Goal: Information Seeking & Learning: Learn about a topic

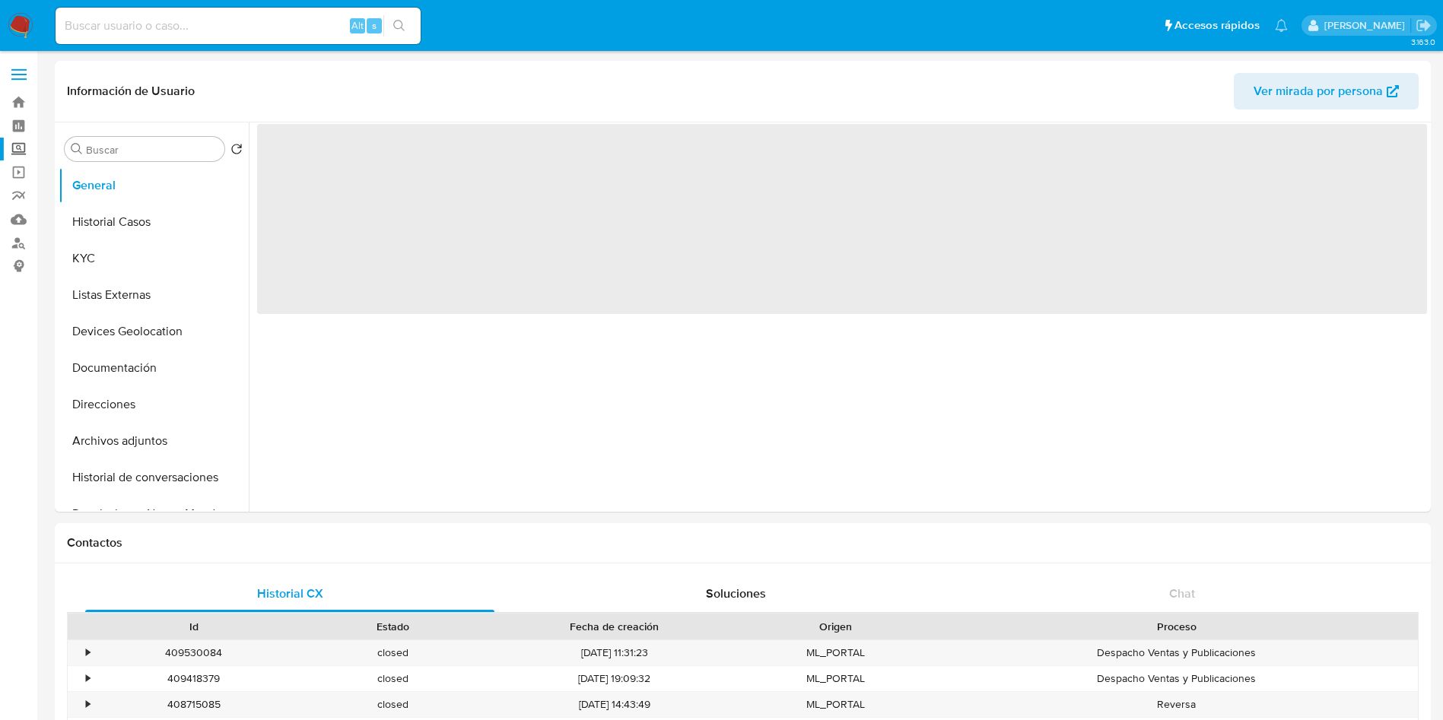
click at [17, 153] on label "Screening" at bounding box center [90, 150] width 181 height 24
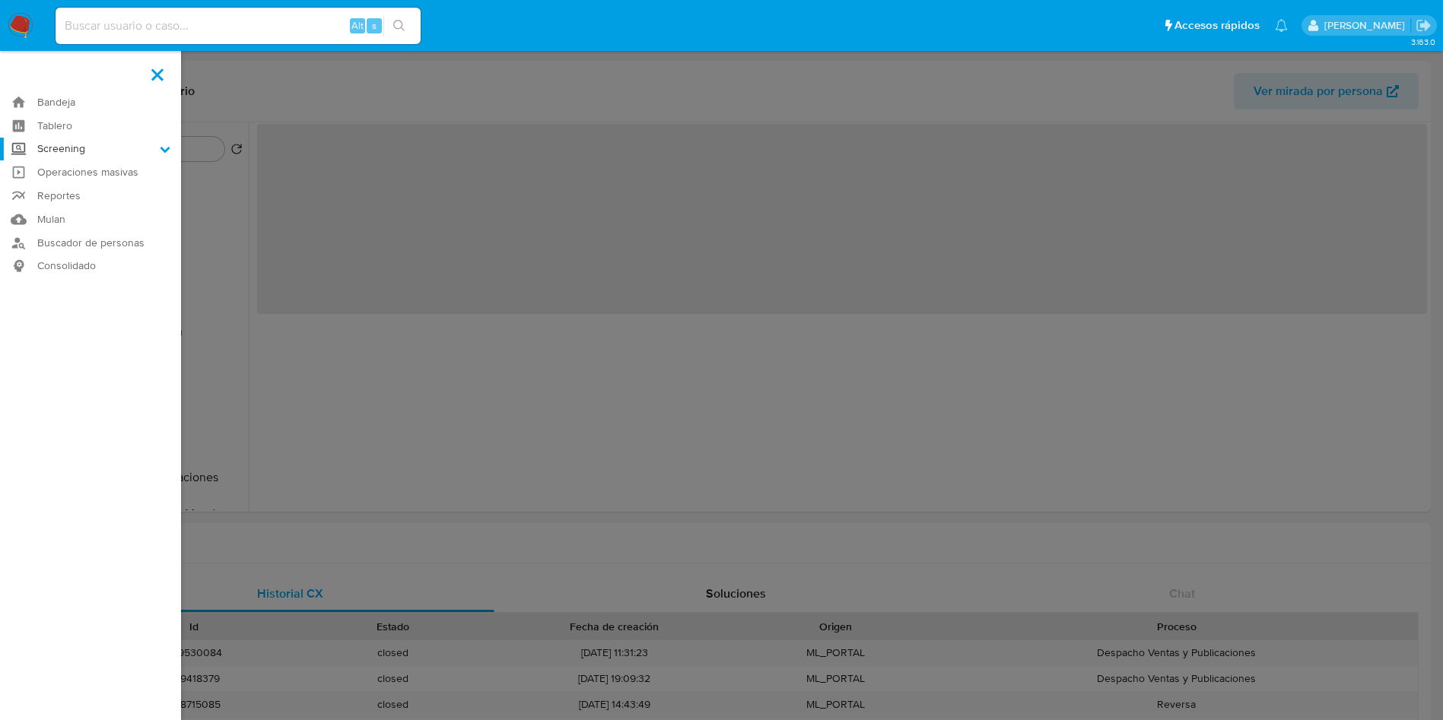
click at [0, 0] on input "Screening" at bounding box center [0, 0] width 0 height 0
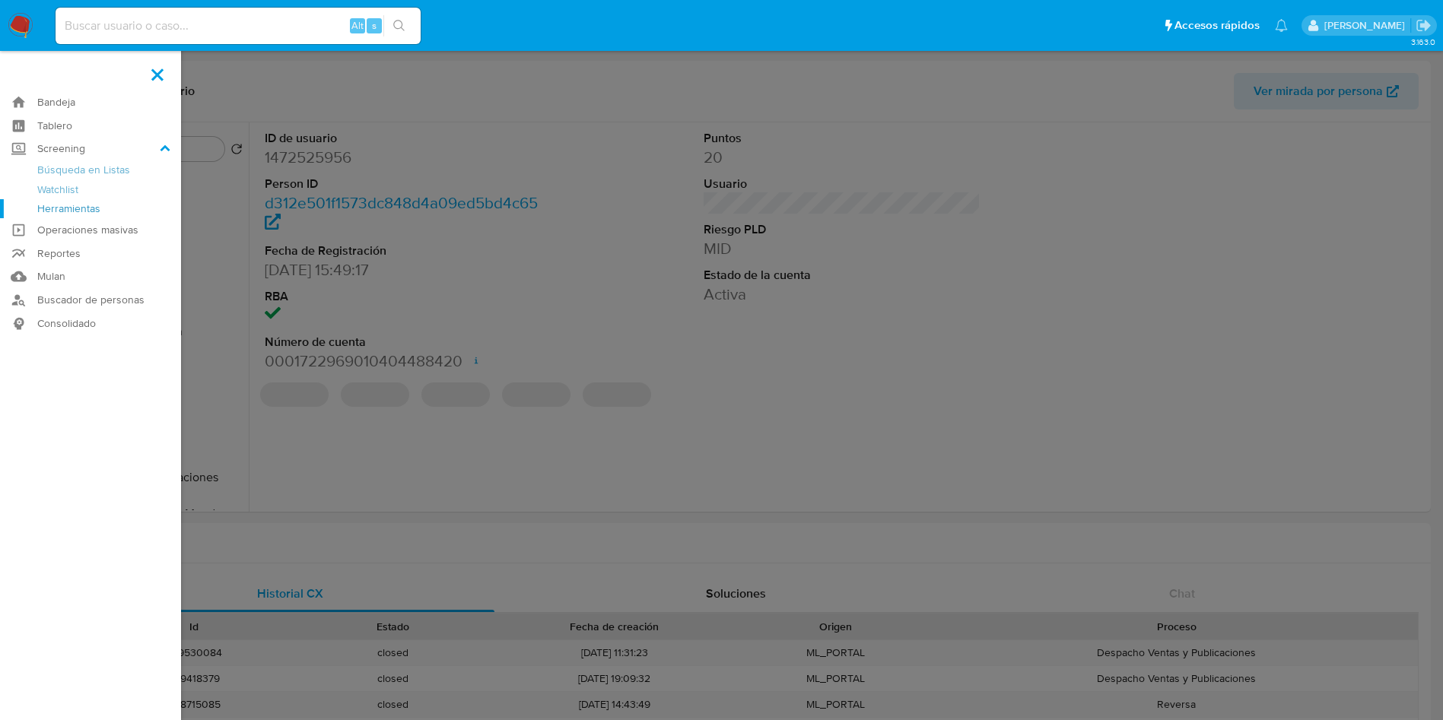
select select "10"
click at [67, 211] on link "Herramientas" at bounding box center [90, 208] width 181 height 19
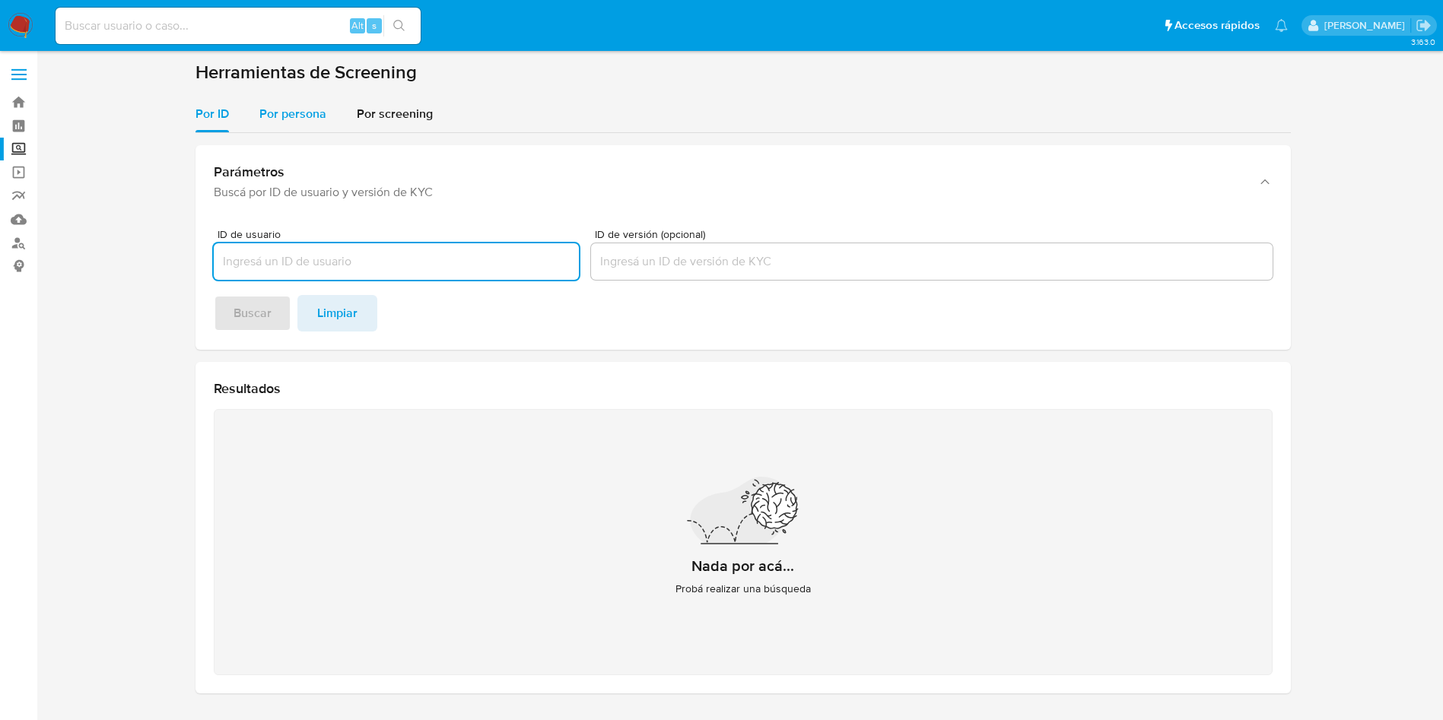
click at [266, 109] on span "Por persona" at bounding box center [292, 113] width 67 height 17
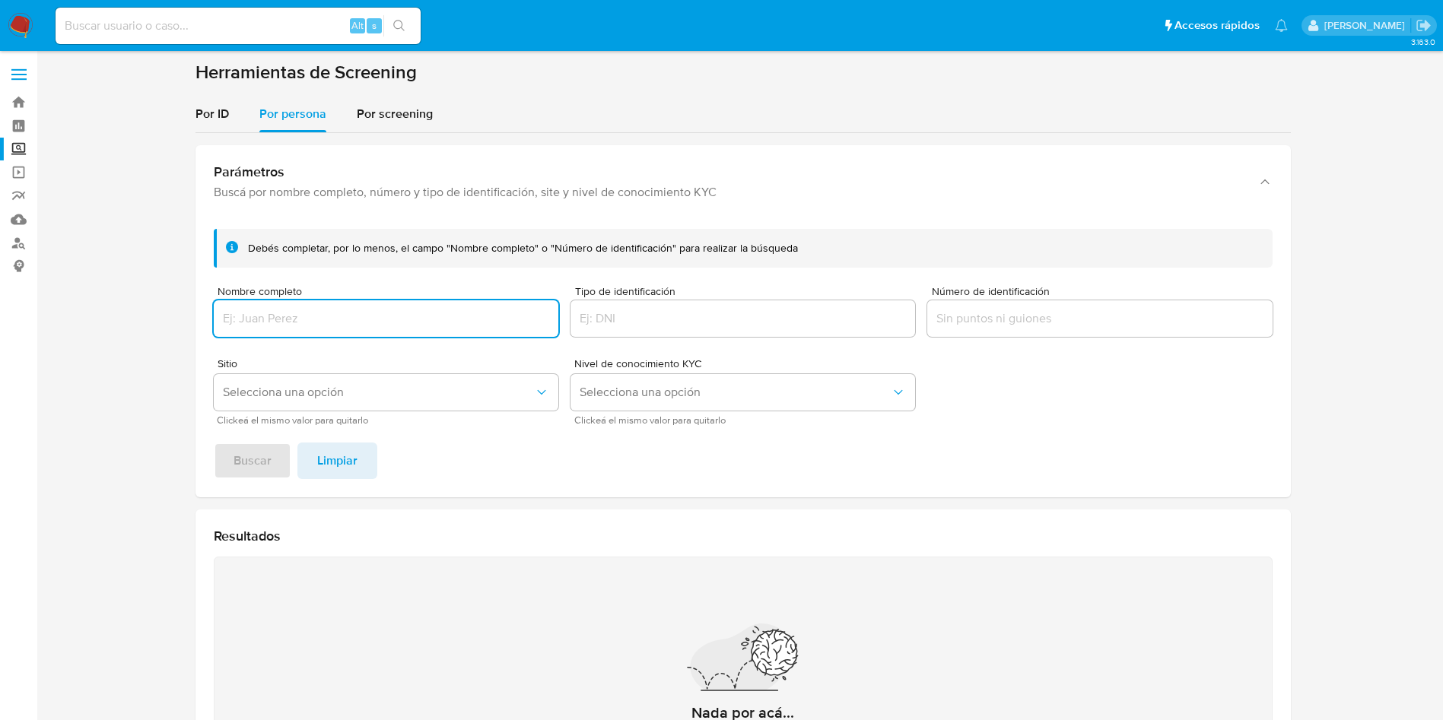
click at [351, 321] on input "Nombre completo" at bounding box center [386, 319] width 345 height 20
click at [214, 443] on button "Buscar" at bounding box center [253, 461] width 78 height 37
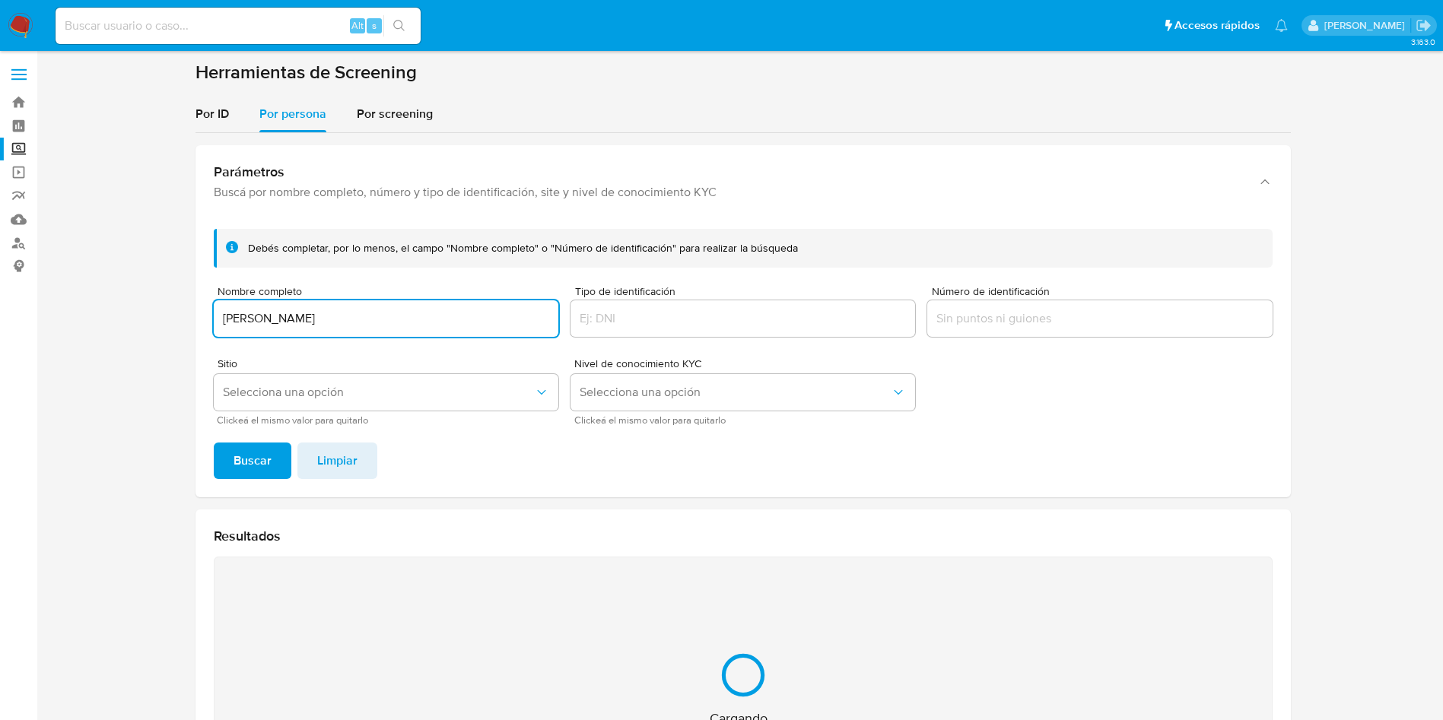
scroll to position [198, 0]
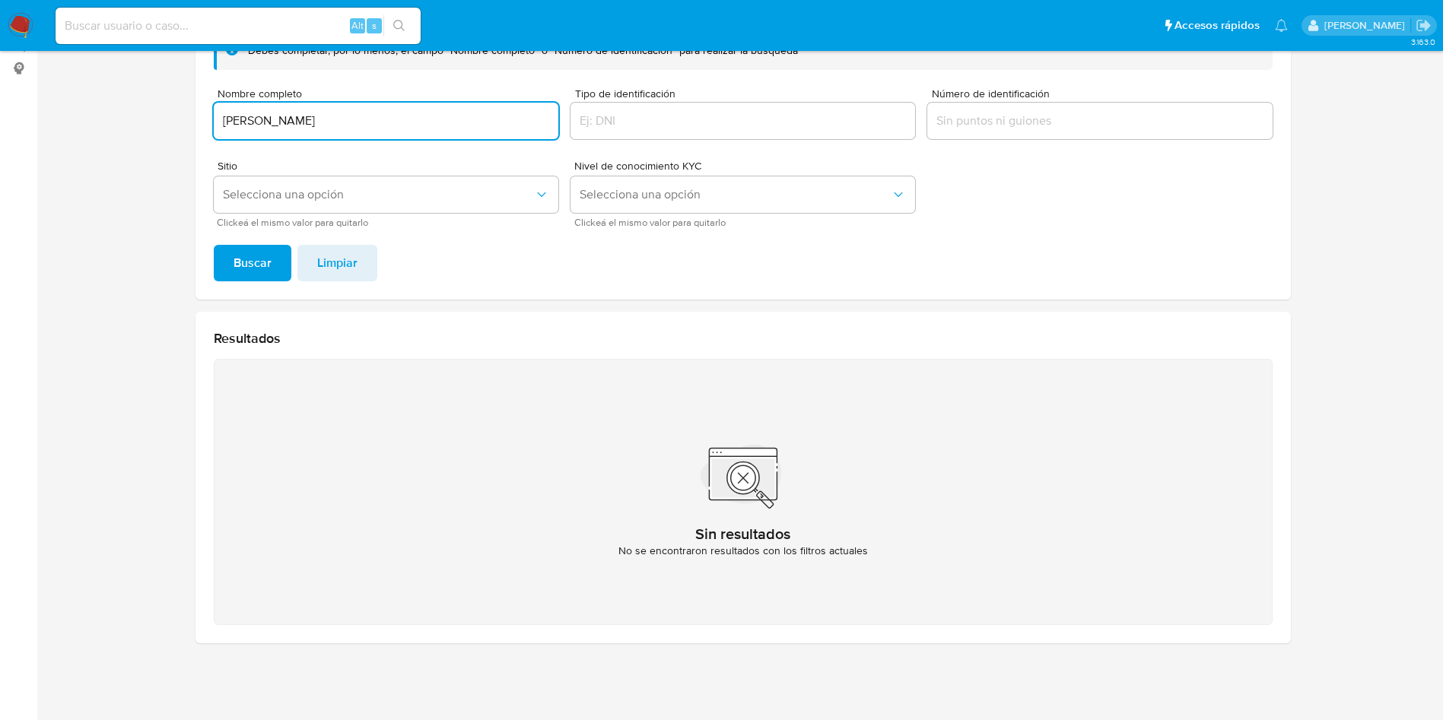
click at [418, 120] on input "MONICA ITZEL TORRES CORTES" at bounding box center [386, 121] width 345 height 20
drag, startPoint x: 469, startPoint y: 120, endPoint x: 94, endPoint y: 109, distance: 375.2
click at [110, 112] on section at bounding box center [743, 259] width 1376 height 793
paste input "E.J.K. QUIMICOS SA DE CV"
type input "E.J.K. QUIMICOS SA DE CV"
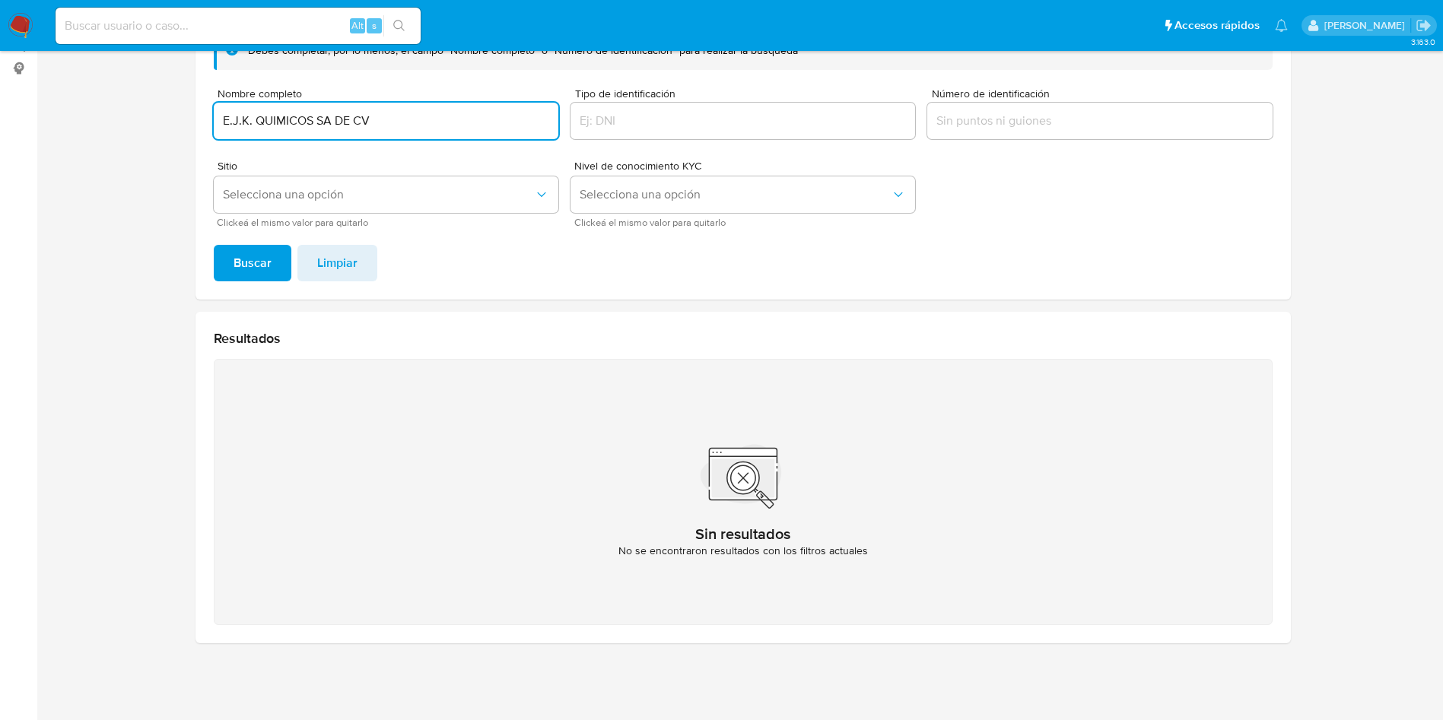
click at [214, 245] on button "Buscar" at bounding box center [253, 263] width 78 height 37
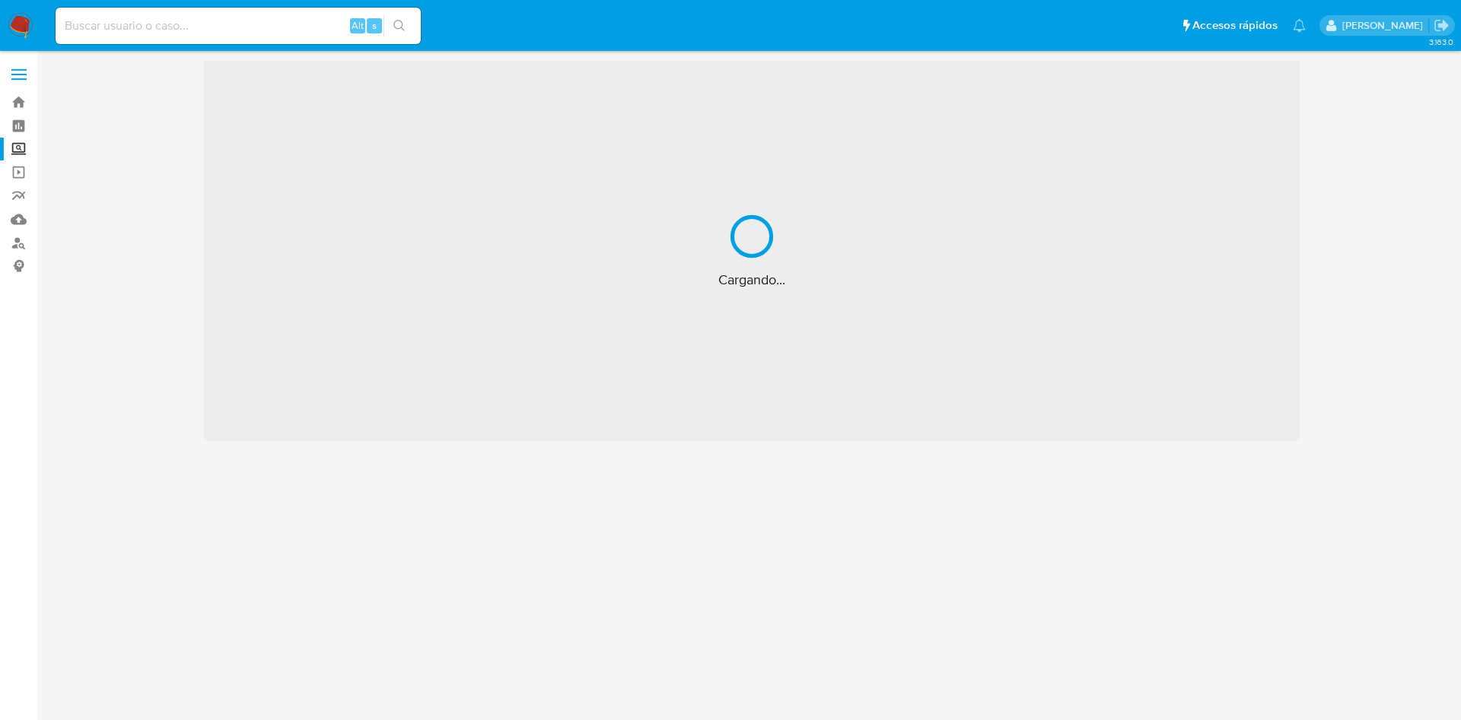
click at [3, 17] on nav "Pausado Ver notificaciones Alt s Accesos rápidos Presiona las siguientes teclas…" at bounding box center [730, 25] width 1461 height 51
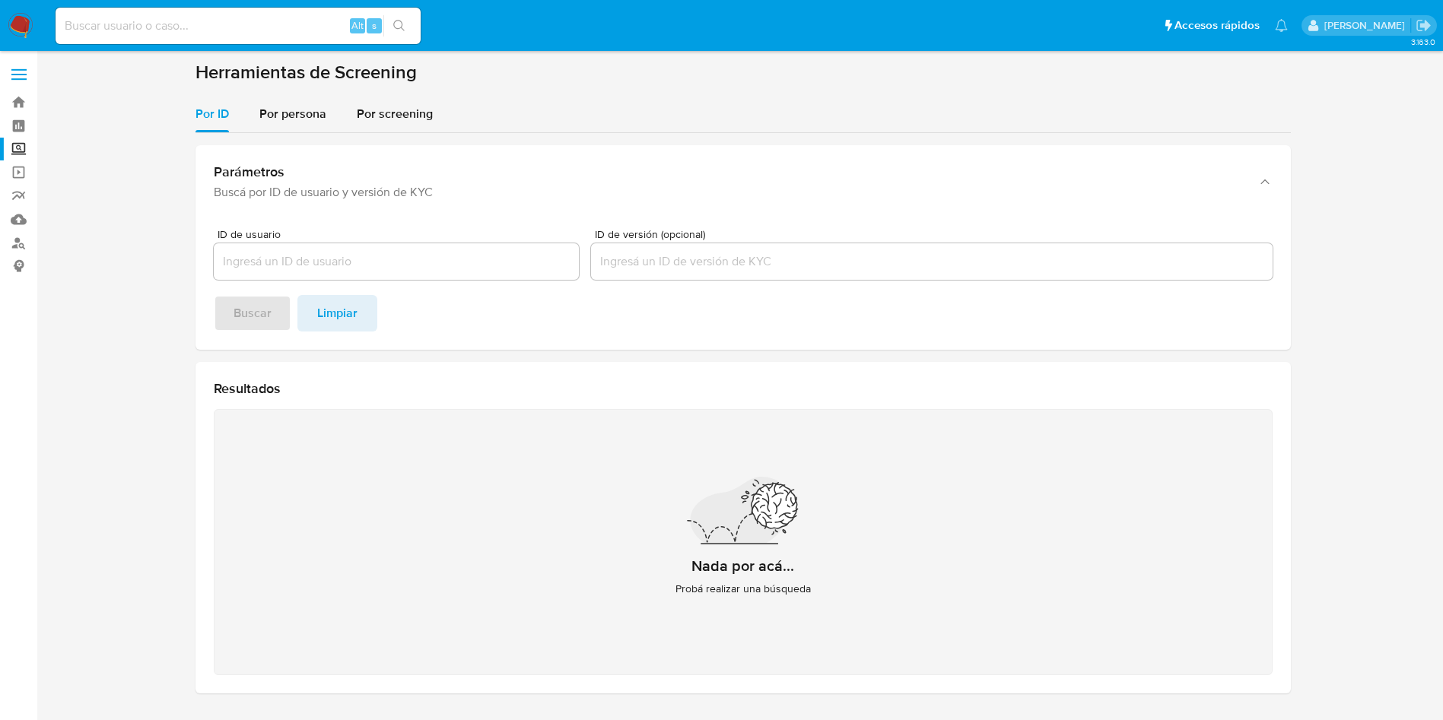
click at [22, 24] on img at bounding box center [21, 26] width 26 height 26
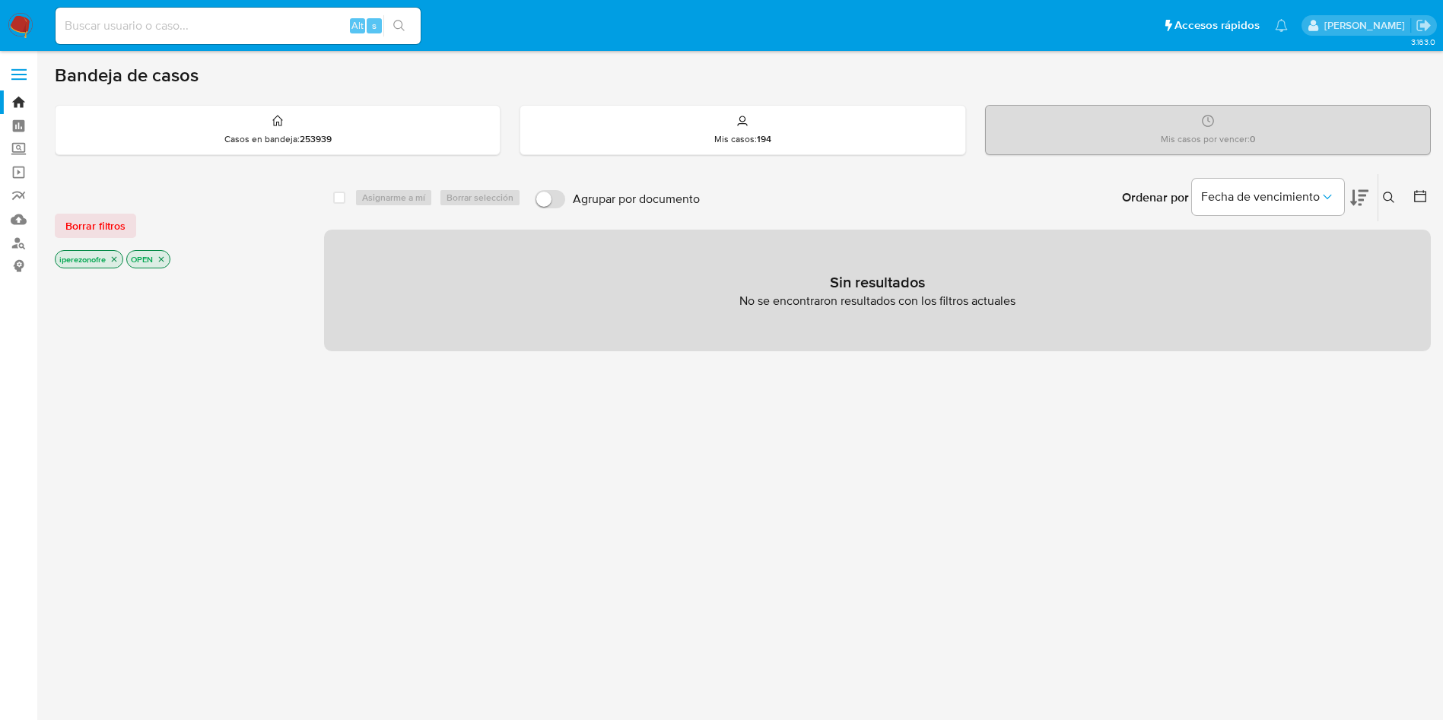
click at [1391, 196] on icon at bounding box center [1389, 198] width 12 height 12
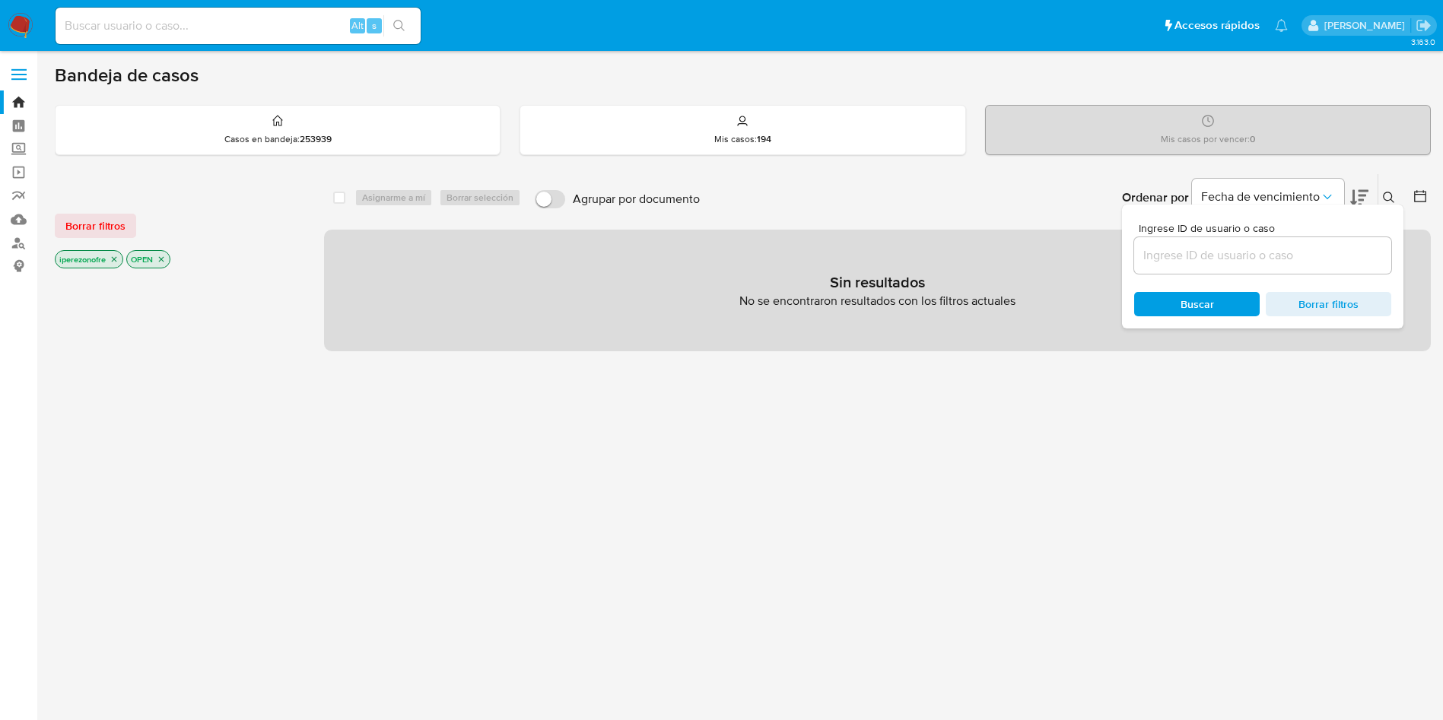
click at [113, 255] on icon "close-filter" at bounding box center [114, 259] width 9 height 9
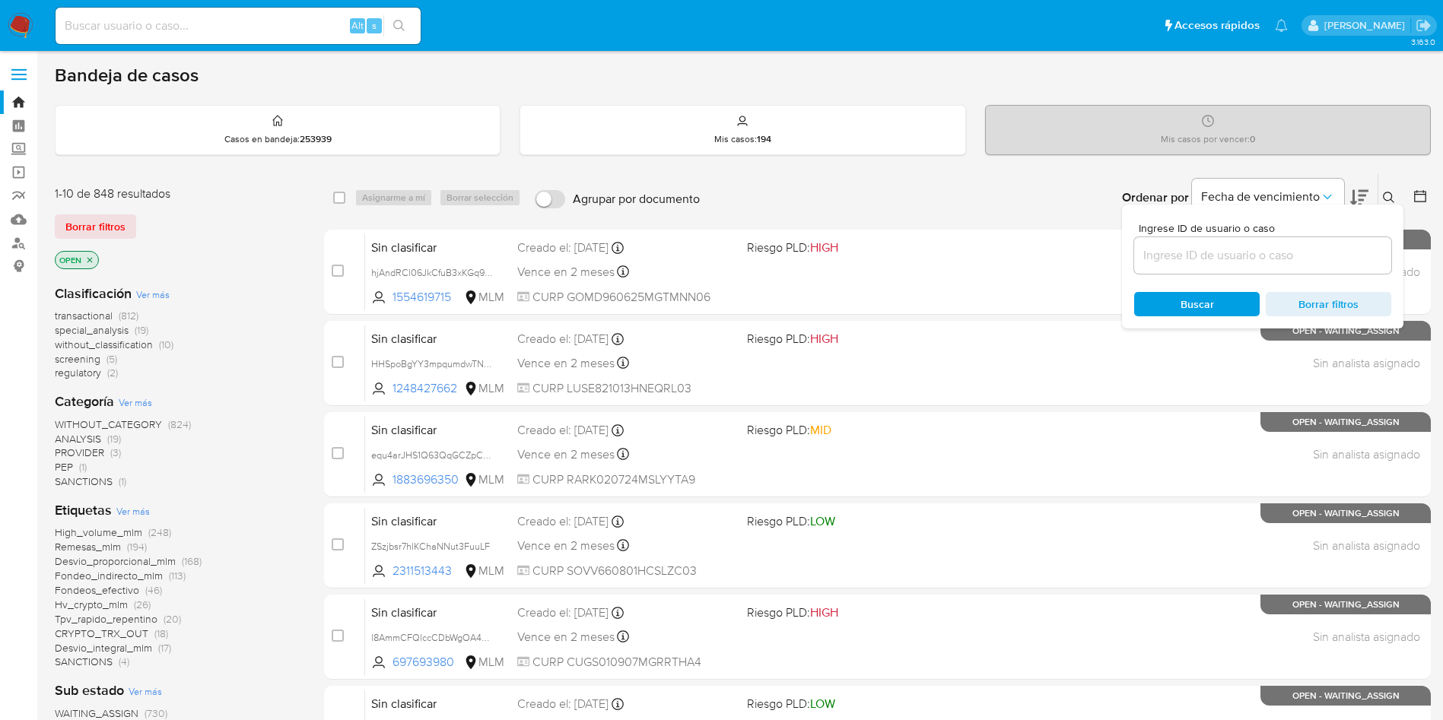
click at [1226, 256] on input at bounding box center [1262, 256] width 257 height 20
paste input "1472525956"
type input "1472525956"
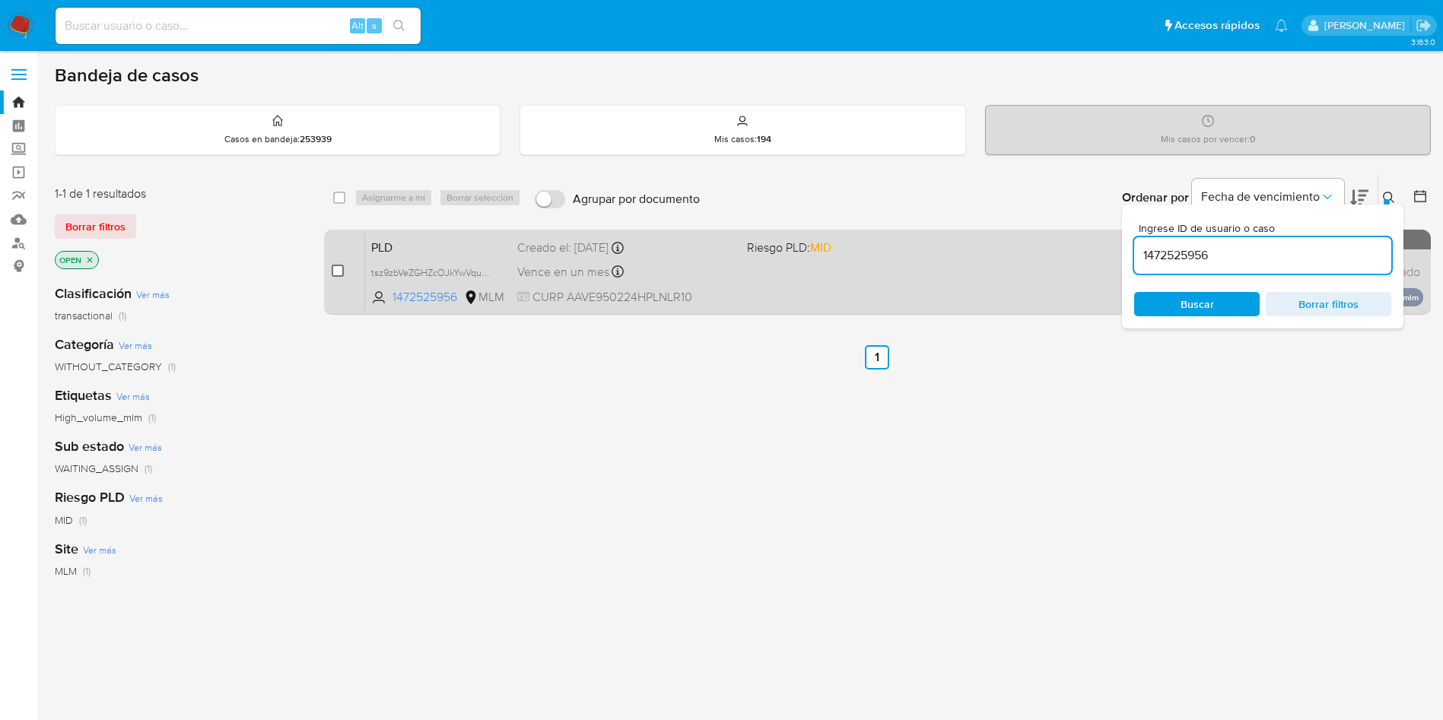
click at [335, 269] on input "checkbox" at bounding box center [338, 271] width 12 height 12
checkbox input "true"
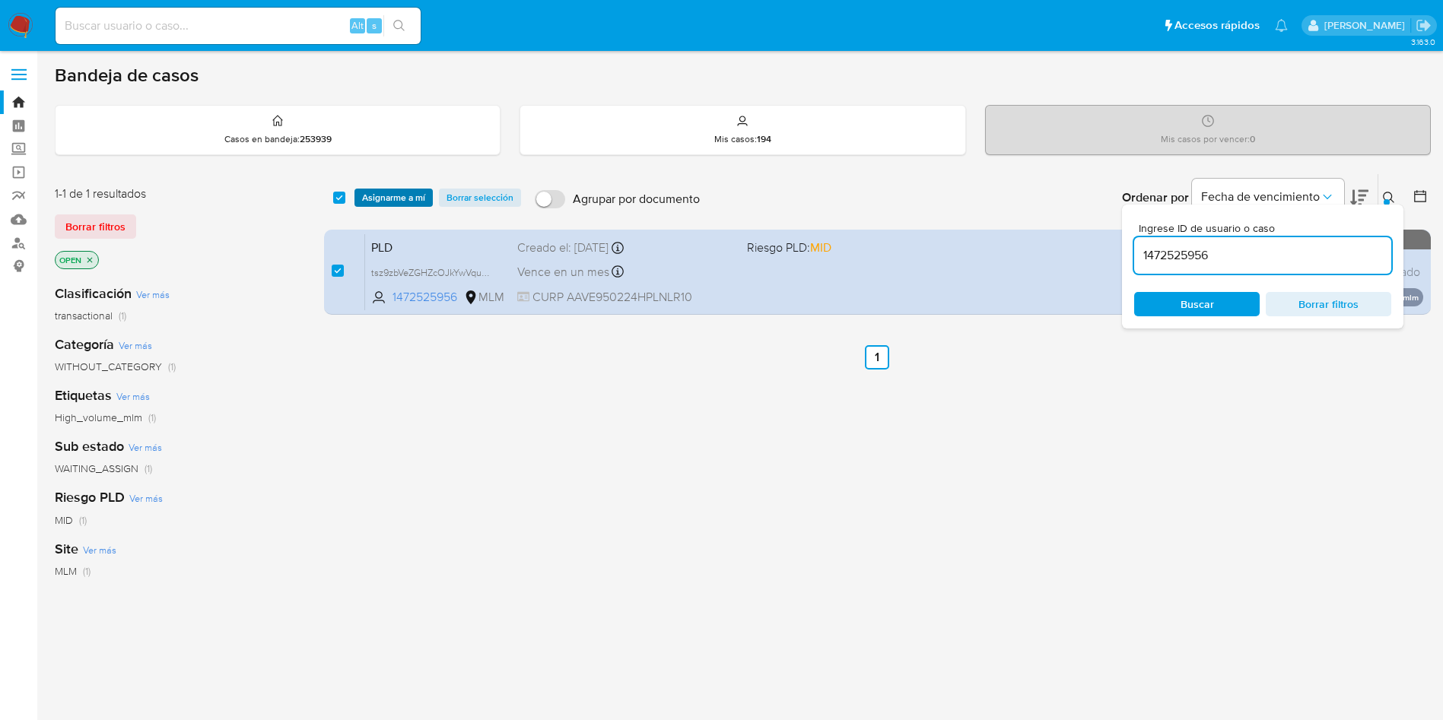
click at [401, 191] on span "Asignarme a mí" at bounding box center [393, 197] width 63 height 15
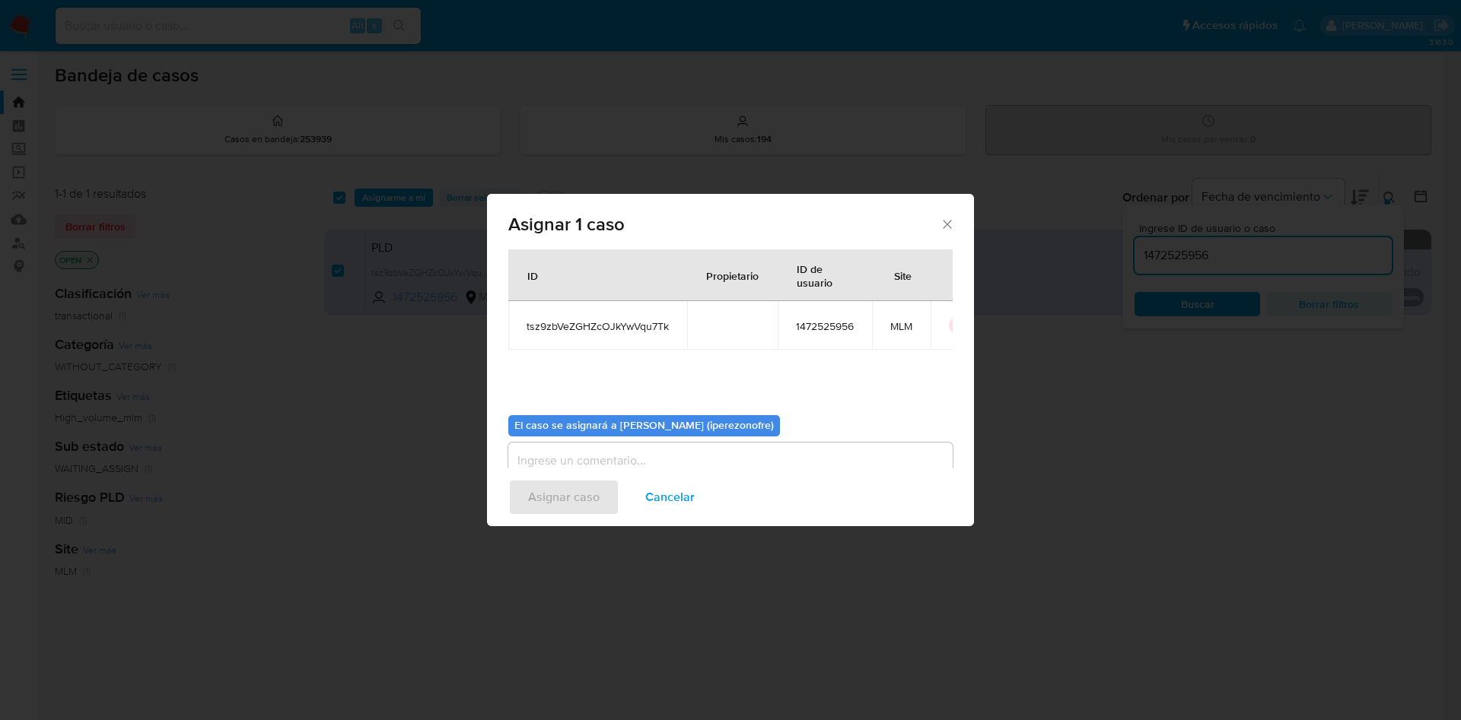
scroll to position [79, 0]
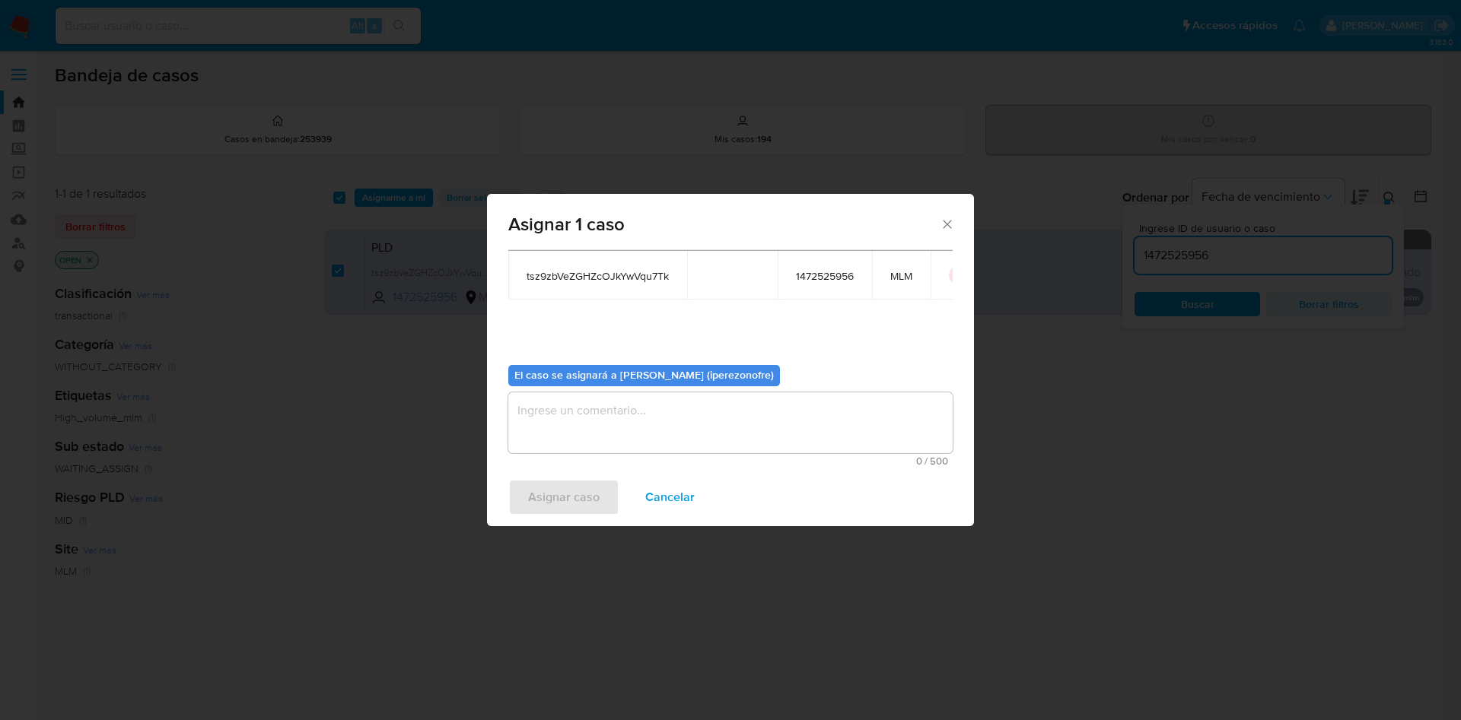
click at [726, 405] on textarea "assign-modal" at bounding box center [730, 423] width 444 height 61
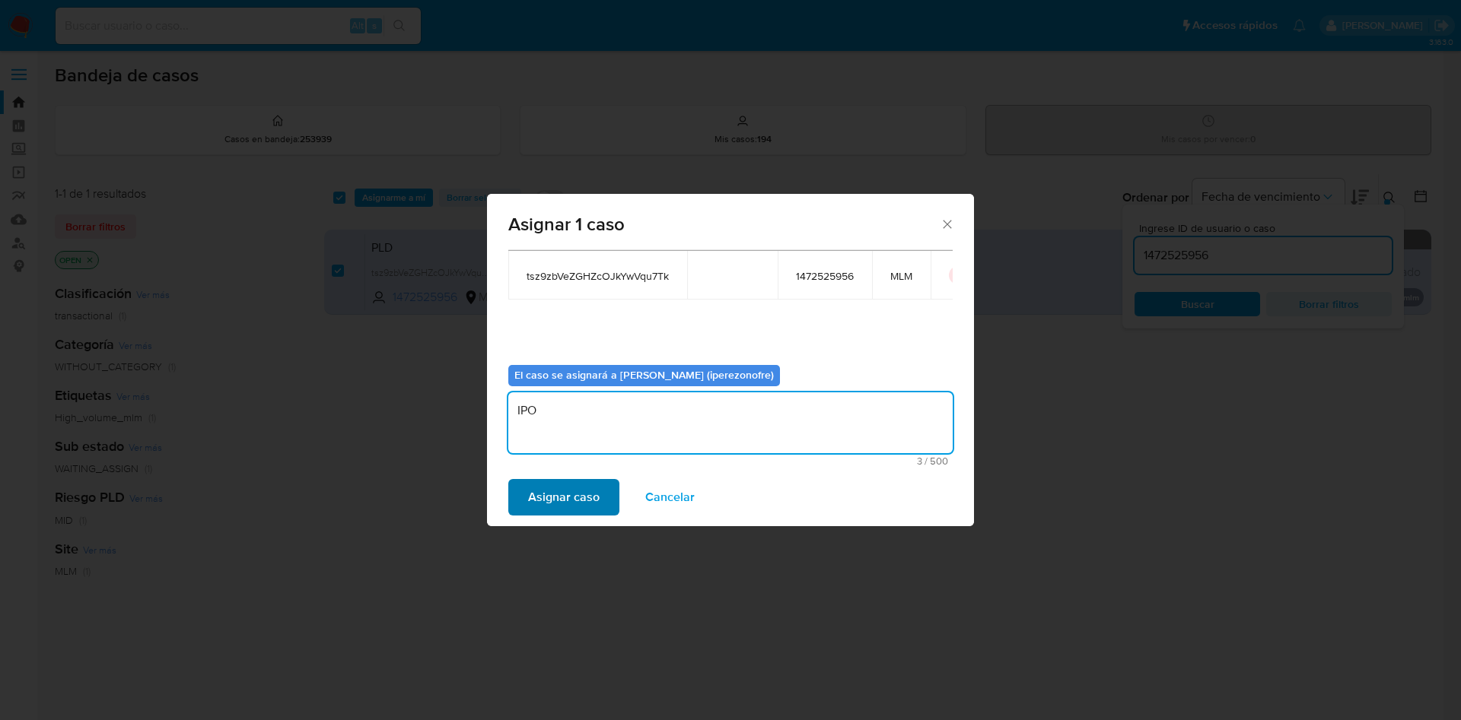
type textarea "IPO"
click at [580, 485] on span "Asignar caso" at bounding box center [564, 497] width 72 height 33
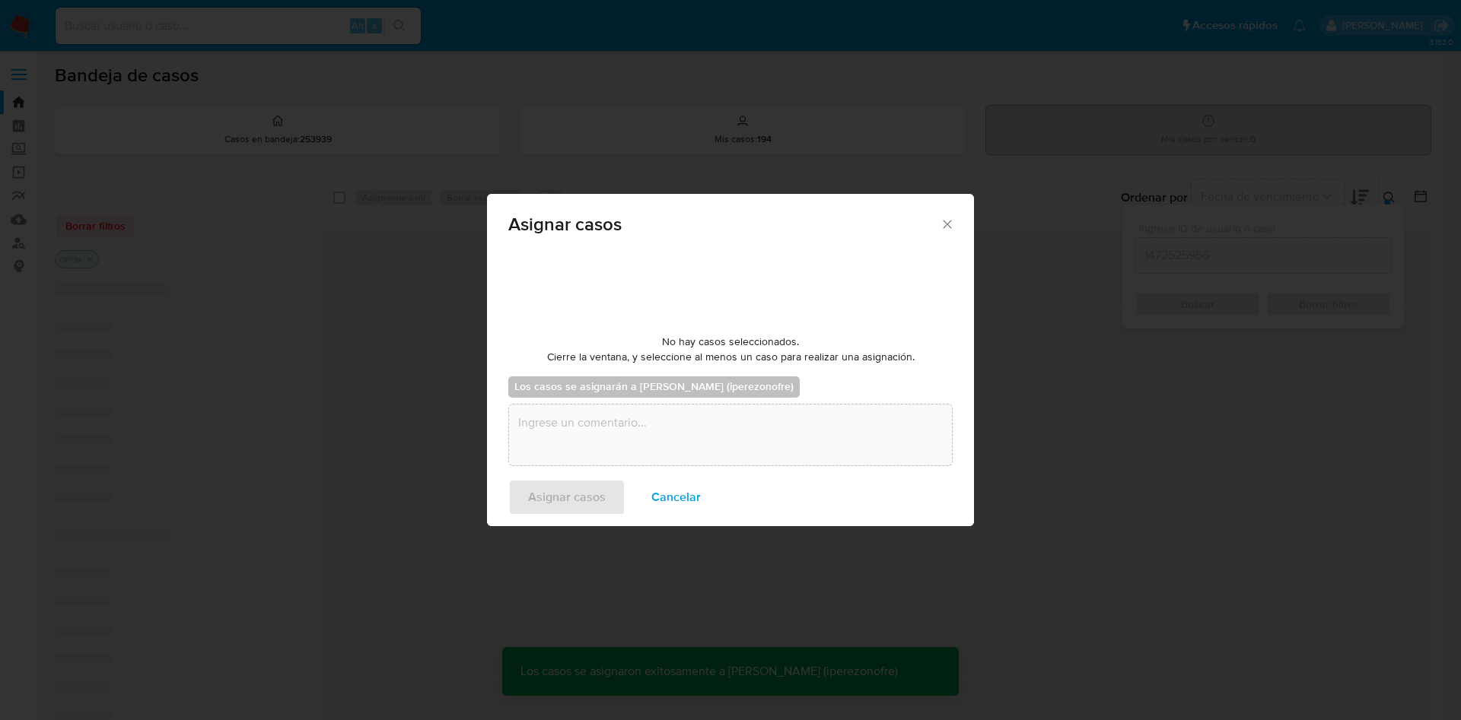
checkbox input "false"
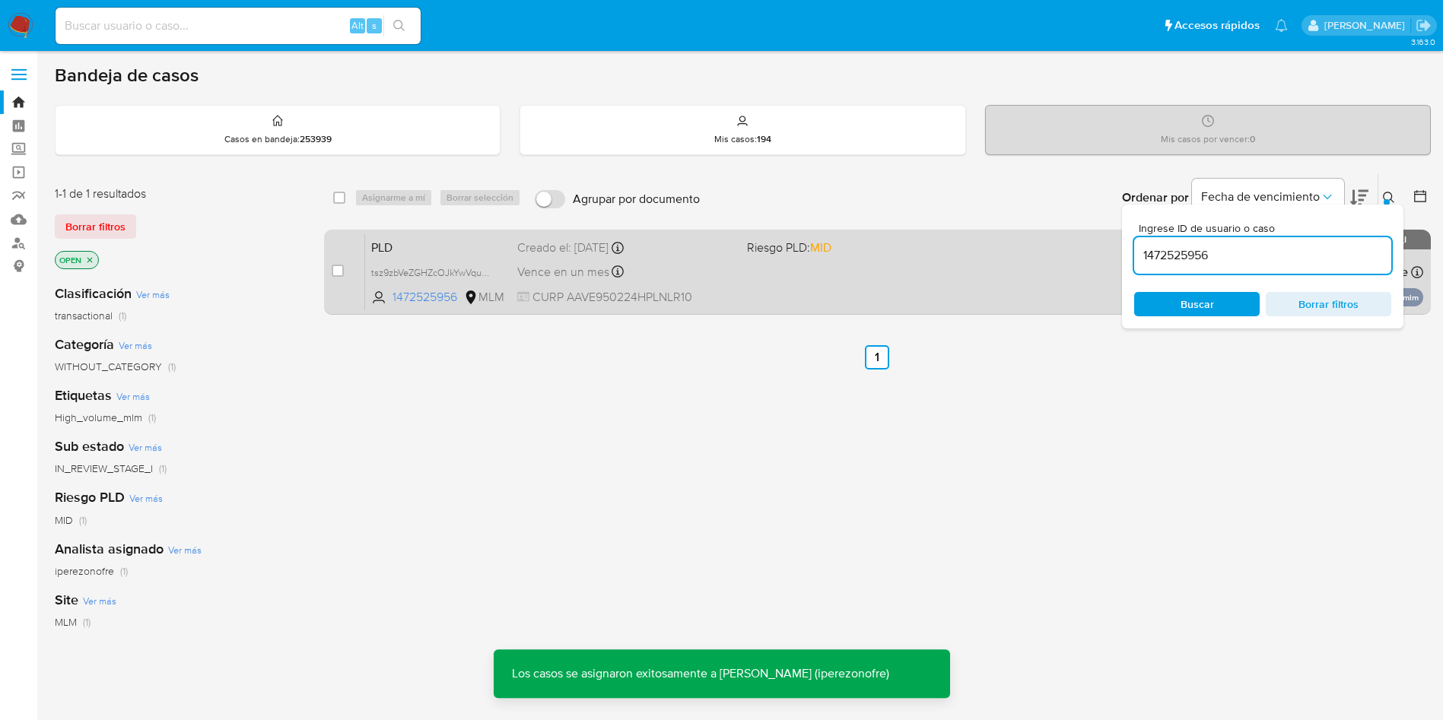
click at [676, 283] on div "PLD tsz9zbVeZGHZcOJkYwVqu7Tk 1472525956 MLM Riesgo PLD: MID Creado el: 12/09/20…" at bounding box center [894, 272] width 1058 height 77
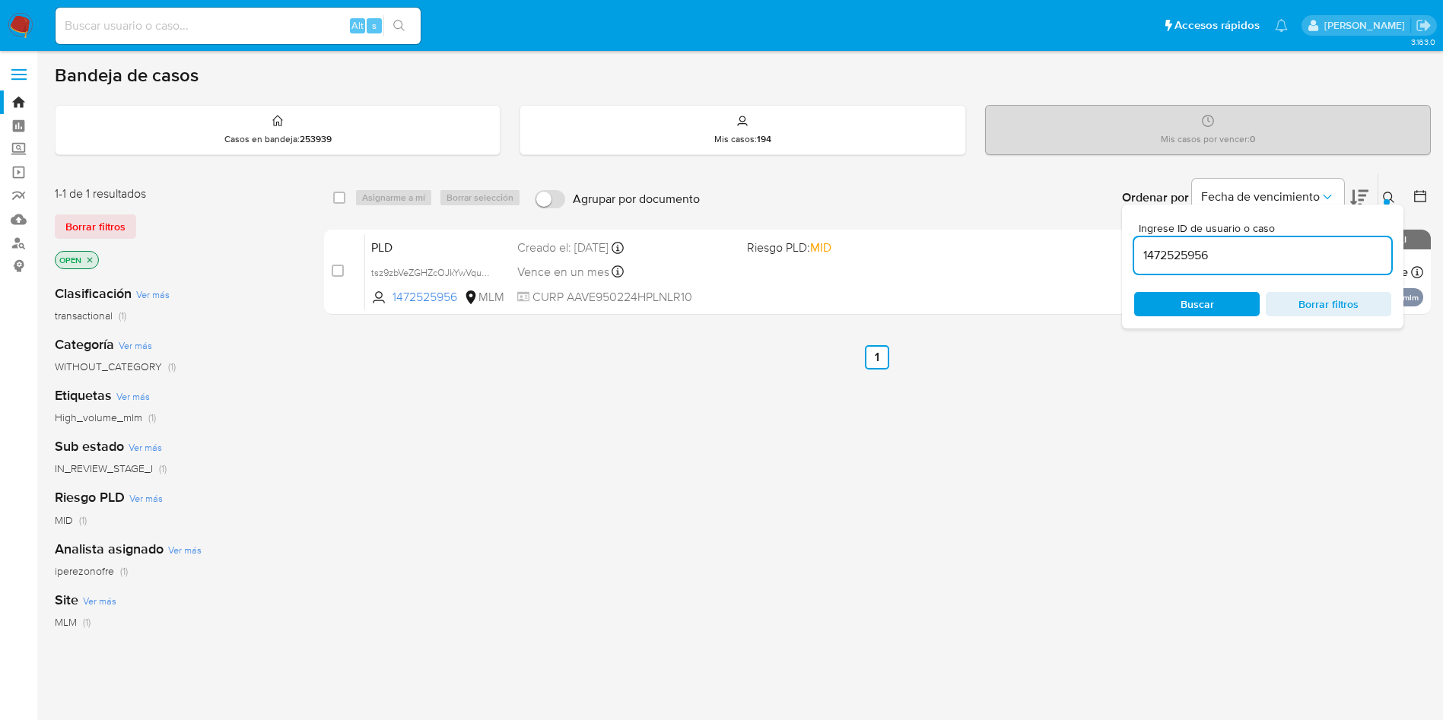
click at [1180, 253] on input "1472525956" at bounding box center [1262, 256] width 257 height 20
paste input "65916575"
type input "165916575"
click at [1202, 298] on span "Buscar" at bounding box center [1197, 304] width 33 height 24
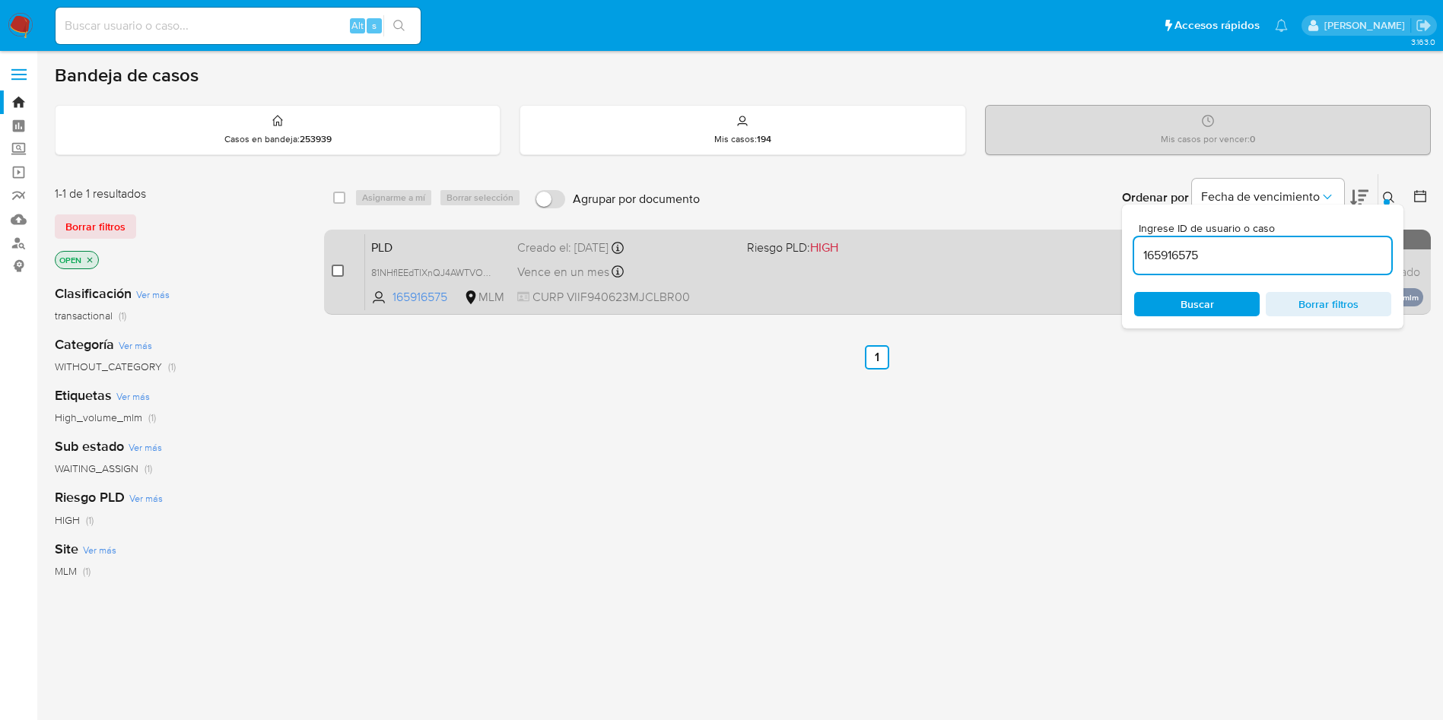
click at [340, 270] on input "checkbox" at bounding box center [338, 271] width 12 height 12
checkbox input "true"
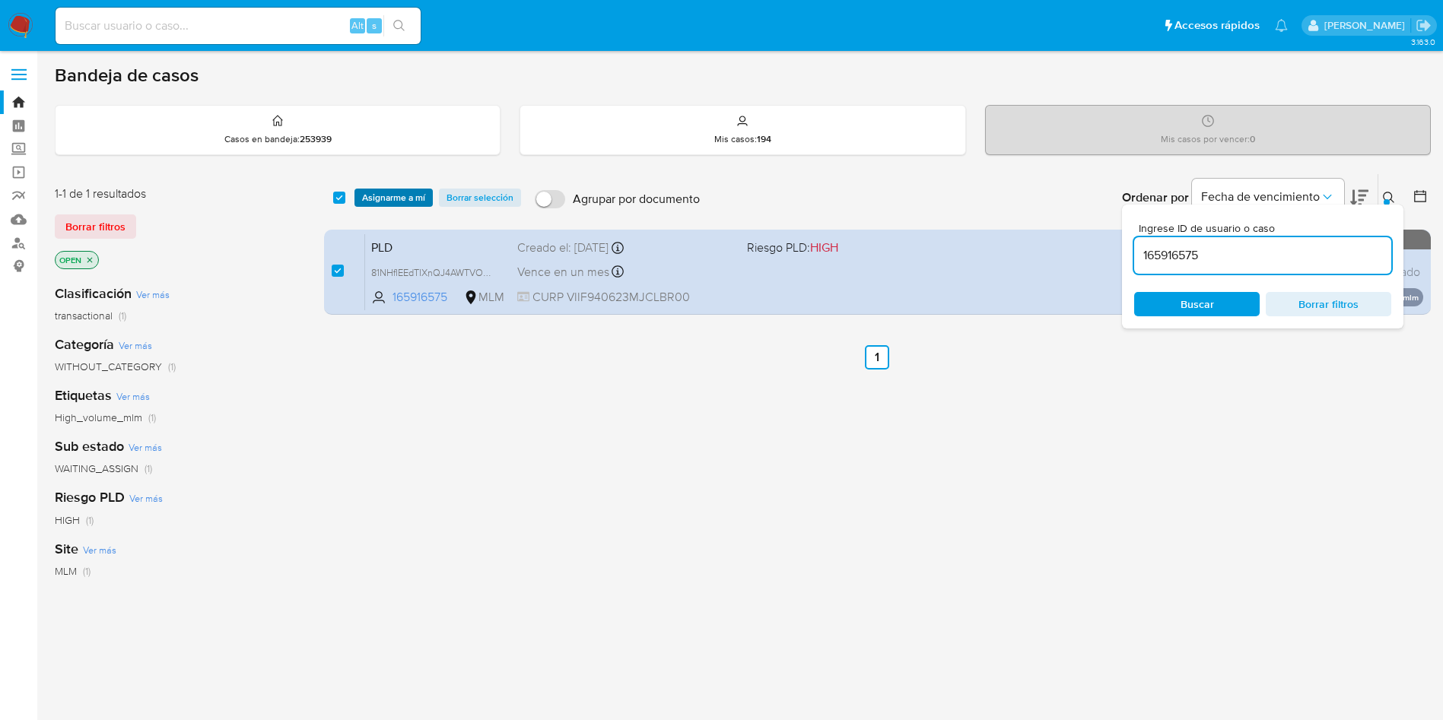
click at [405, 192] on span "Asignarme a mí" at bounding box center [393, 197] width 63 height 15
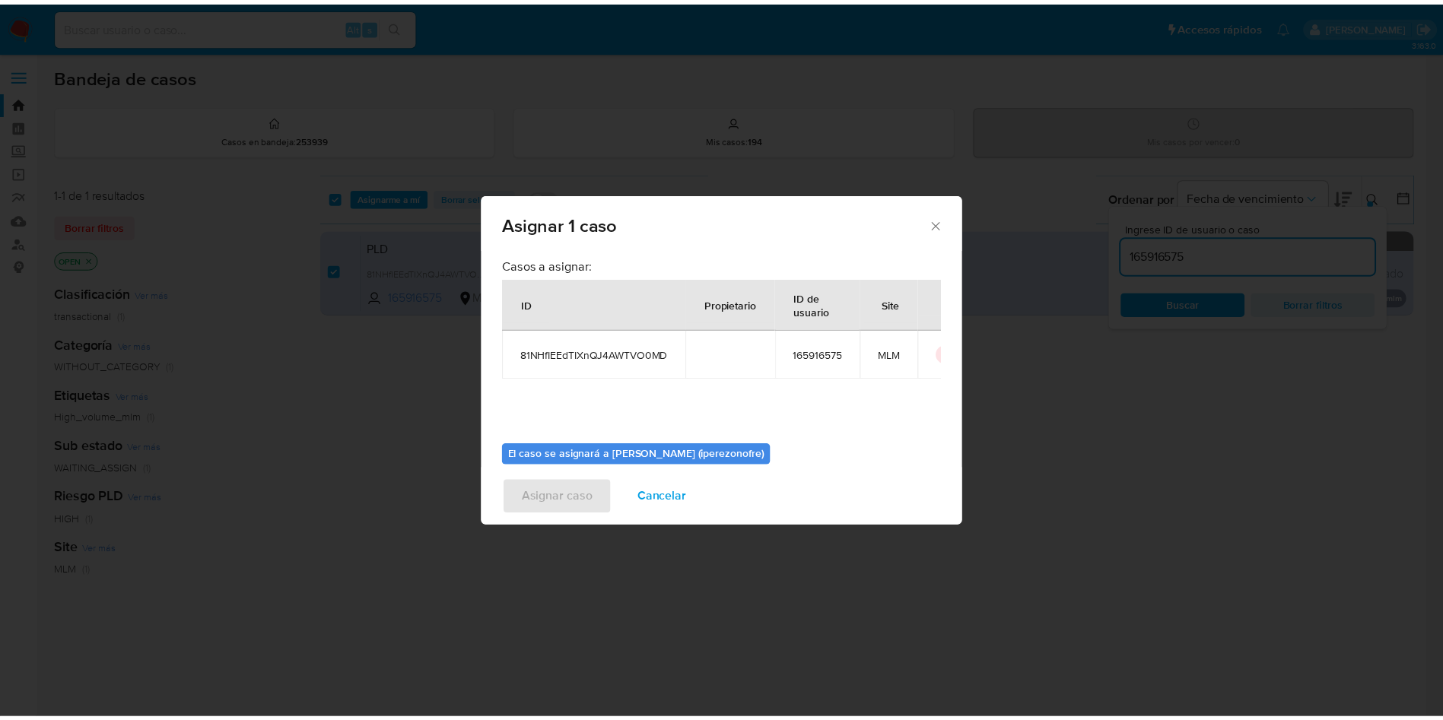
scroll to position [79, 0]
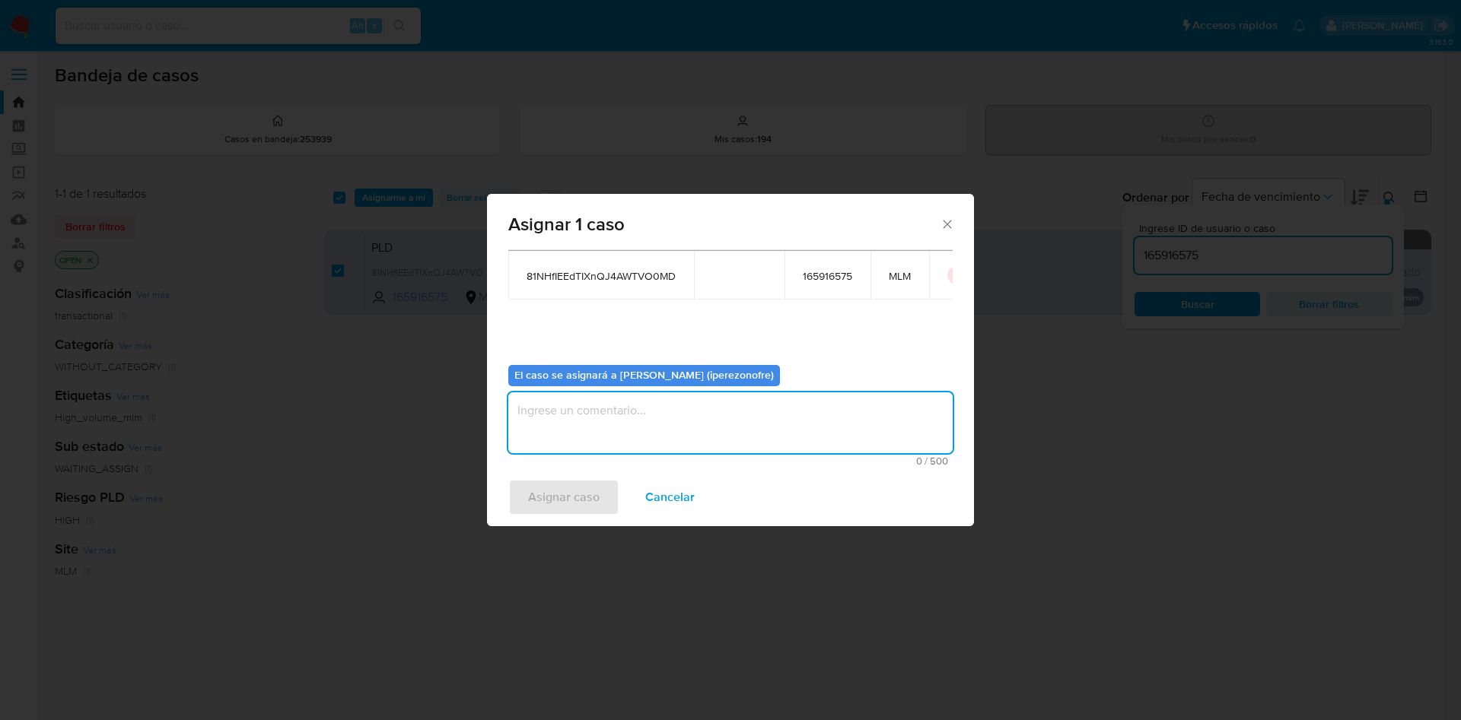
click at [729, 424] on textarea "assign-modal" at bounding box center [730, 423] width 444 height 61
type textarea "IPO"
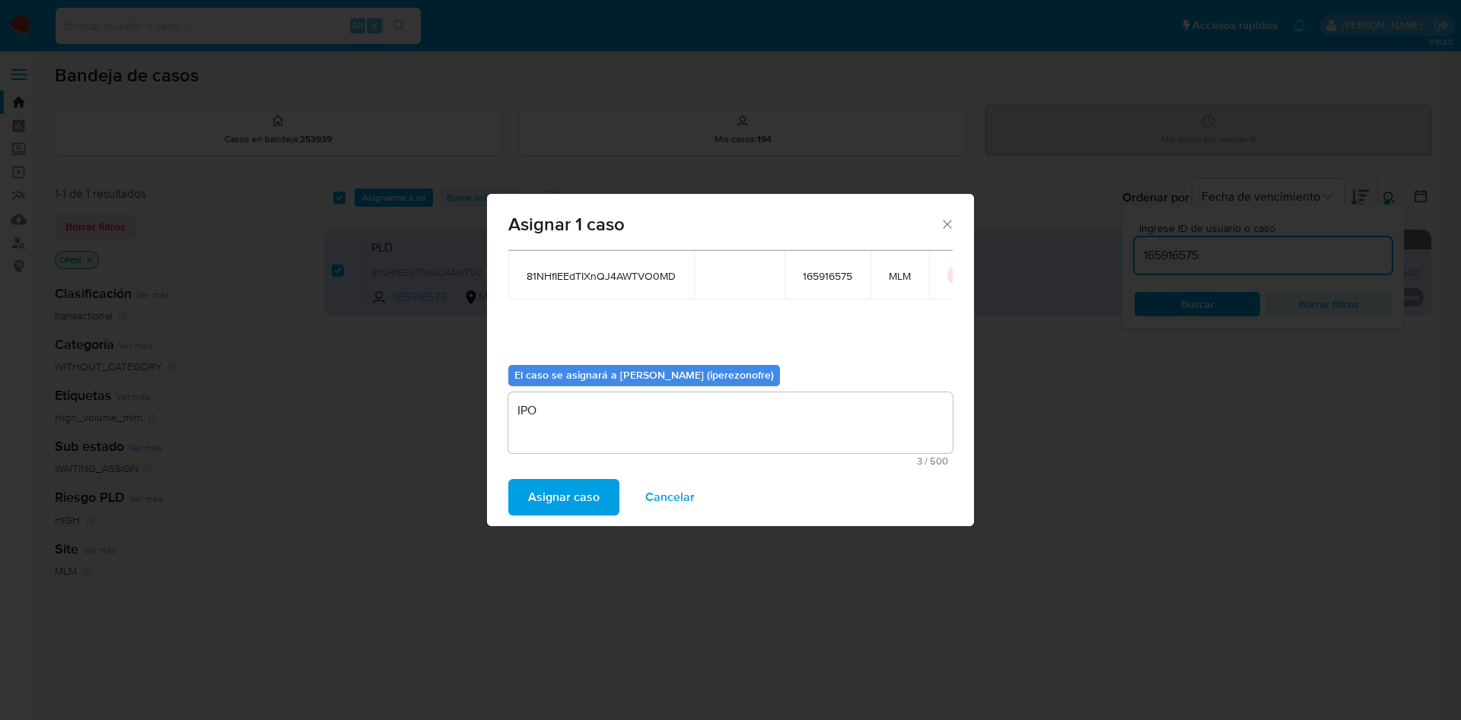
click at [574, 485] on span "Asignar caso" at bounding box center [564, 497] width 72 height 33
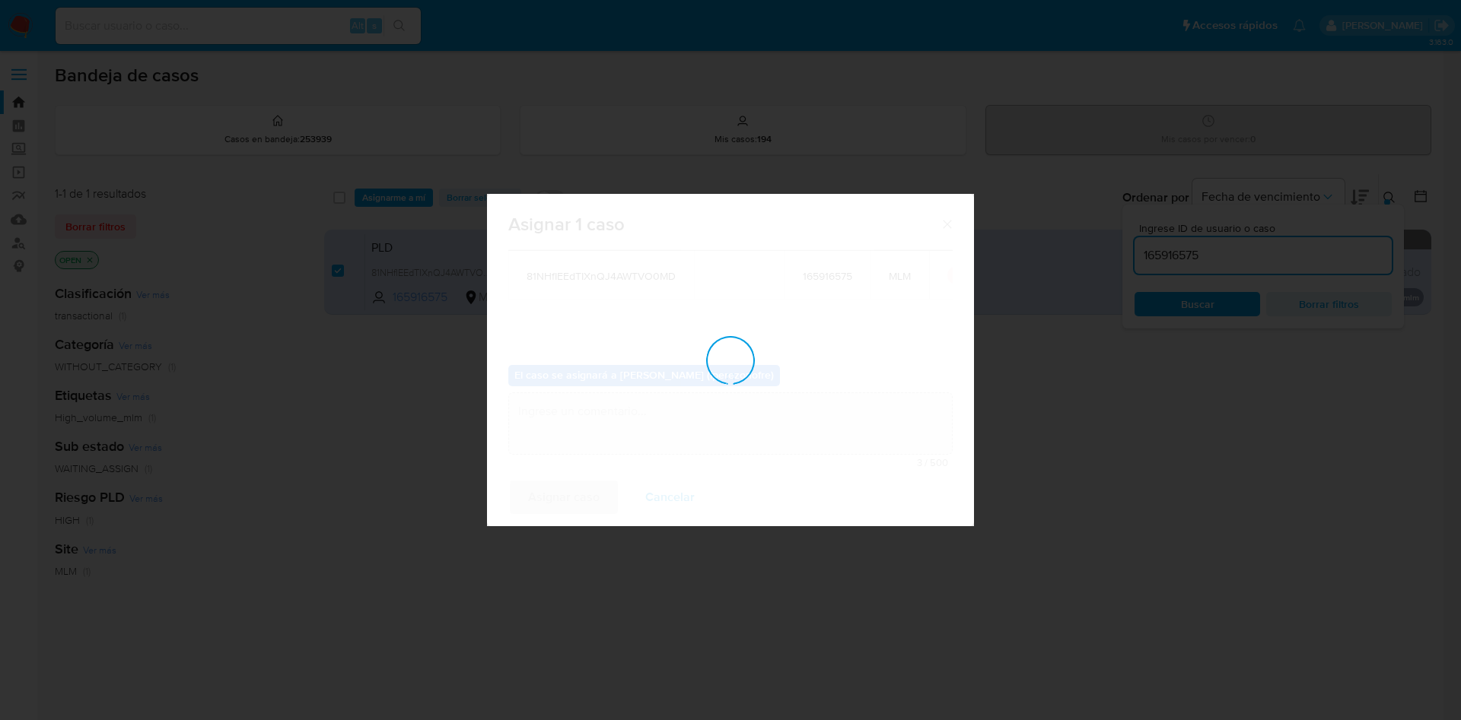
checkbox input "false"
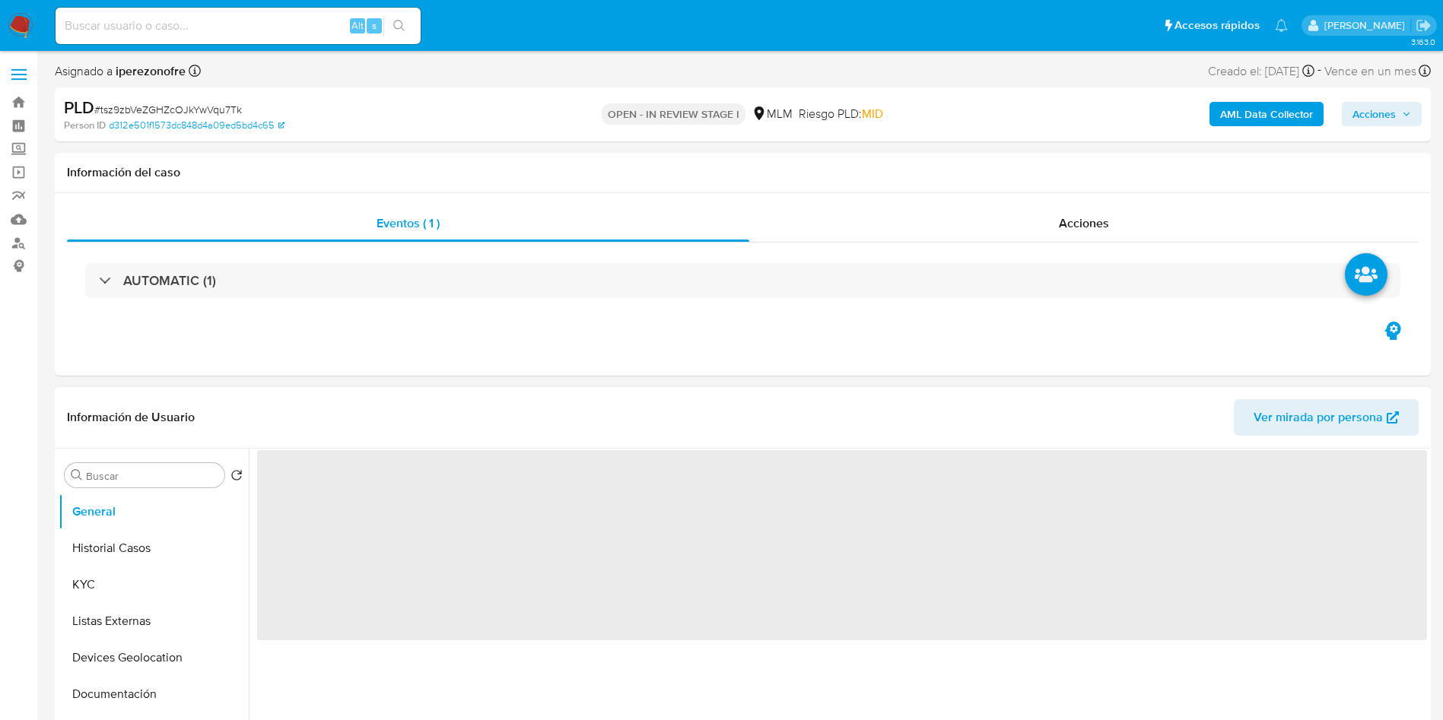
select select "10"
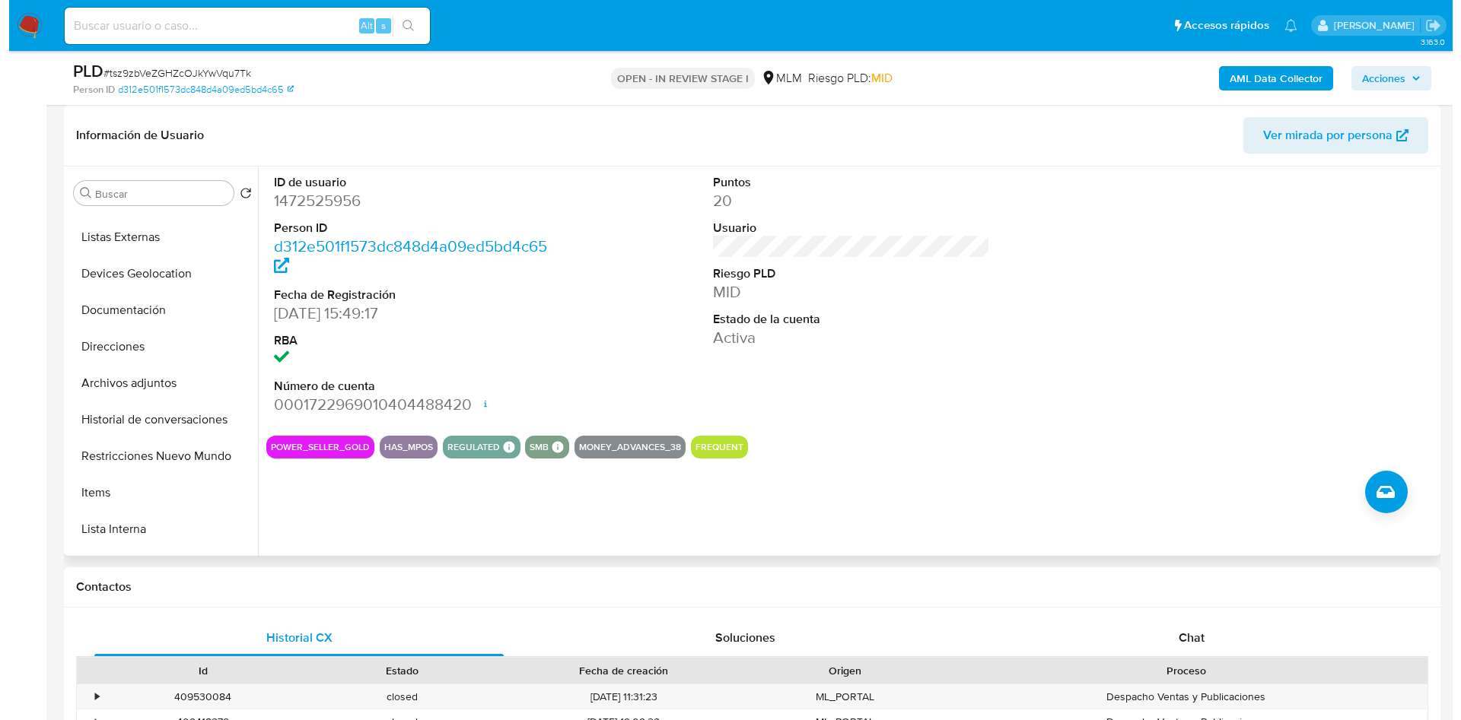
scroll to position [68, 0]
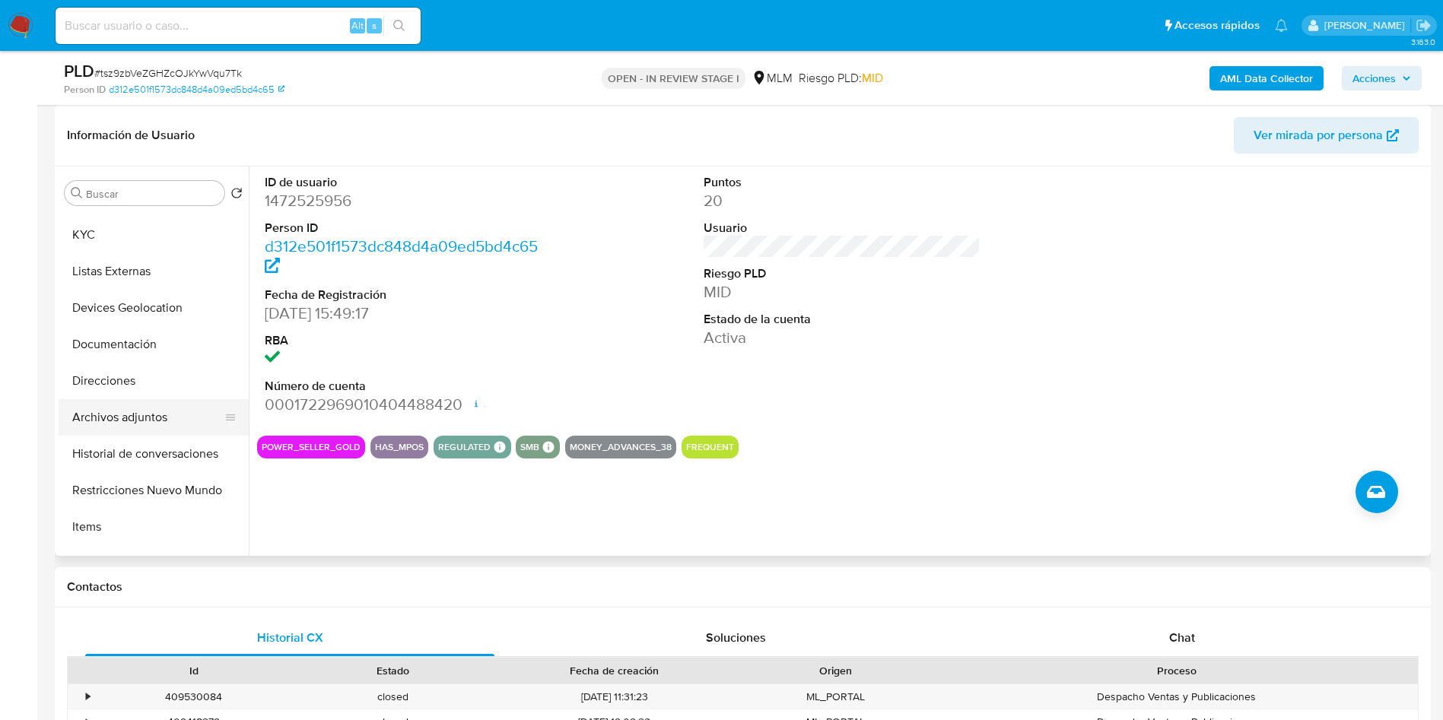
click at [149, 417] on button "Archivos adjuntos" at bounding box center [148, 417] width 178 height 37
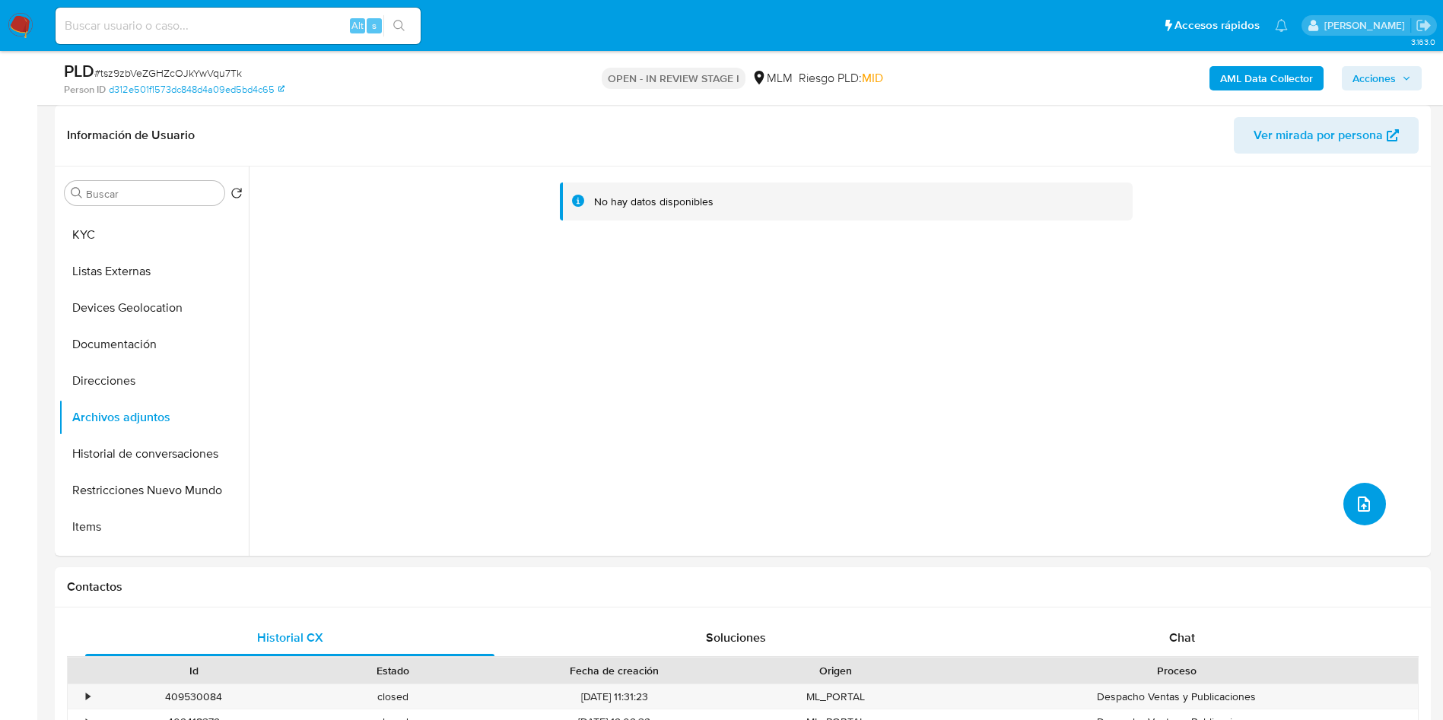
click at [1359, 499] on icon "upload-file" at bounding box center [1364, 504] width 18 height 18
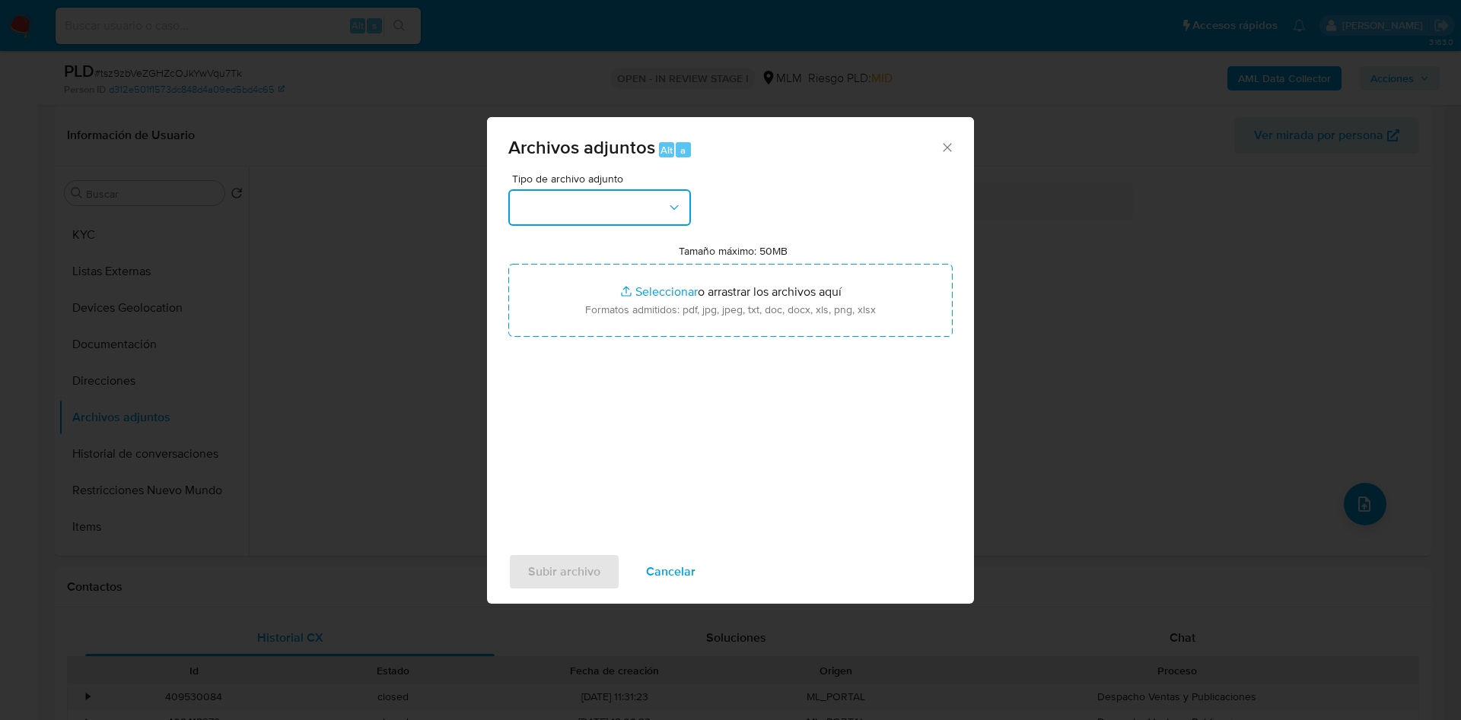
click at [656, 211] on button "button" at bounding box center [599, 207] width 183 height 37
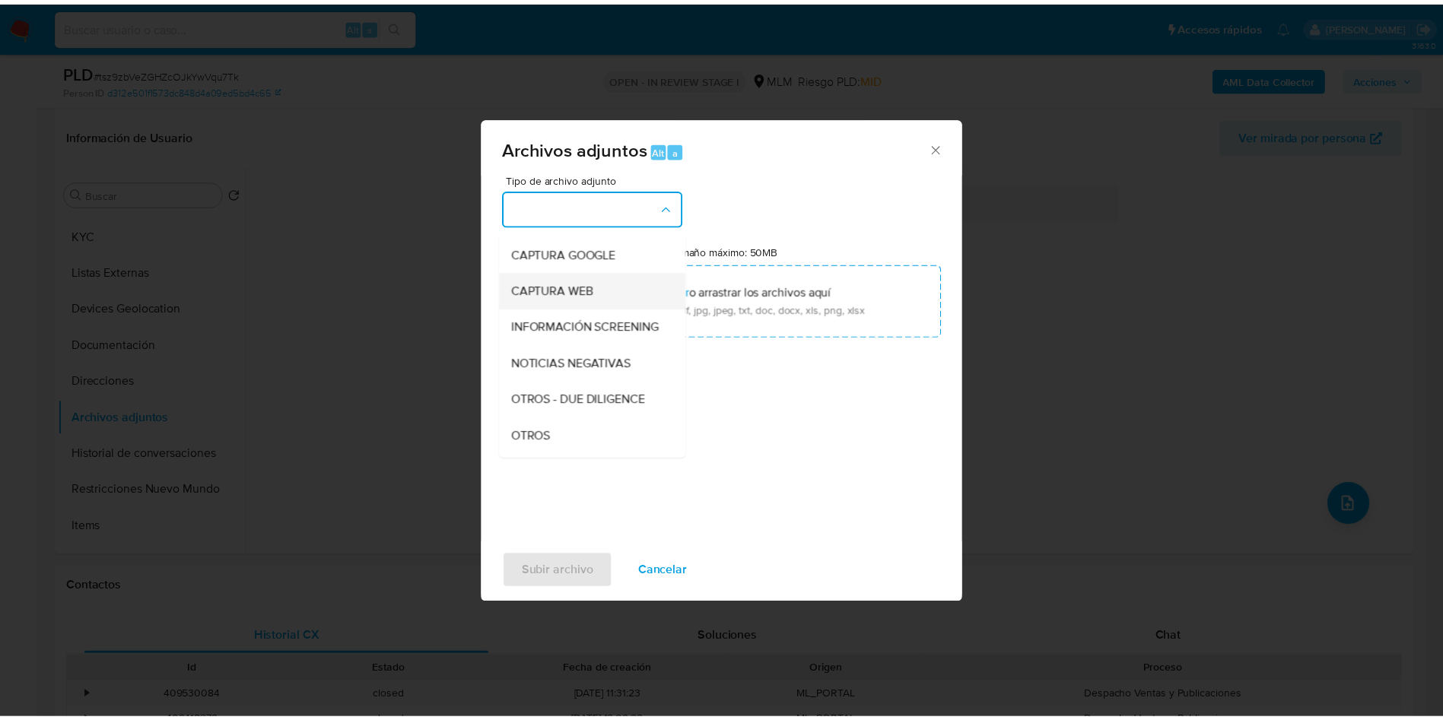
scroll to position [114, 0]
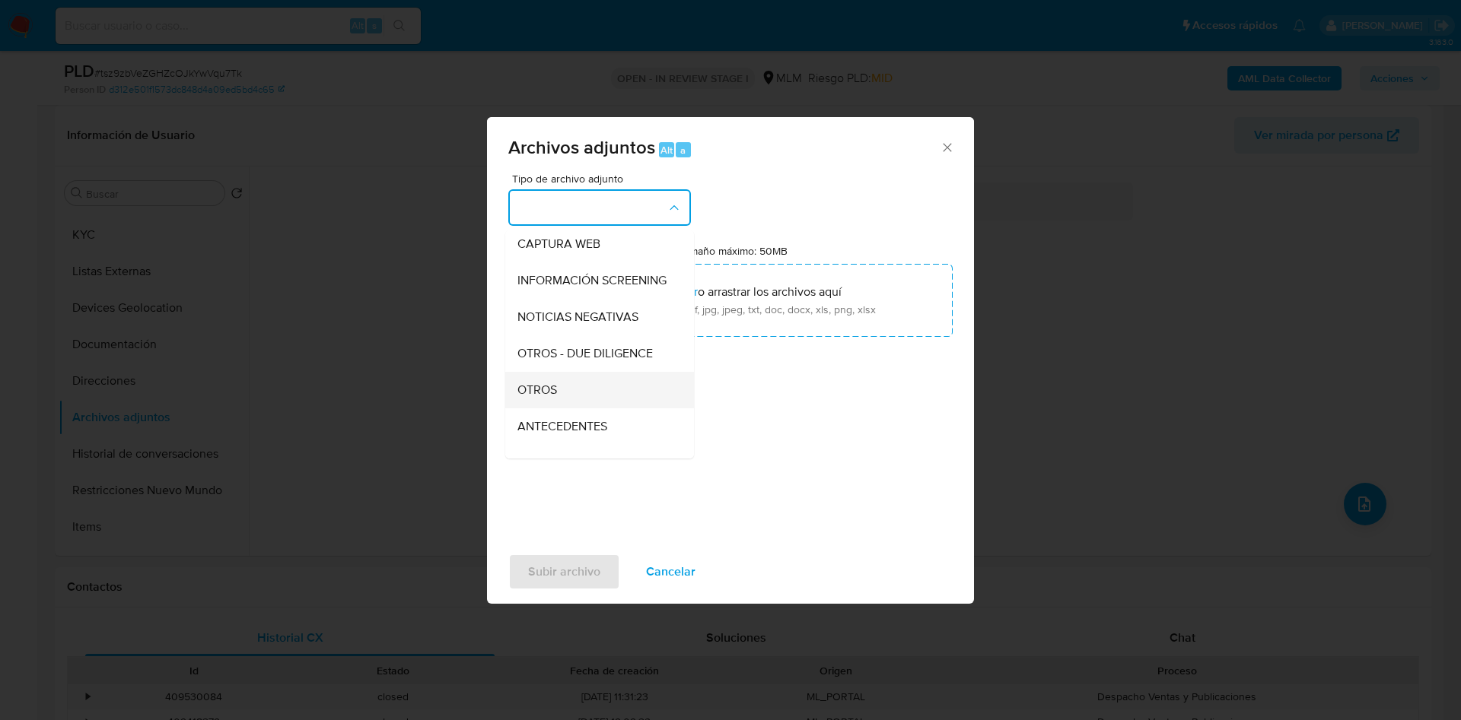
click at [597, 405] on div "OTROS" at bounding box center [594, 390] width 155 height 37
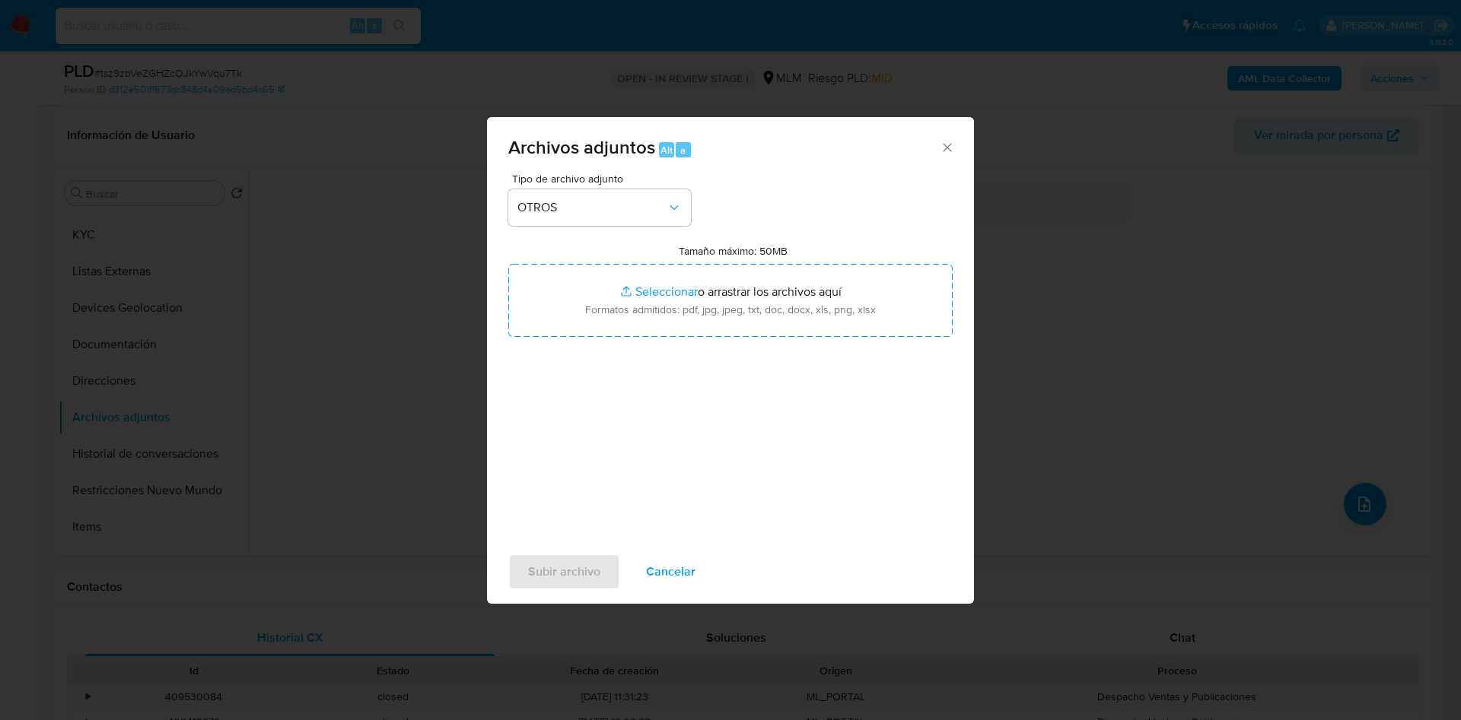
click at [822, 433] on div "Tipo de archivo adjunto OTROS Tamaño máximo: 50MB Seleccionar archivos Seleccio…" at bounding box center [730, 352] width 444 height 359
click at [554, 564] on span "Subir archivo" at bounding box center [564, 571] width 72 height 33
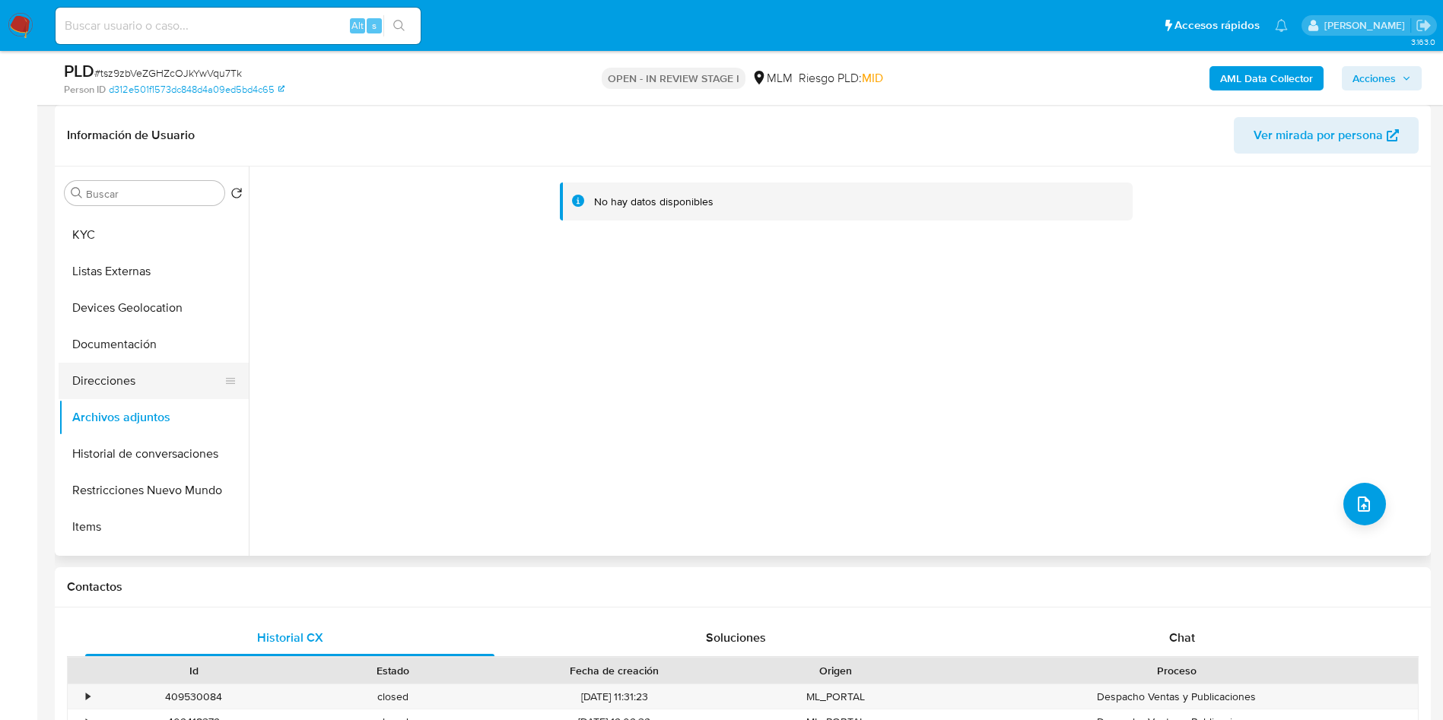
click at [139, 375] on button "Direcciones" at bounding box center [148, 381] width 178 height 37
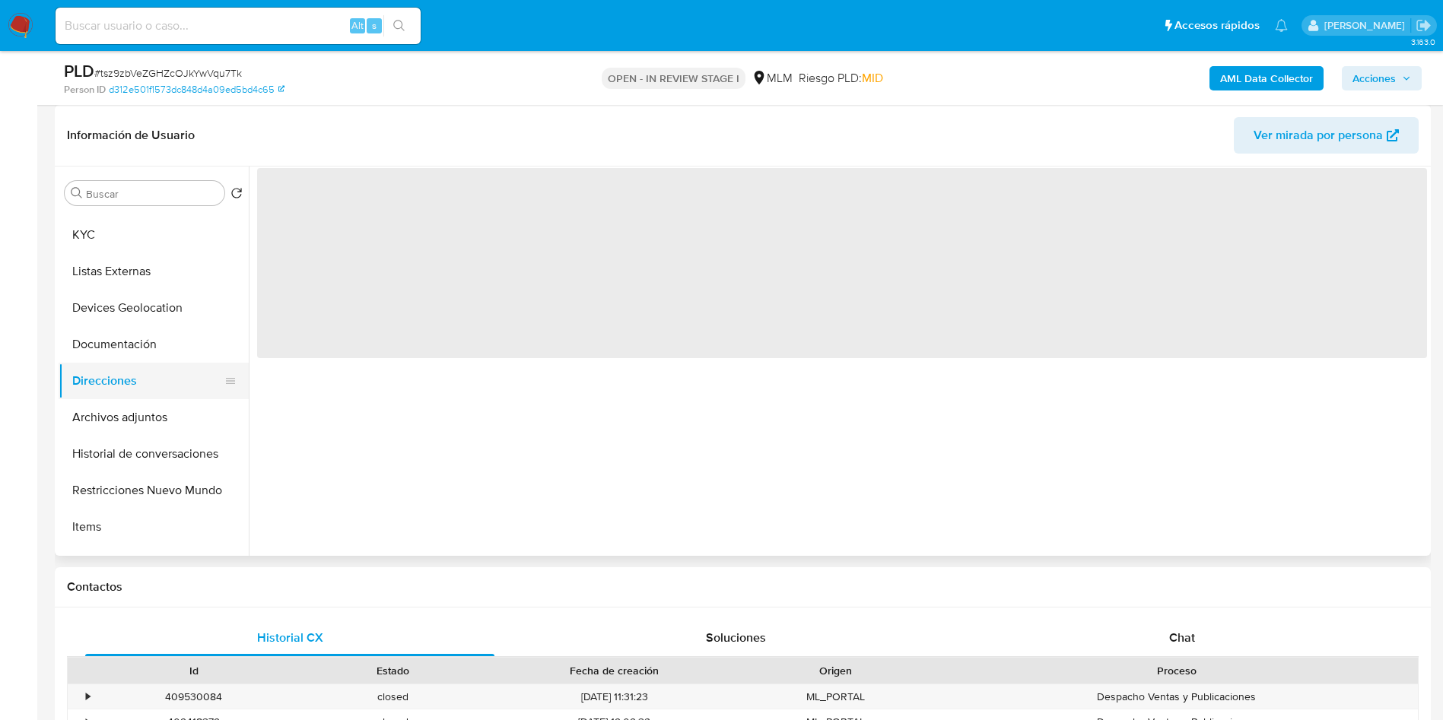
click at [140, 396] on button "Direcciones" at bounding box center [148, 381] width 178 height 37
click at [153, 418] on button "Archivos adjuntos" at bounding box center [148, 417] width 178 height 37
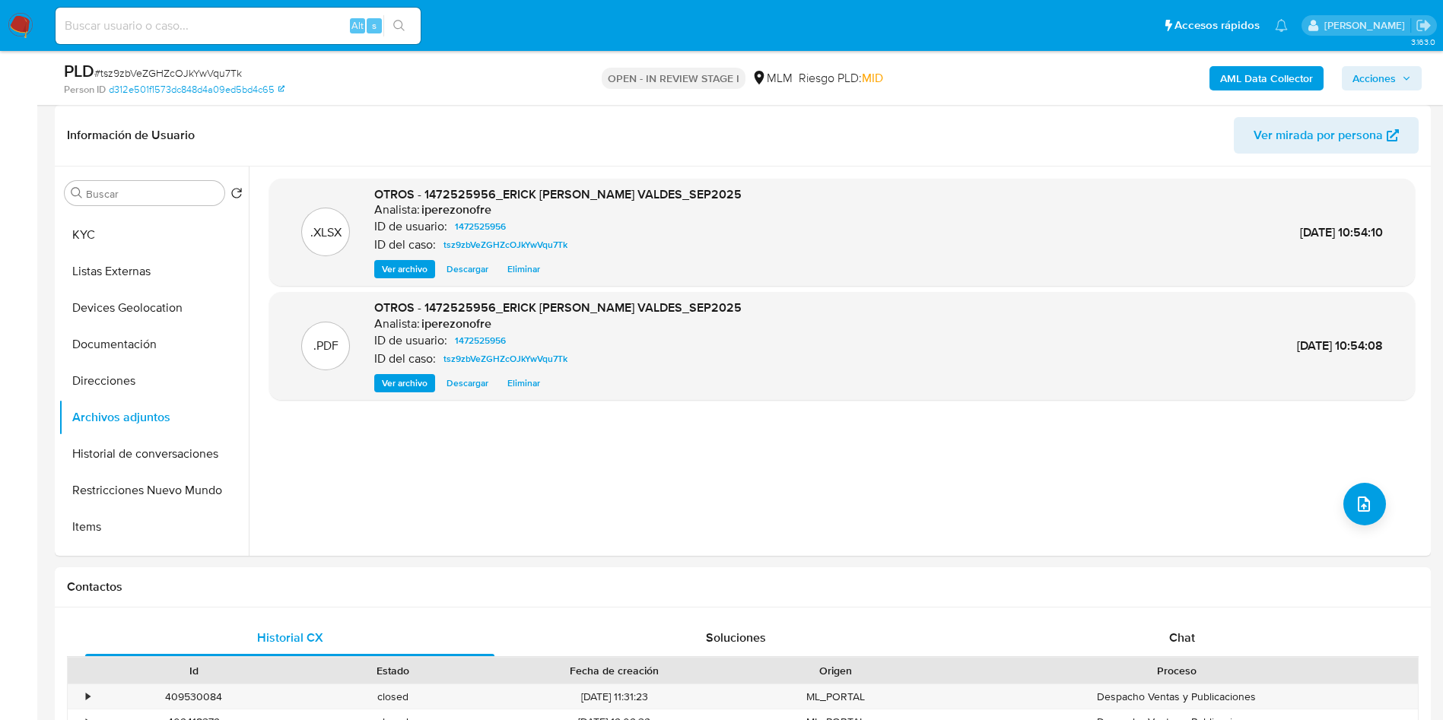
click at [1398, 75] on span "Acciones" at bounding box center [1382, 78] width 59 height 21
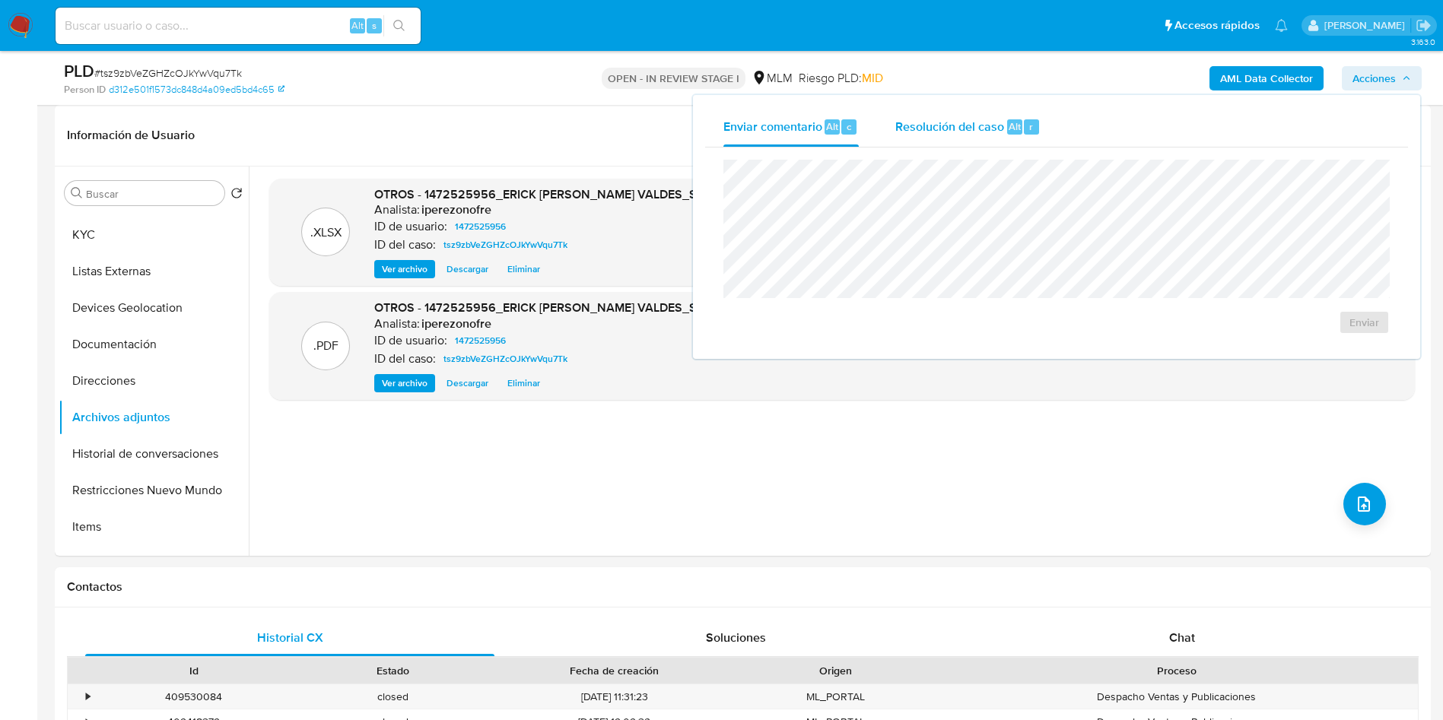
drag, startPoint x: 924, startPoint y: 115, endPoint x: 921, endPoint y: 125, distance: 10.3
click at [923, 116] on div "Resolución del caso Alt r" at bounding box center [967, 127] width 145 height 40
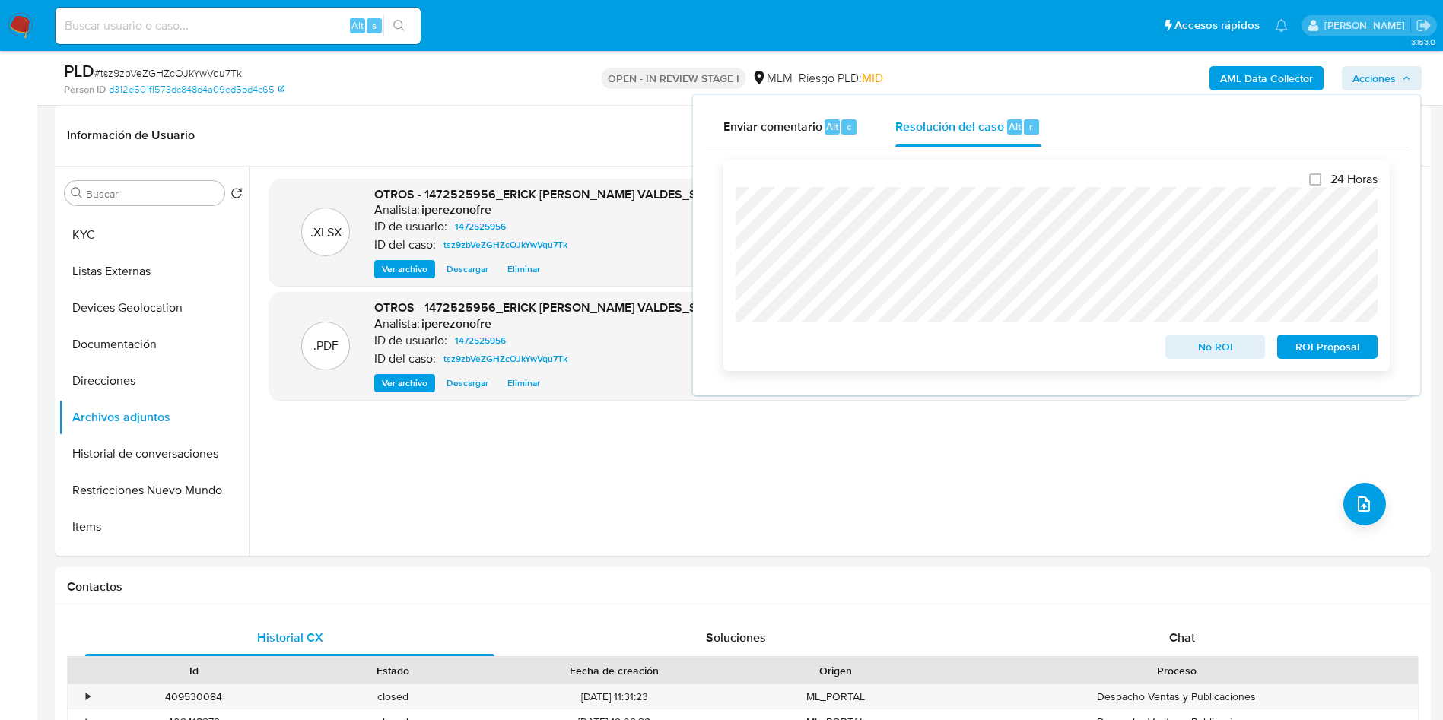
click at [1202, 340] on span "No ROI" at bounding box center [1215, 346] width 79 height 21
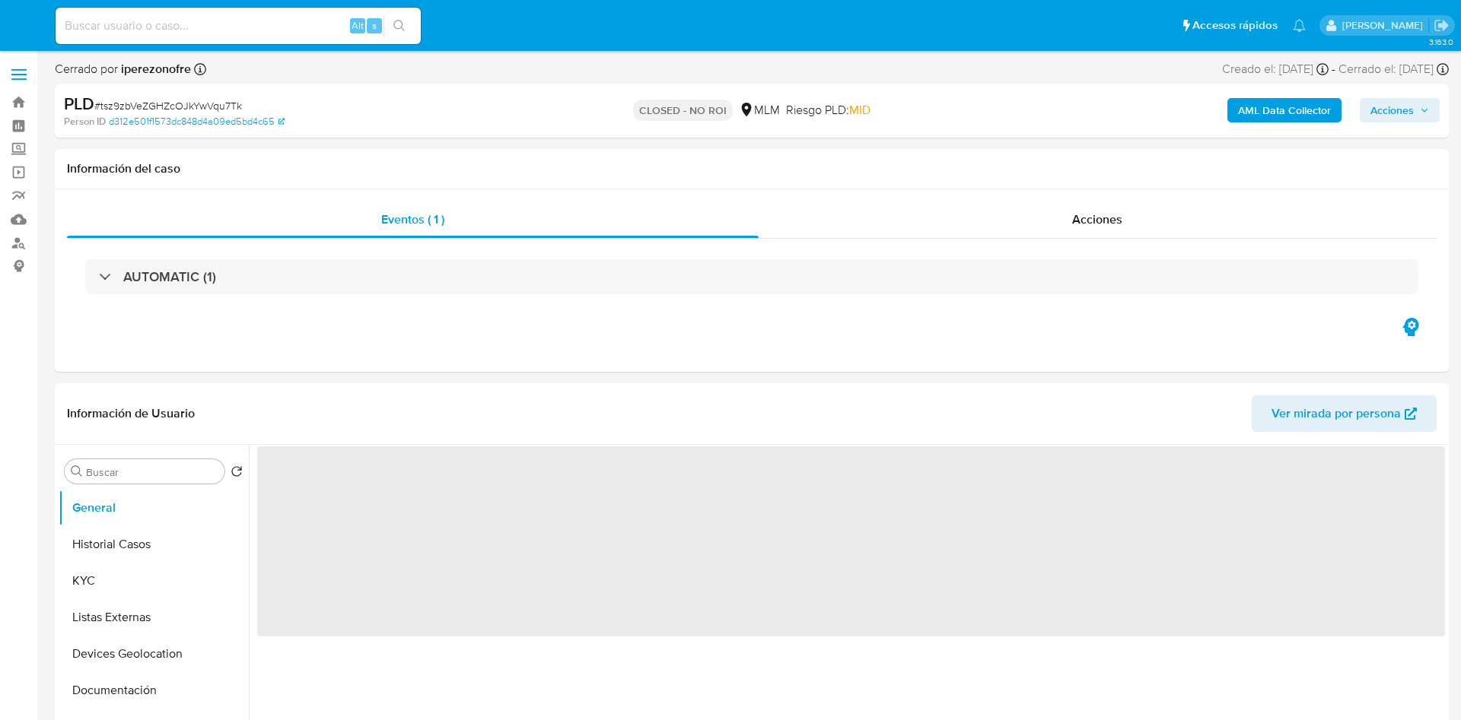
select select "10"
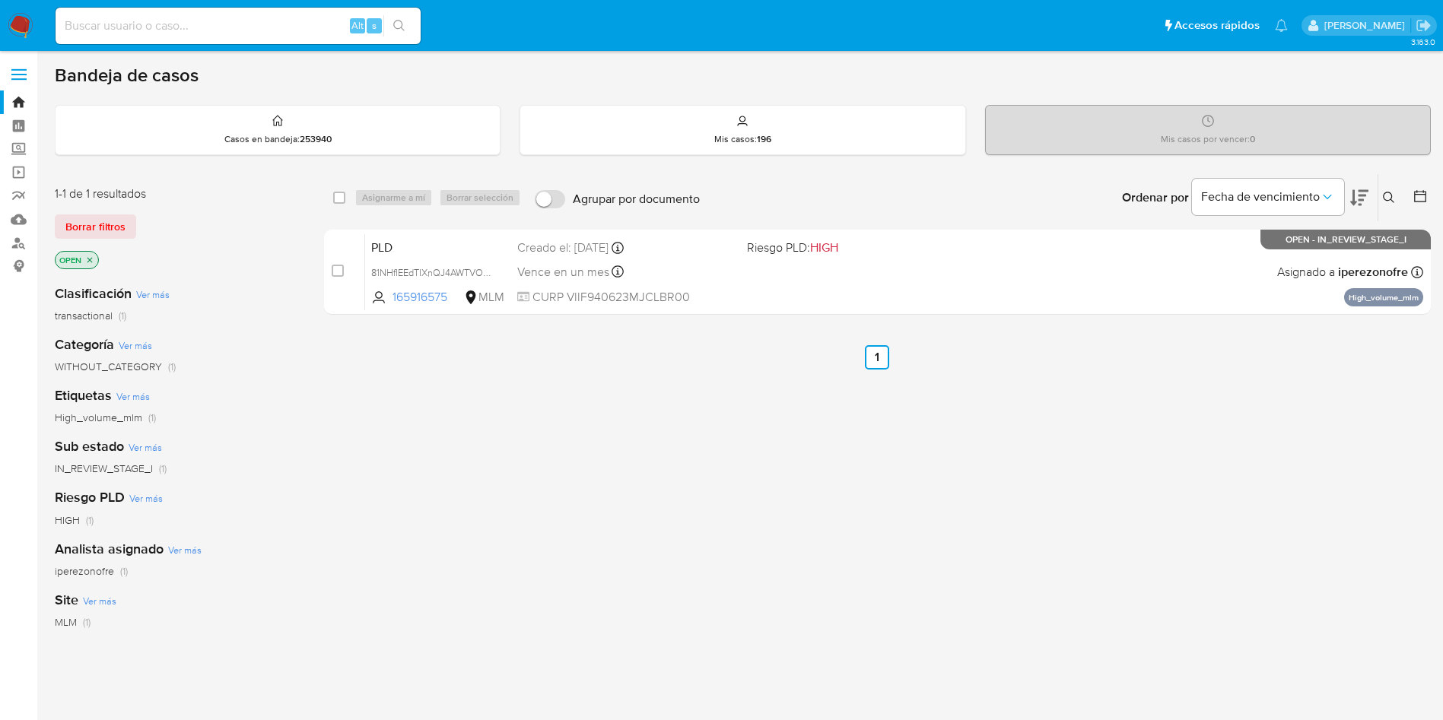
click at [247, 27] on input at bounding box center [238, 26] width 365 height 20
paste input "165916575"
type input "165916575"
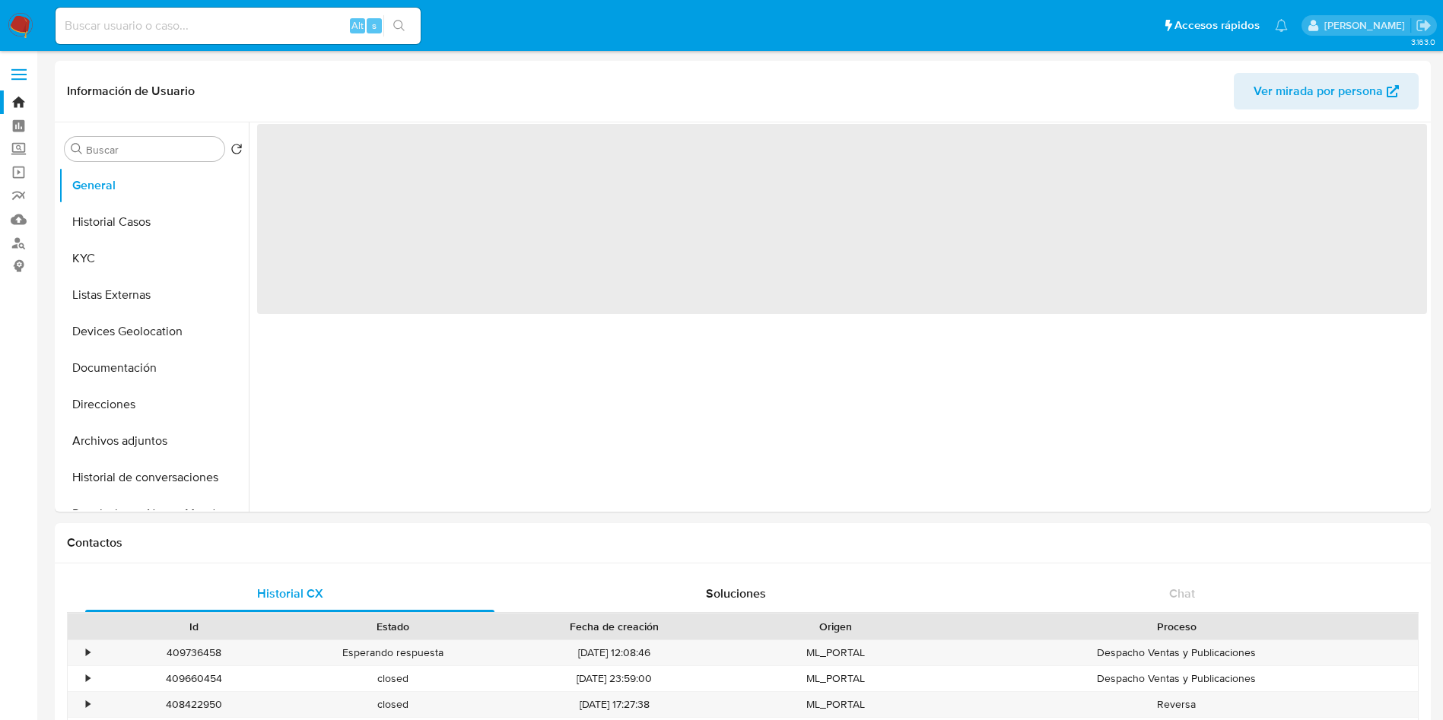
select select "10"
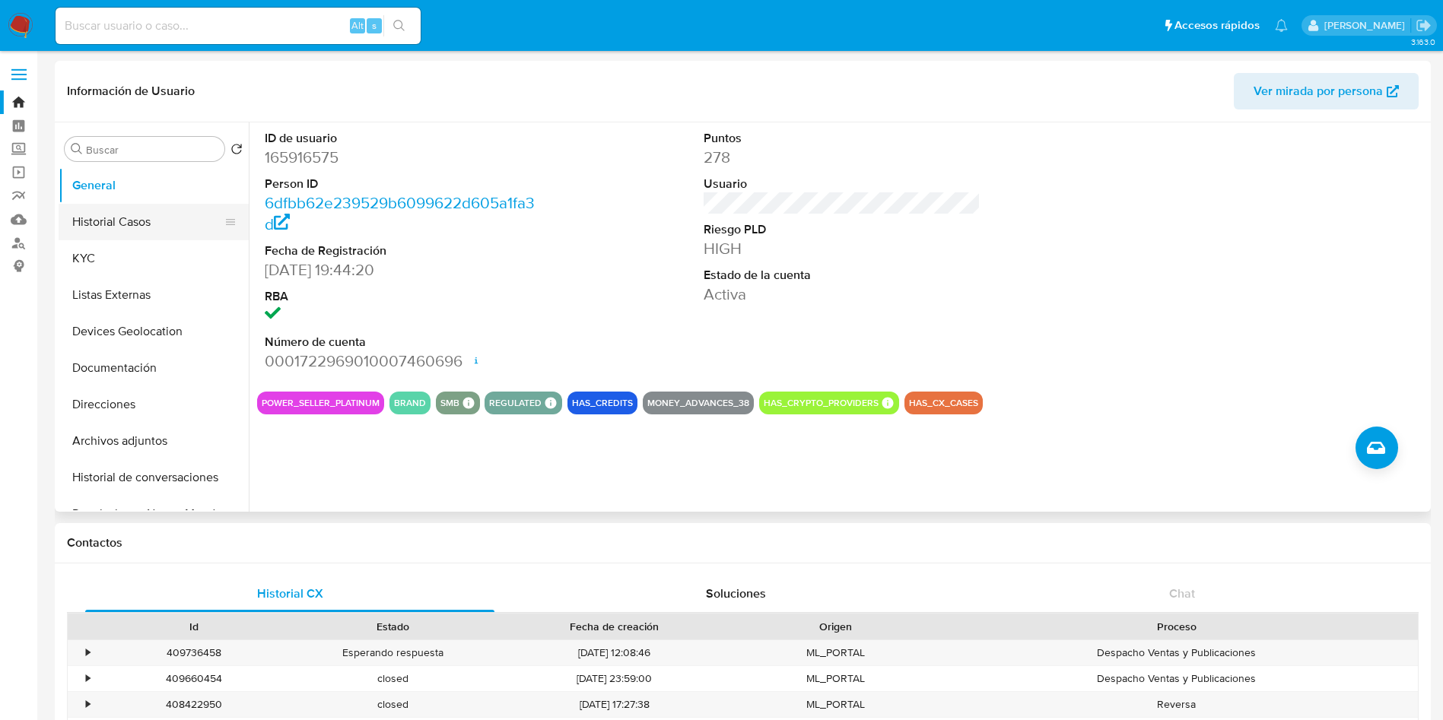
click at [147, 229] on button "Historial Casos" at bounding box center [148, 222] width 178 height 37
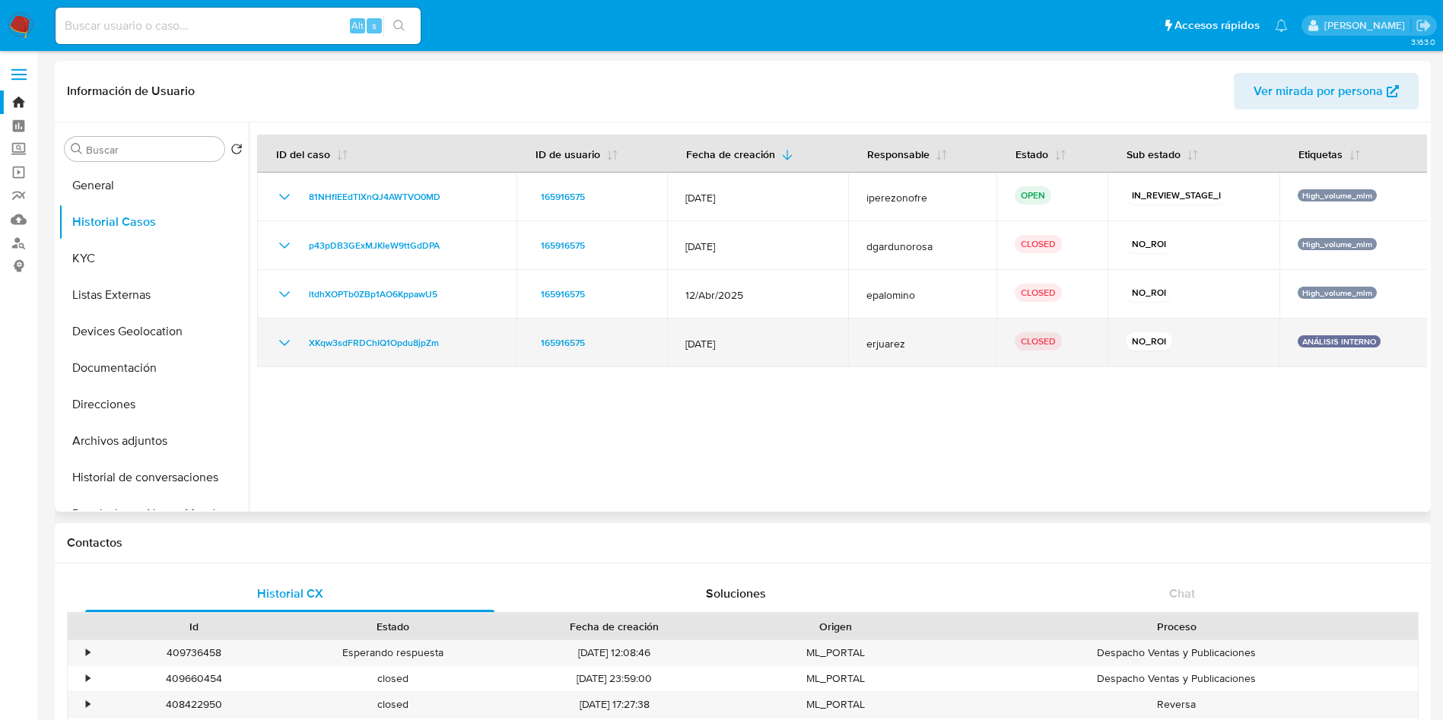
click at [274, 345] on td "XKqw3sdFRDChIQ1Opdu8jpZm" at bounding box center [386, 343] width 259 height 49
click at [288, 346] on icon "Mostrar/Ocultar" at bounding box center [284, 343] width 18 height 18
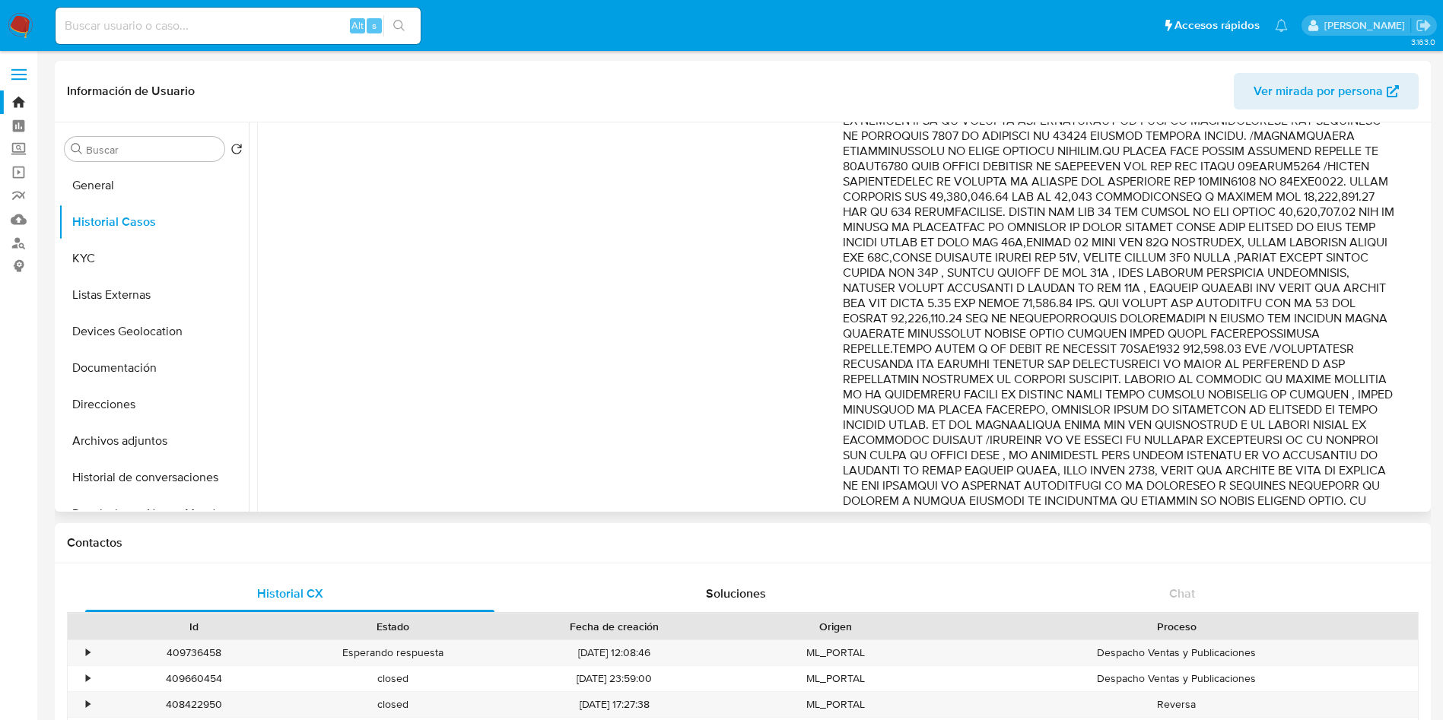
scroll to position [484, 0]
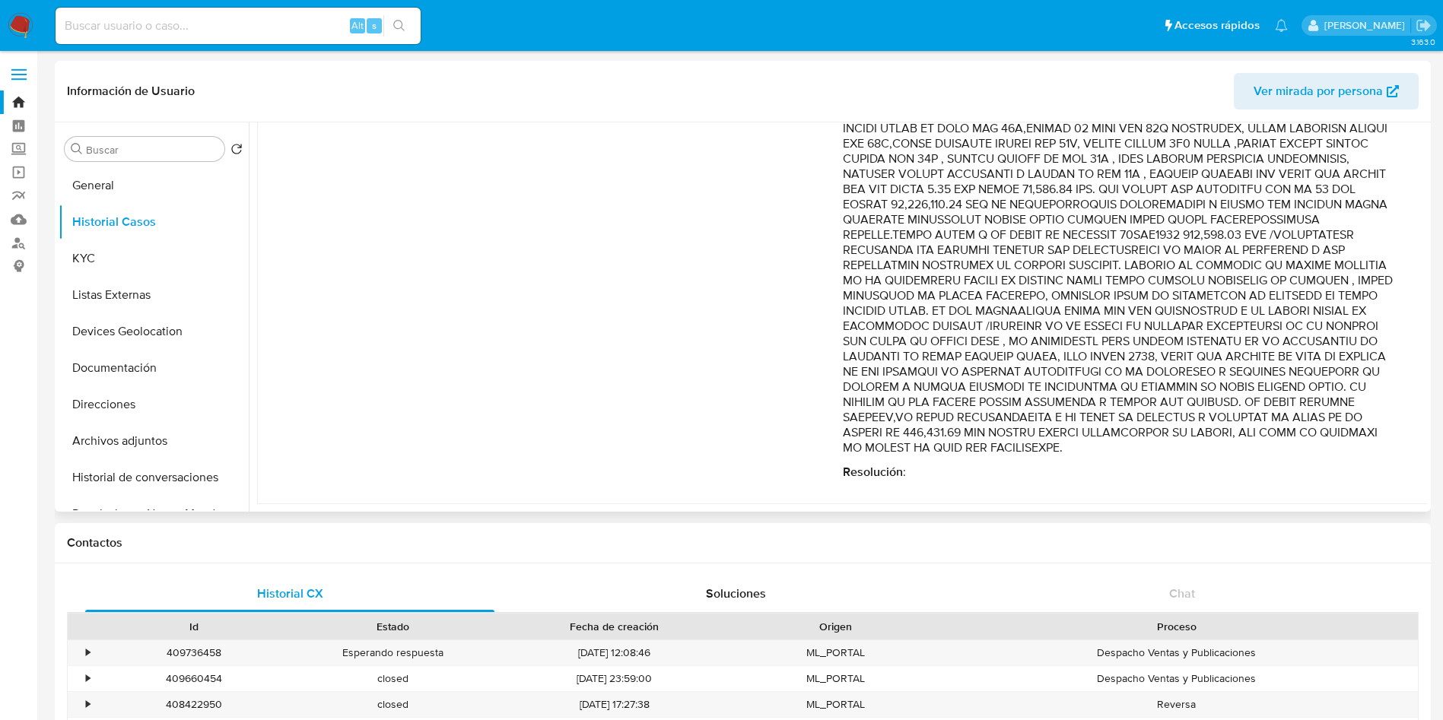
click at [1011, 370] on p "Comentario :" at bounding box center [1120, 182] width 555 height 548
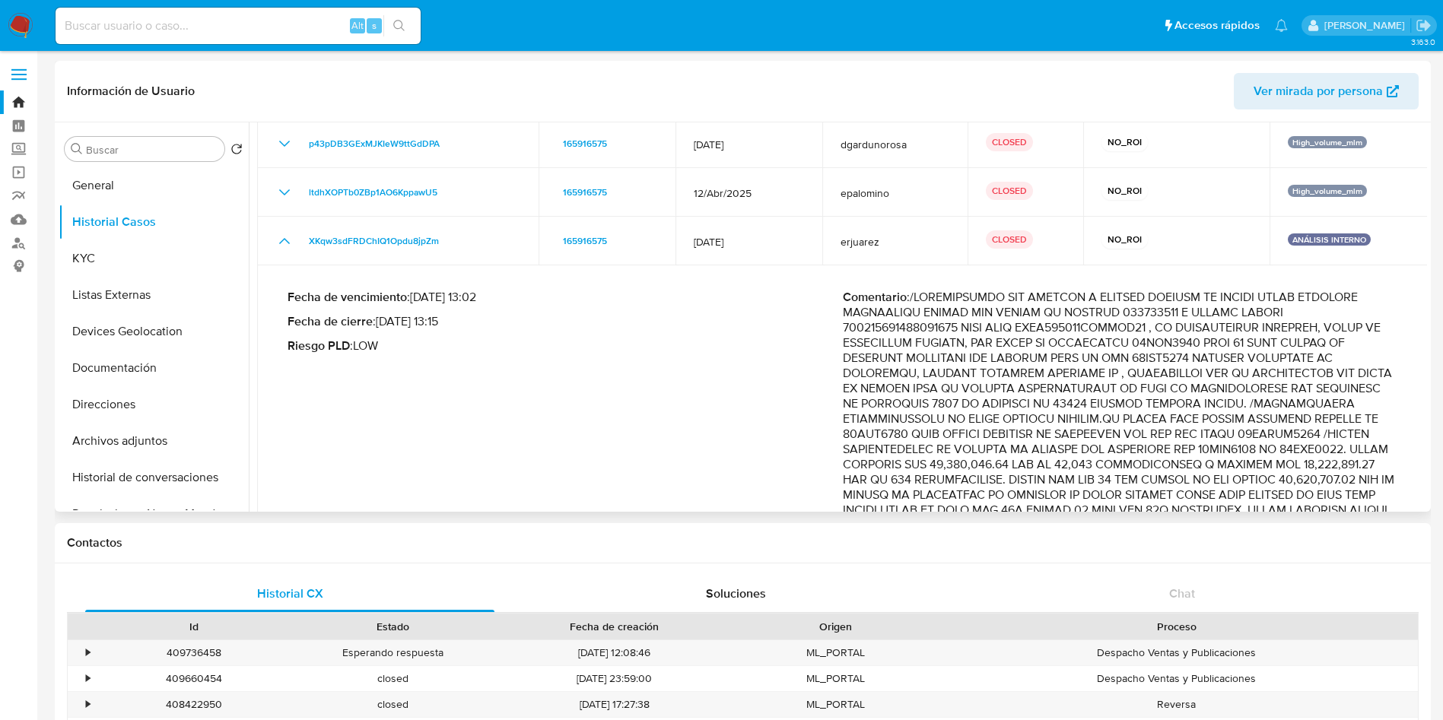
scroll to position [27, 0]
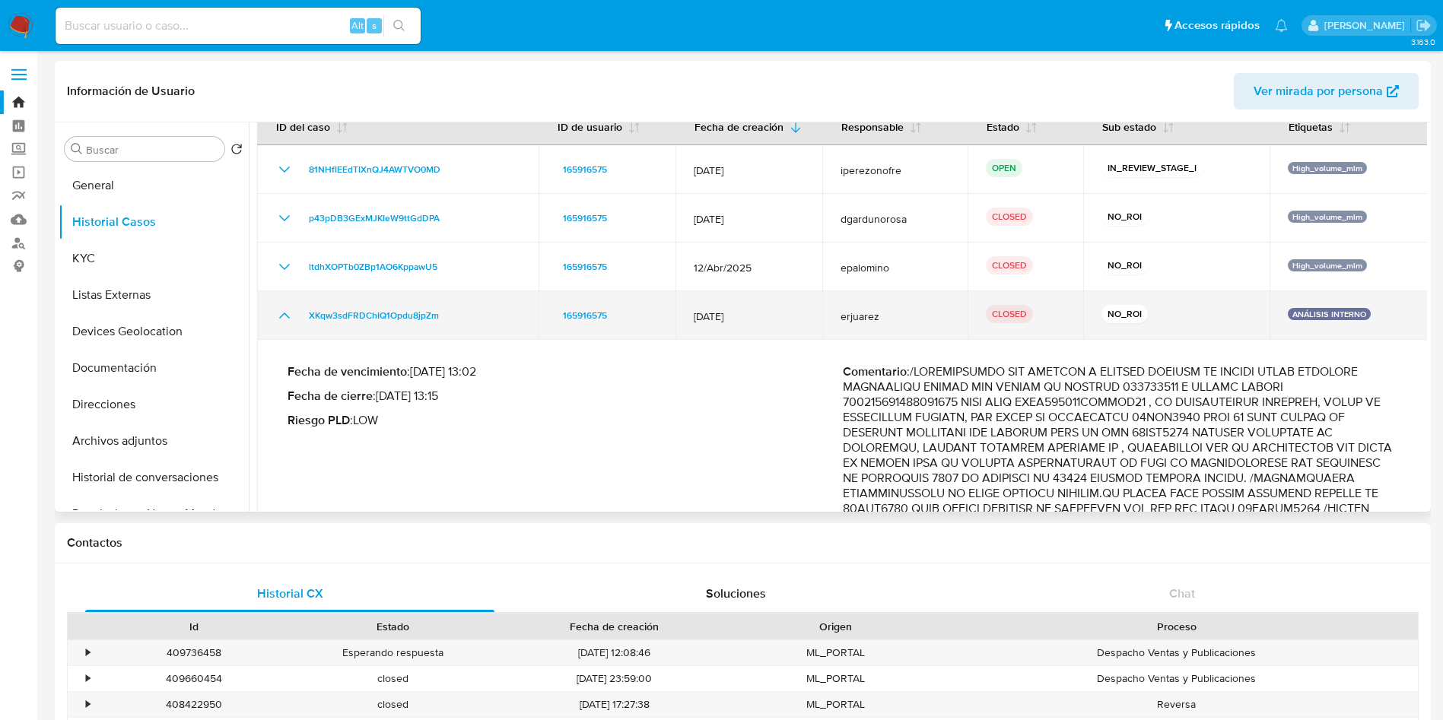
click at [283, 323] on icon "Mostrar/Ocultar" at bounding box center [284, 316] width 18 height 18
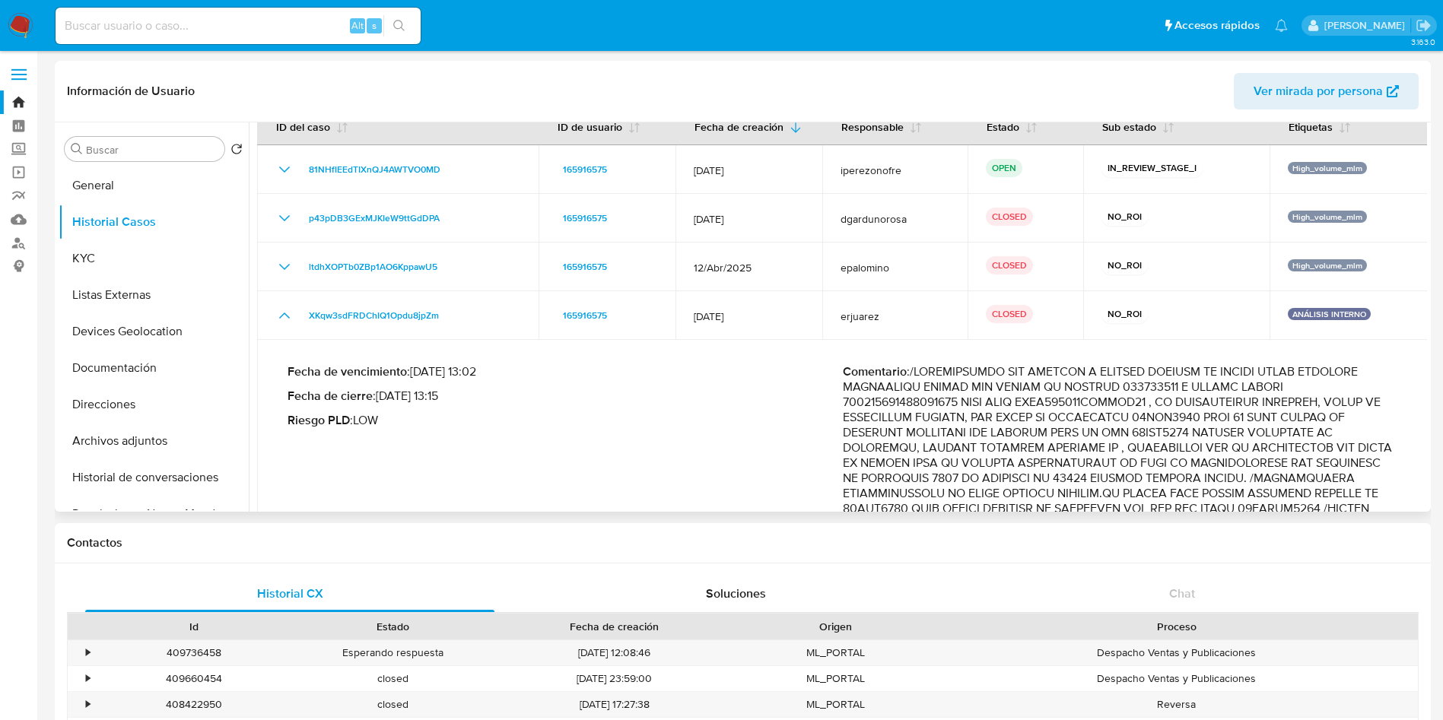
scroll to position [0, 0]
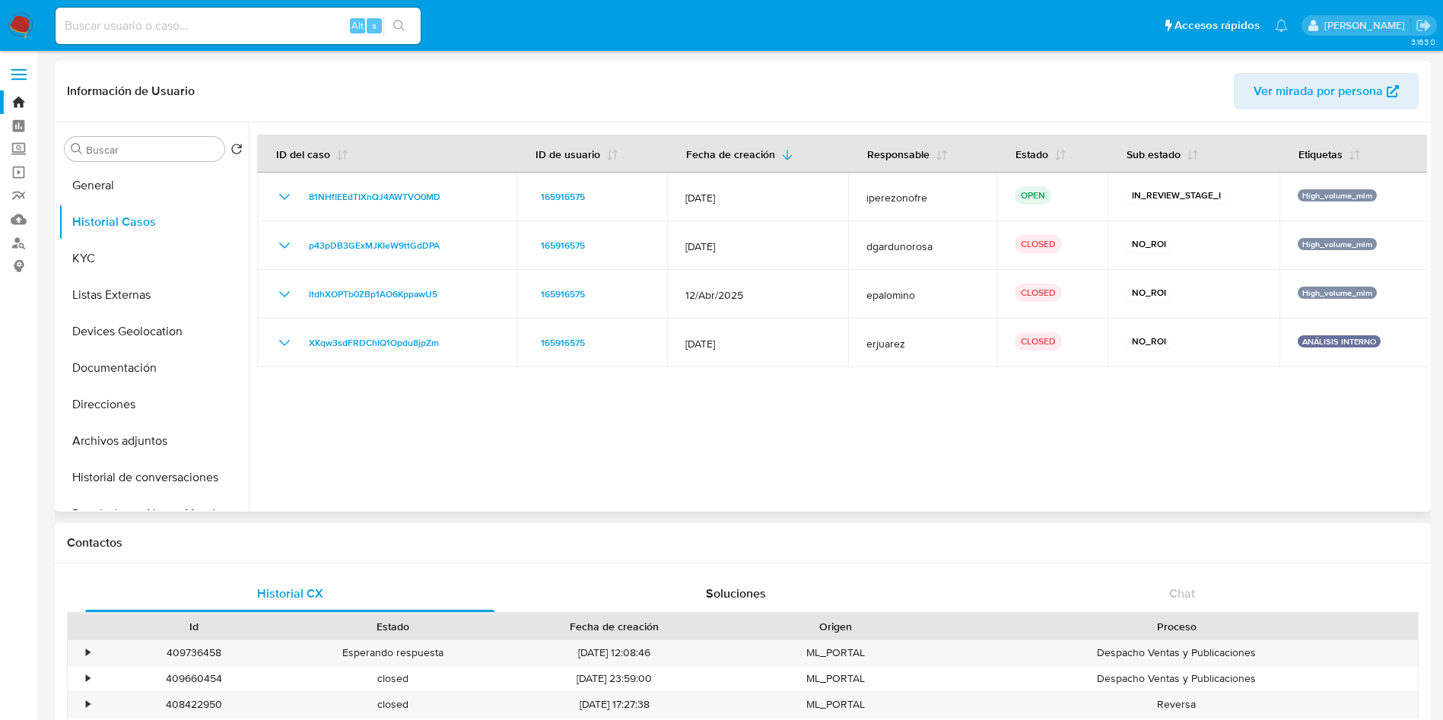
click at [1089, 444] on div at bounding box center [838, 317] width 1178 height 390
click at [1271, 435] on div at bounding box center [838, 317] width 1178 height 390
click at [1392, 434] on div at bounding box center [838, 317] width 1178 height 390
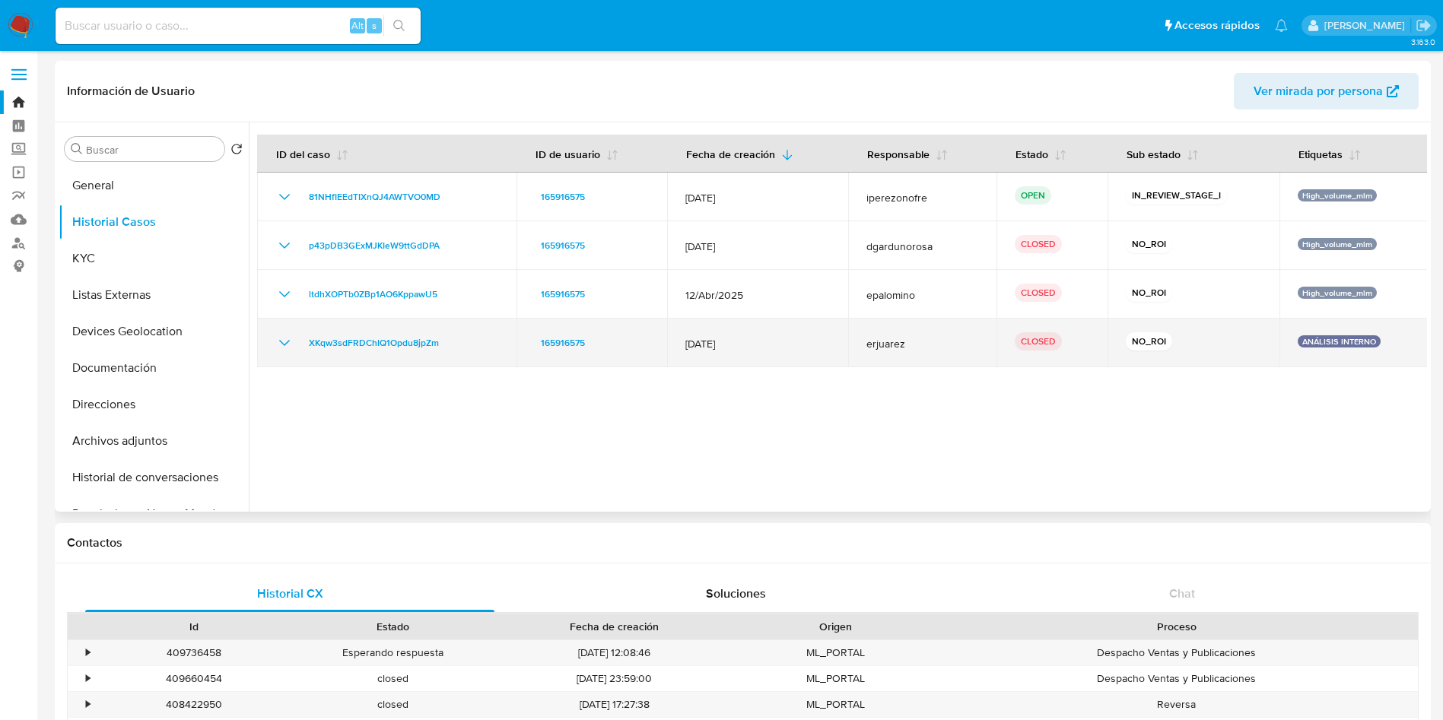
click at [282, 346] on icon "Mostrar/Ocultar" at bounding box center [284, 343] width 18 height 18
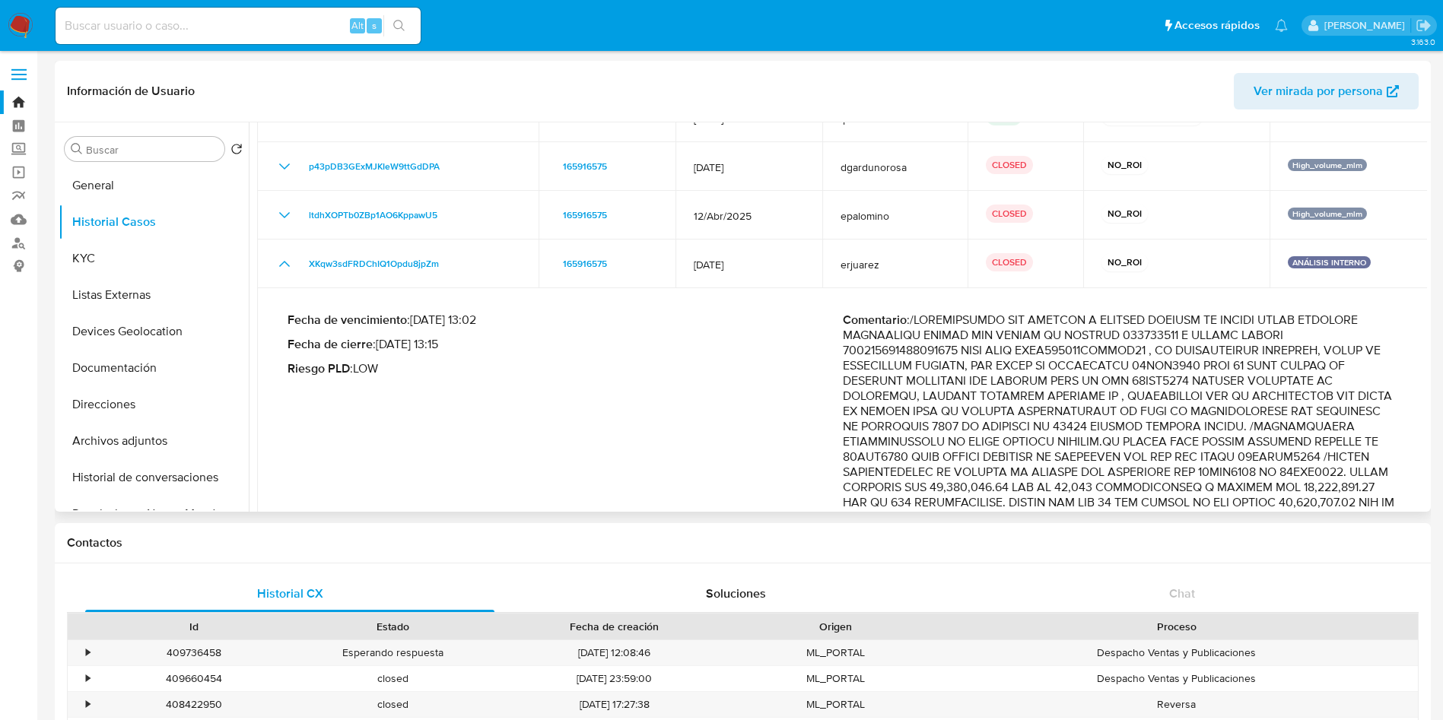
scroll to position [114, 0]
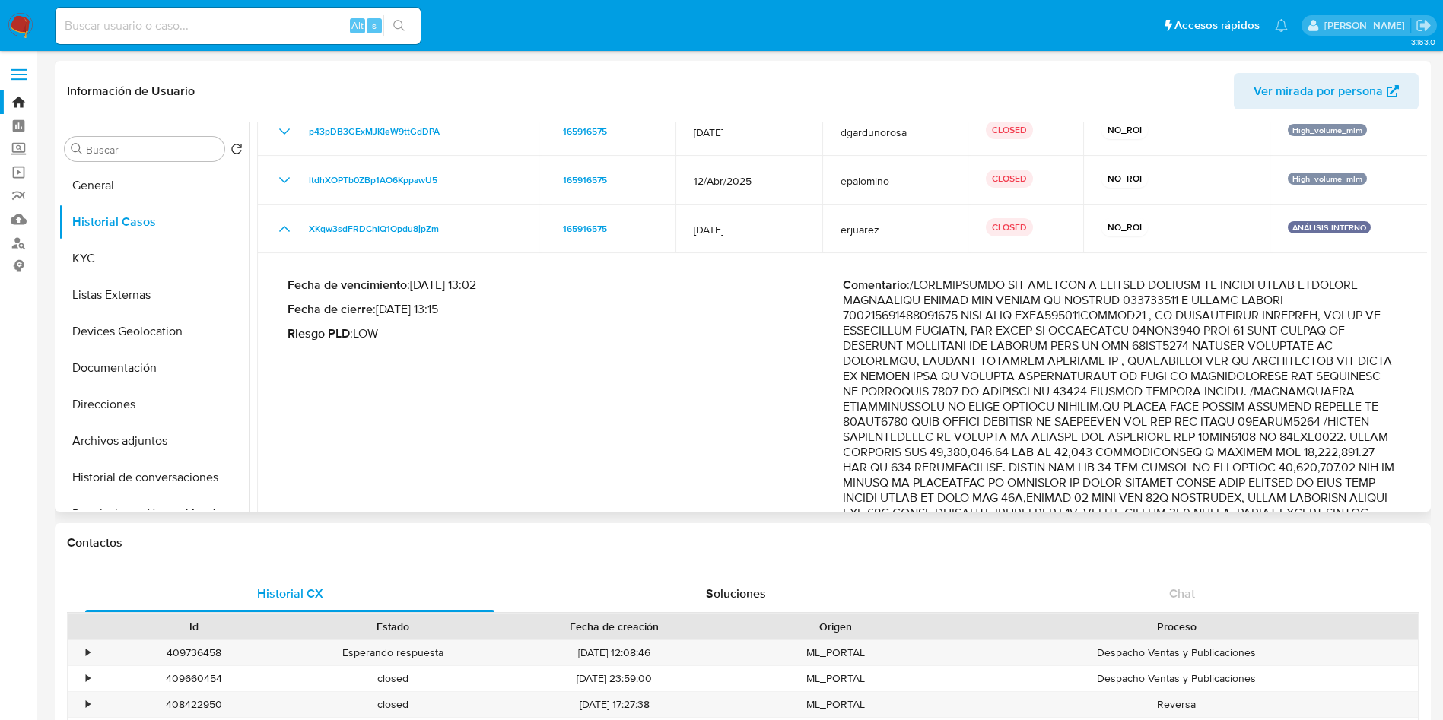
drag, startPoint x: 1262, startPoint y: 410, endPoint x: 1405, endPoint y: 424, distance: 143.7
click at [1405, 424] on td "Fecha de vencimiento : [DATE] 13:02 Fecha de cierre : [DATE] 13:15 Riesgo PLD :…" at bounding box center [843, 563] width 1172 height 621
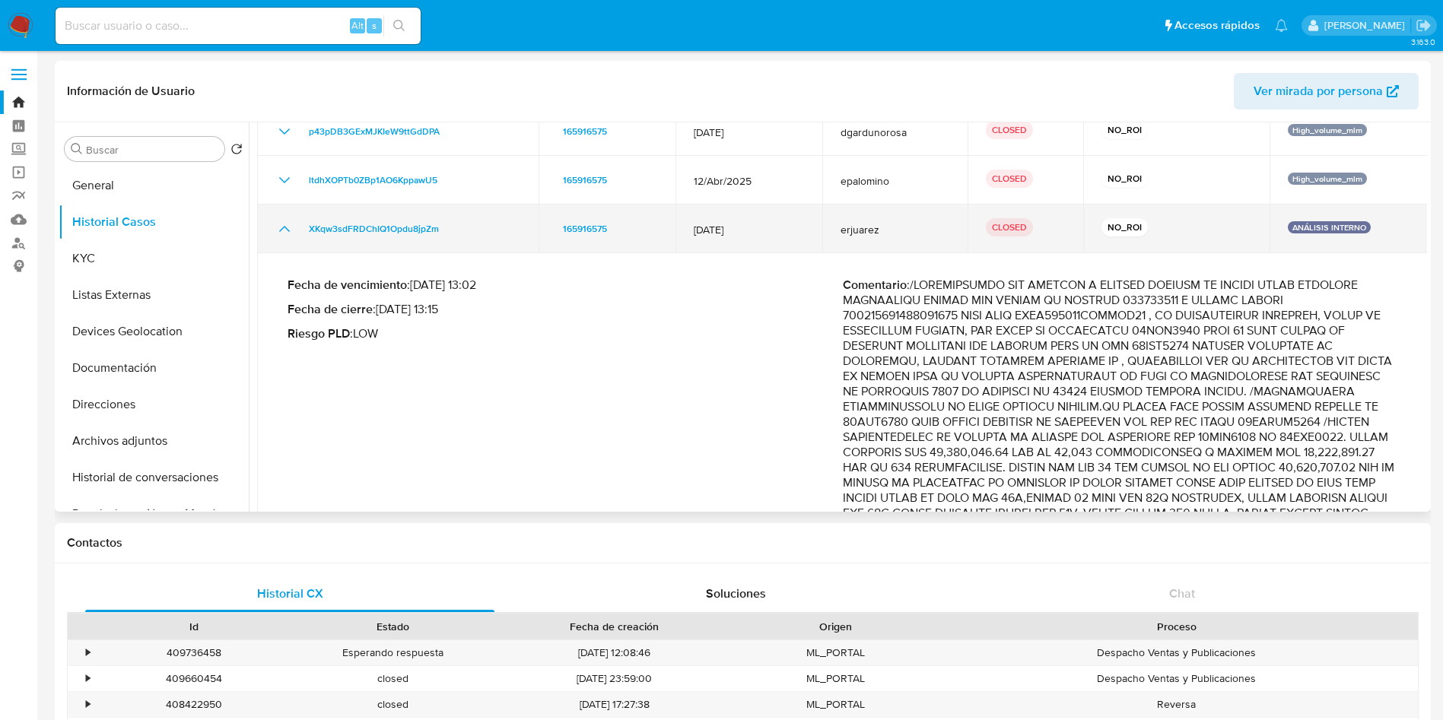
click at [279, 231] on icon "Mostrar/Ocultar" at bounding box center [284, 229] width 18 height 18
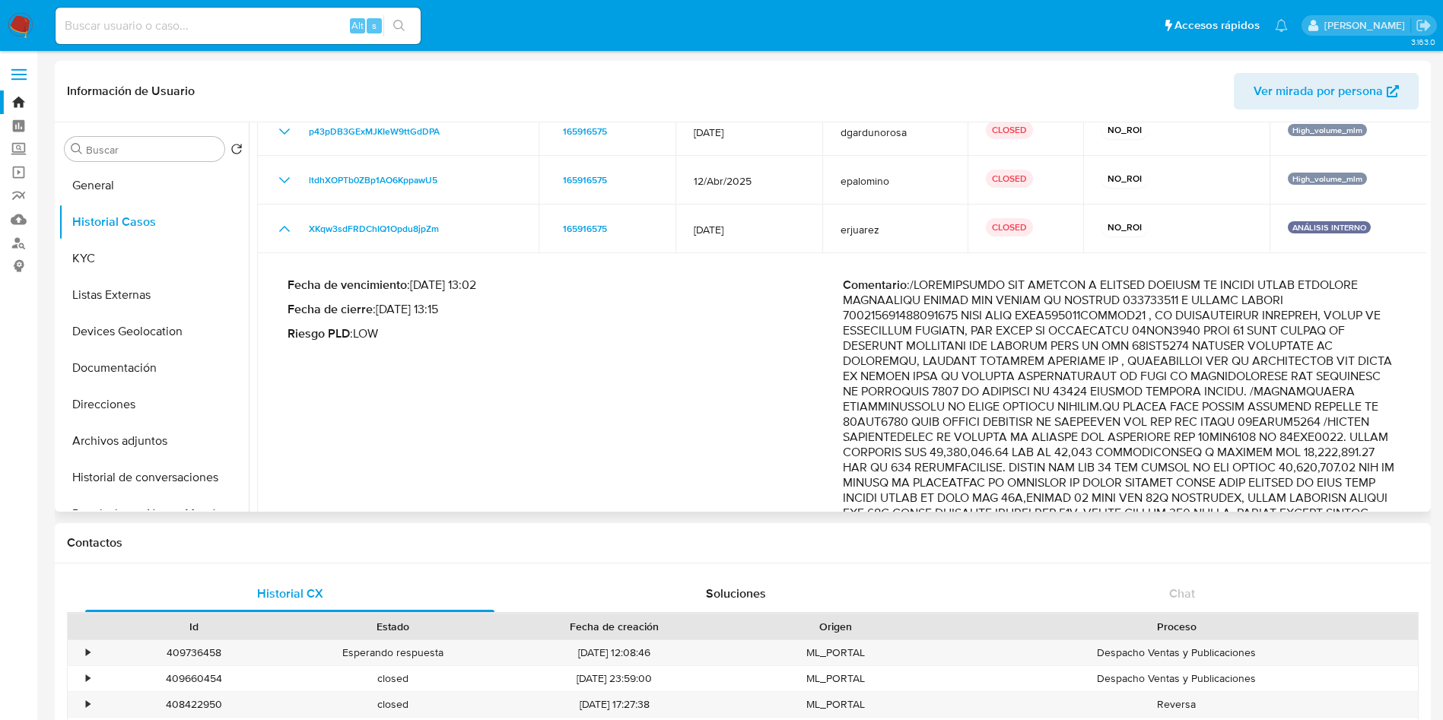
scroll to position [0, 0]
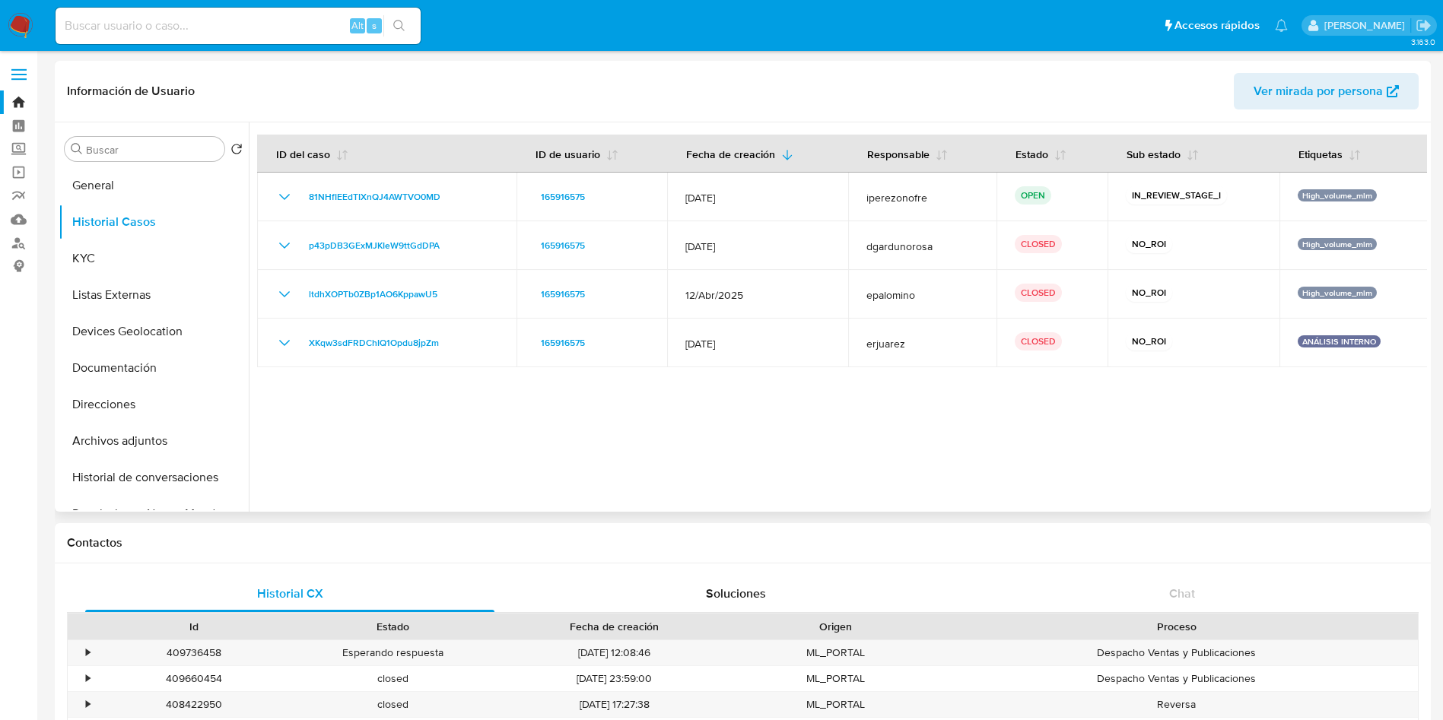
click at [930, 447] on div at bounding box center [838, 317] width 1178 height 390
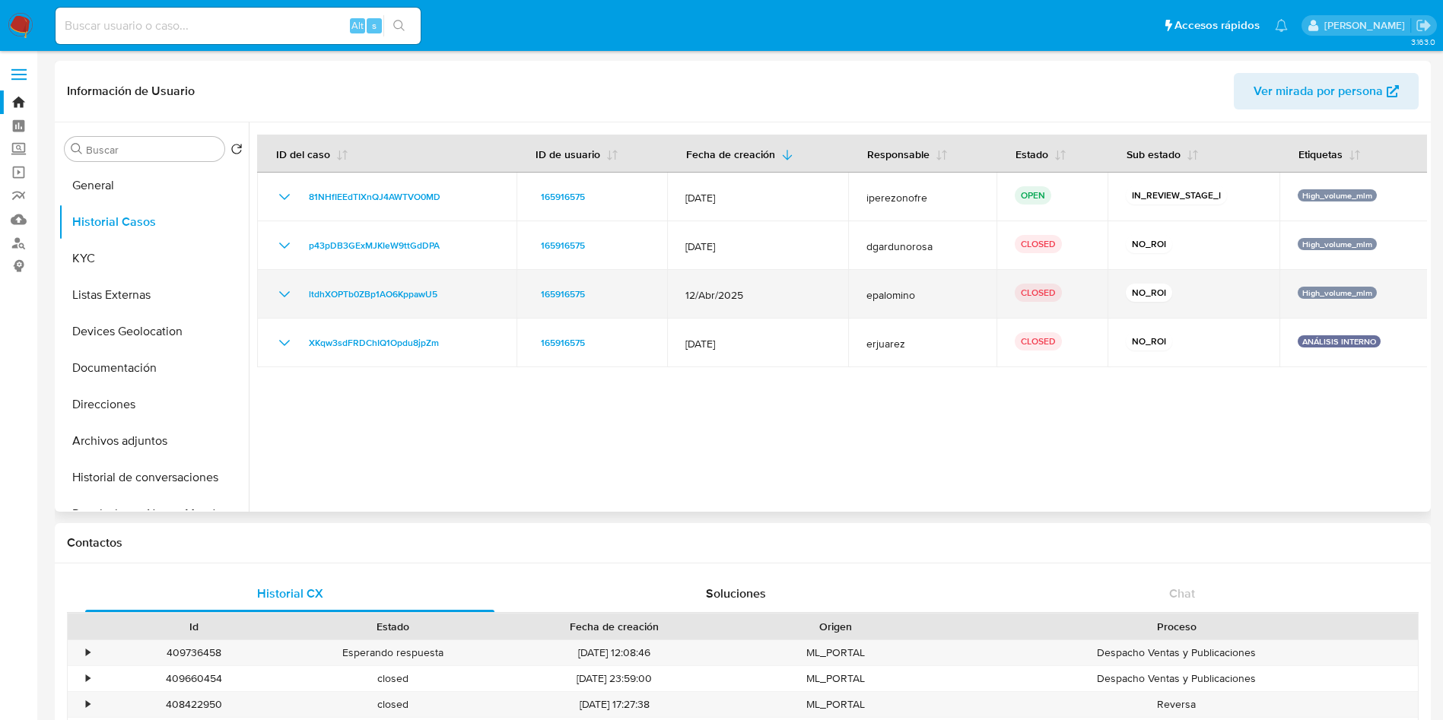
drag, startPoint x: 781, startPoint y: 293, endPoint x: 680, endPoint y: 294, distance: 101.2
click at [680, 294] on td "12/Abr/2025" at bounding box center [757, 294] width 181 height 49
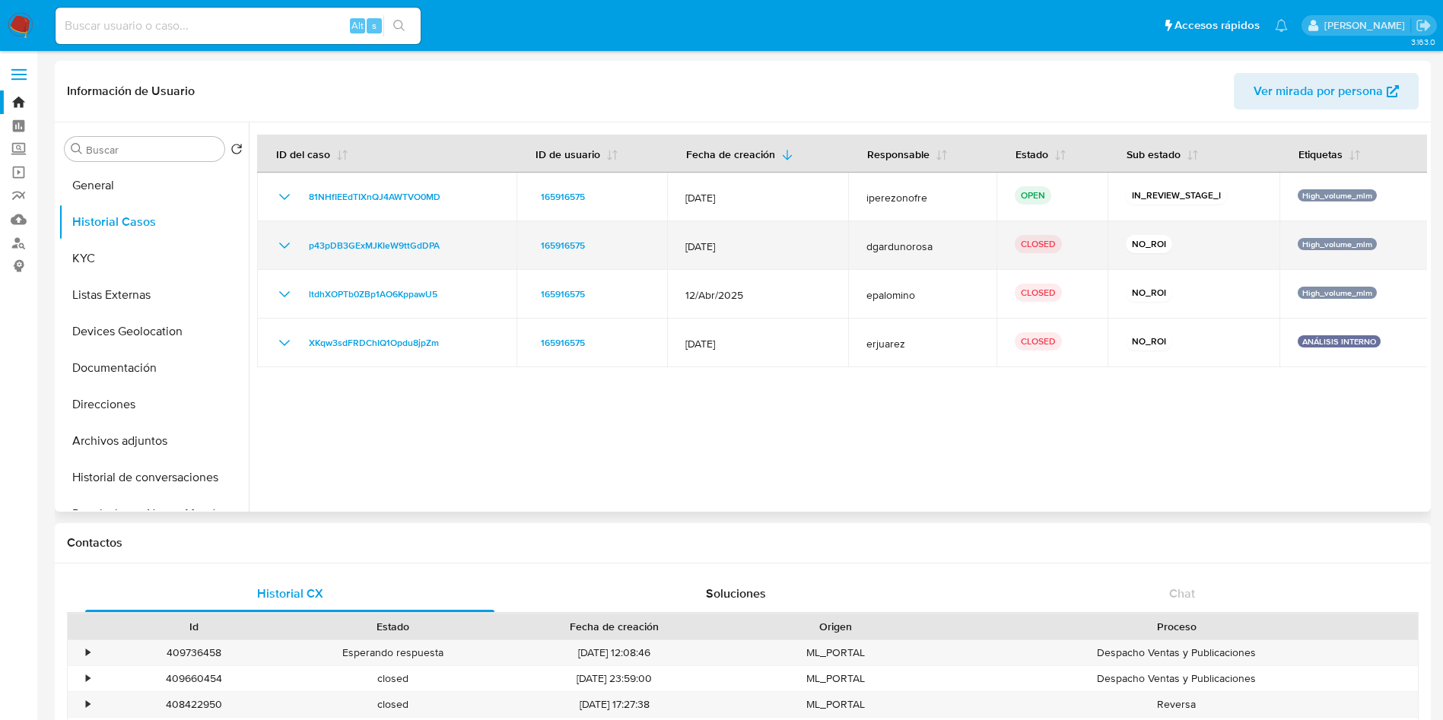
drag, startPoint x: 764, startPoint y: 251, endPoint x: 673, endPoint y: 240, distance: 91.2
click at [673, 240] on td "[DATE]" at bounding box center [757, 245] width 181 height 49
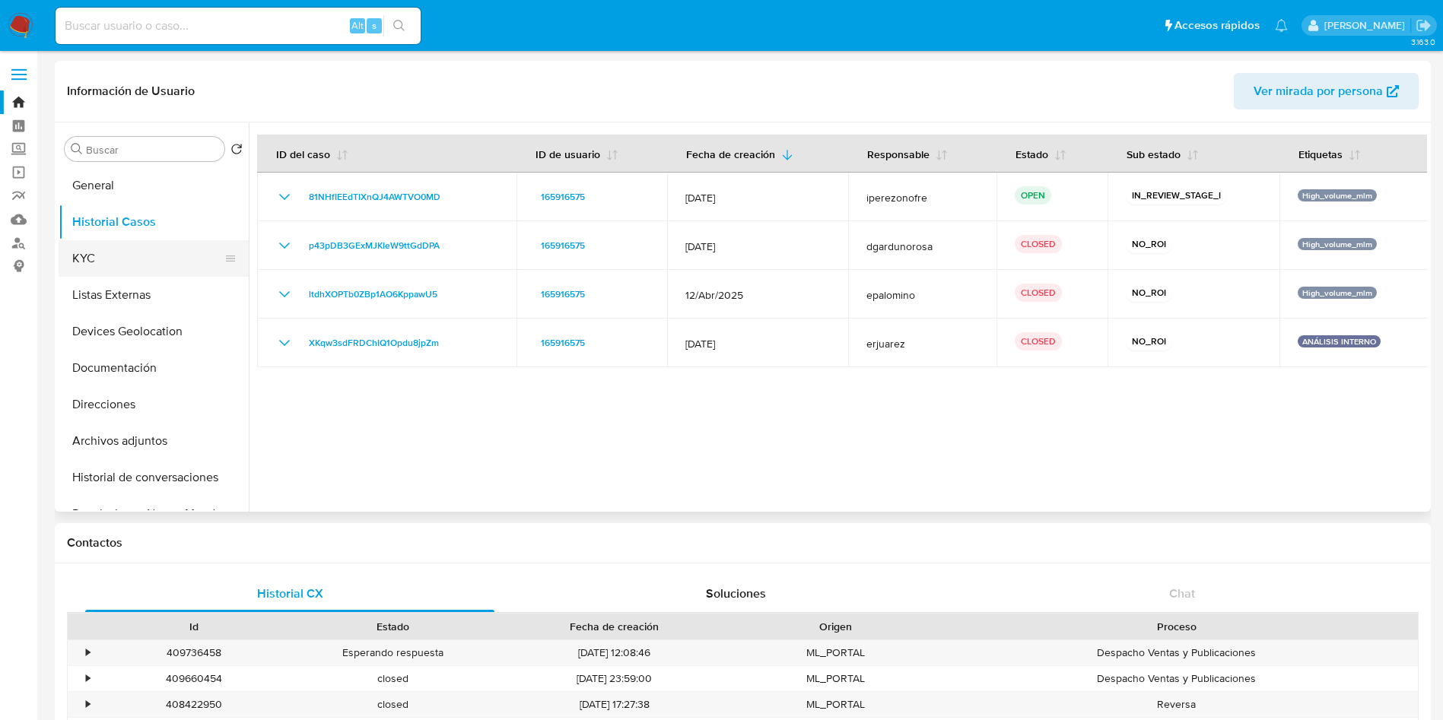
drag, startPoint x: 74, startPoint y: 272, endPoint x: 81, endPoint y: 273, distance: 7.6
click at [74, 273] on button "KYC" at bounding box center [148, 258] width 178 height 37
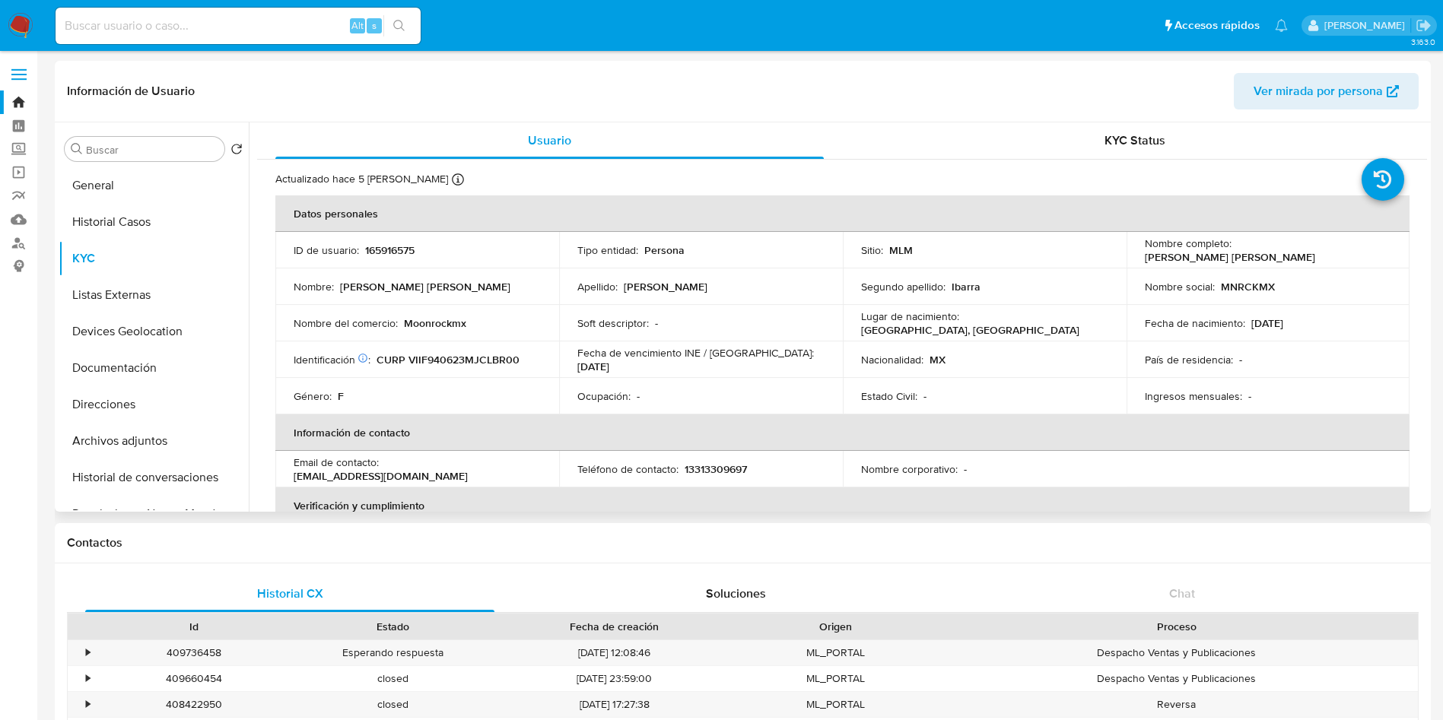
click at [717, 463] on p "13313309697" at bounding box center [716, 470] width 62 height 14
copy p "13313309697"
drag, startPoint x: 466, startPoint y: 475, endPoint x: 286, endPoint y: 476, distance: 179.5
click at [286, 476] on td "Email de contacto : [EMAIL_ADDRESS][DOMAIN_NAME]" at bounding box center [417, 469] width 284 height 37
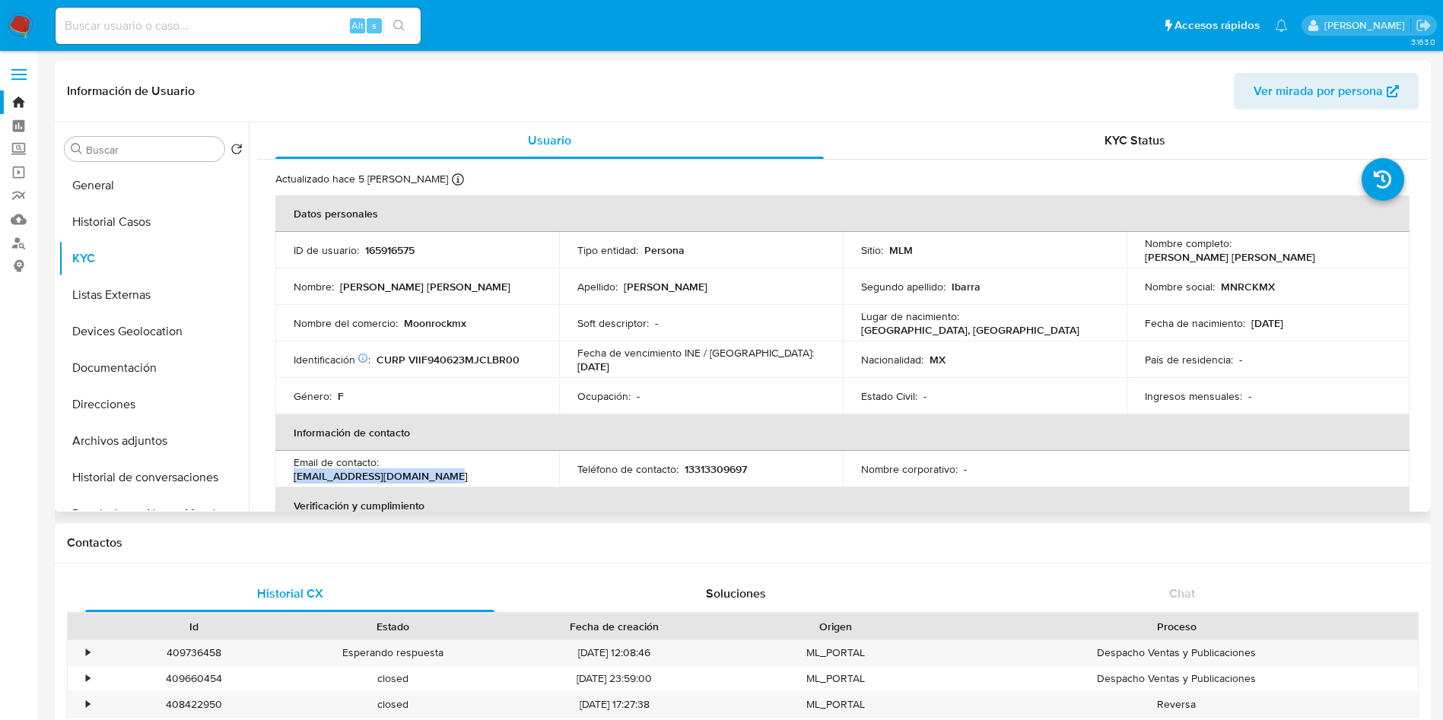
copy p "[EMAIL_ADDRESS][DOMAIN_NAME]"
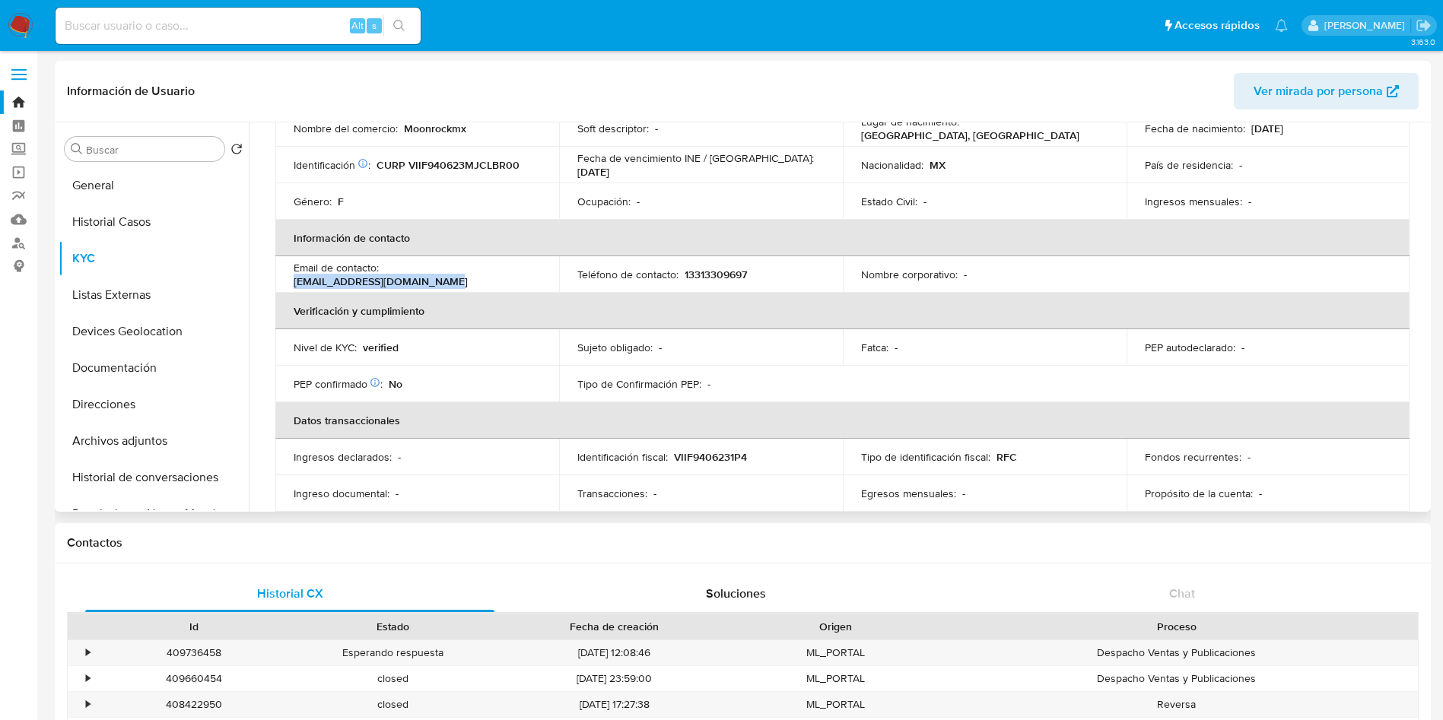
scroll to position [228, 0]
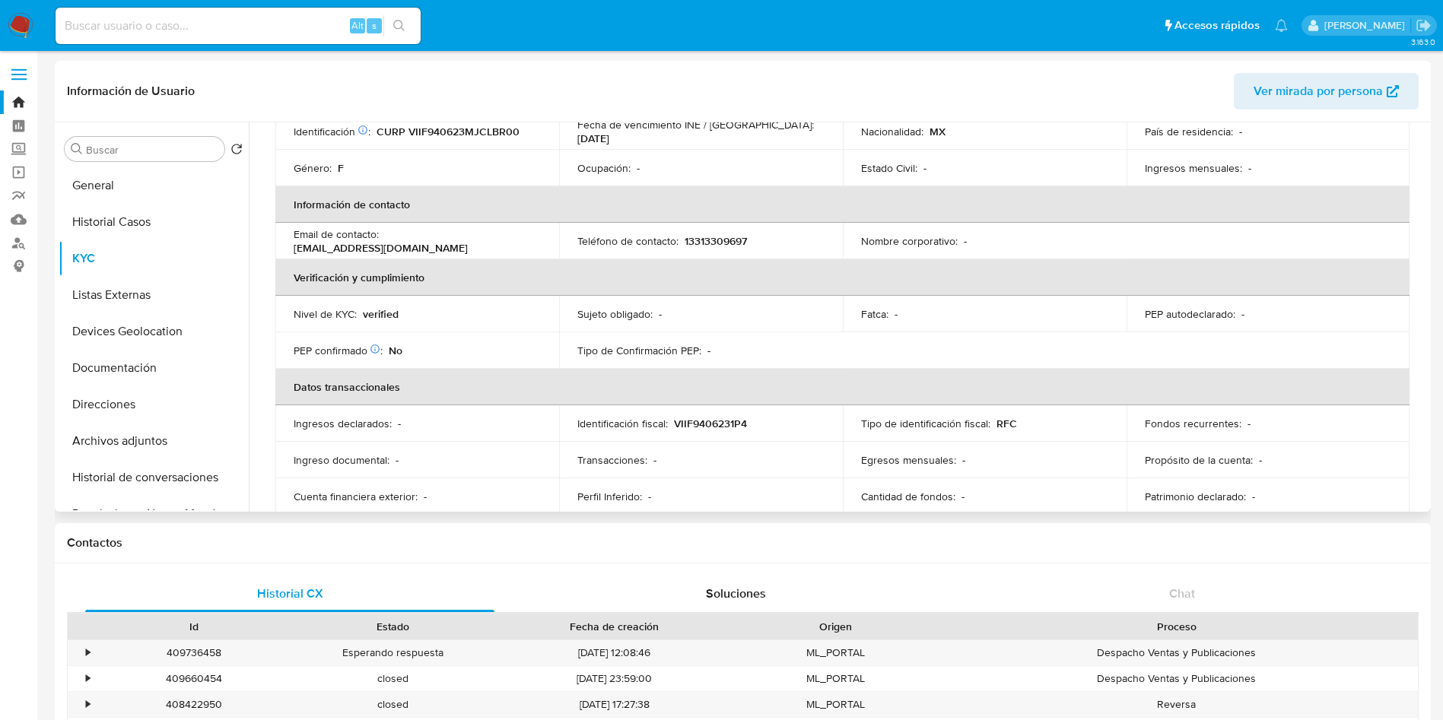
click at [1384, 250] on table "Datos personales ID de usuario : 165916575 Tipo entidad : Persona Sitio : MLM N…" at bounding box center [842, 241] width 1134 height 548
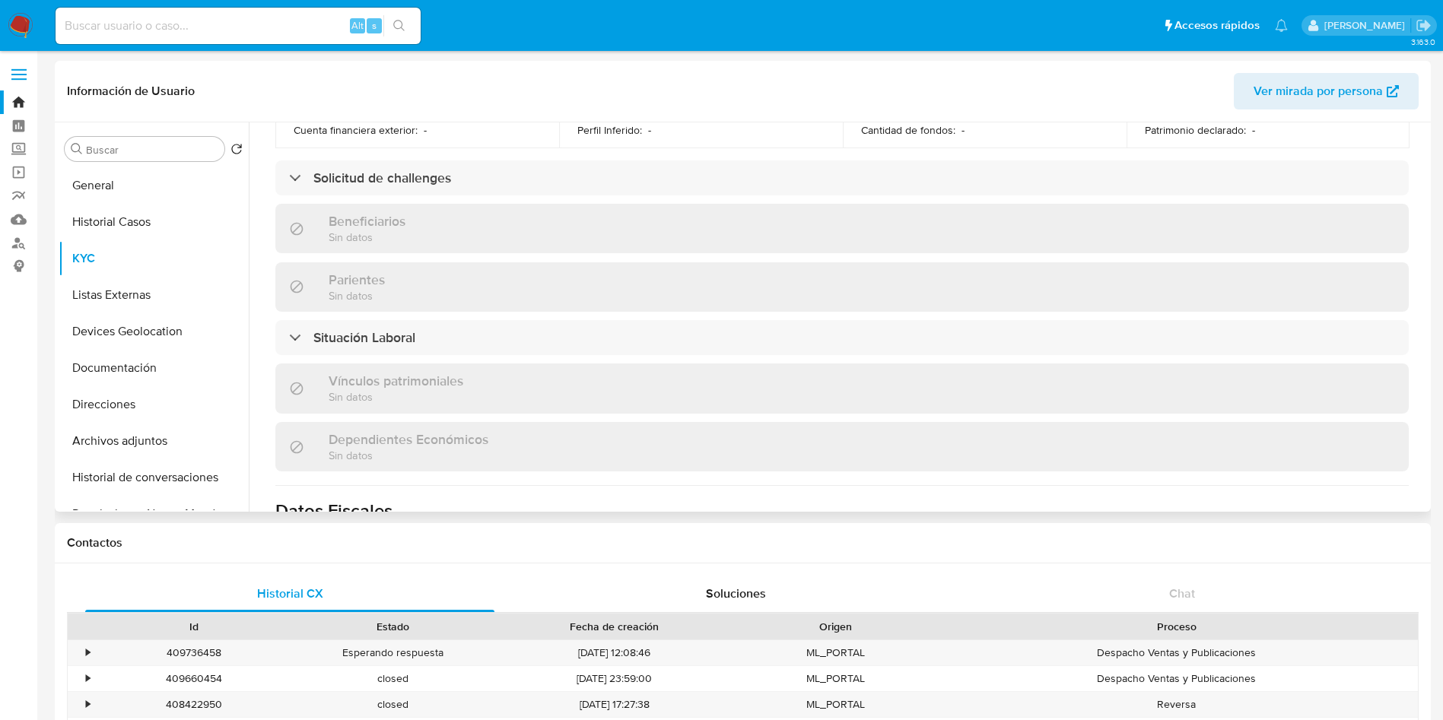
scroll to position [602, 0]
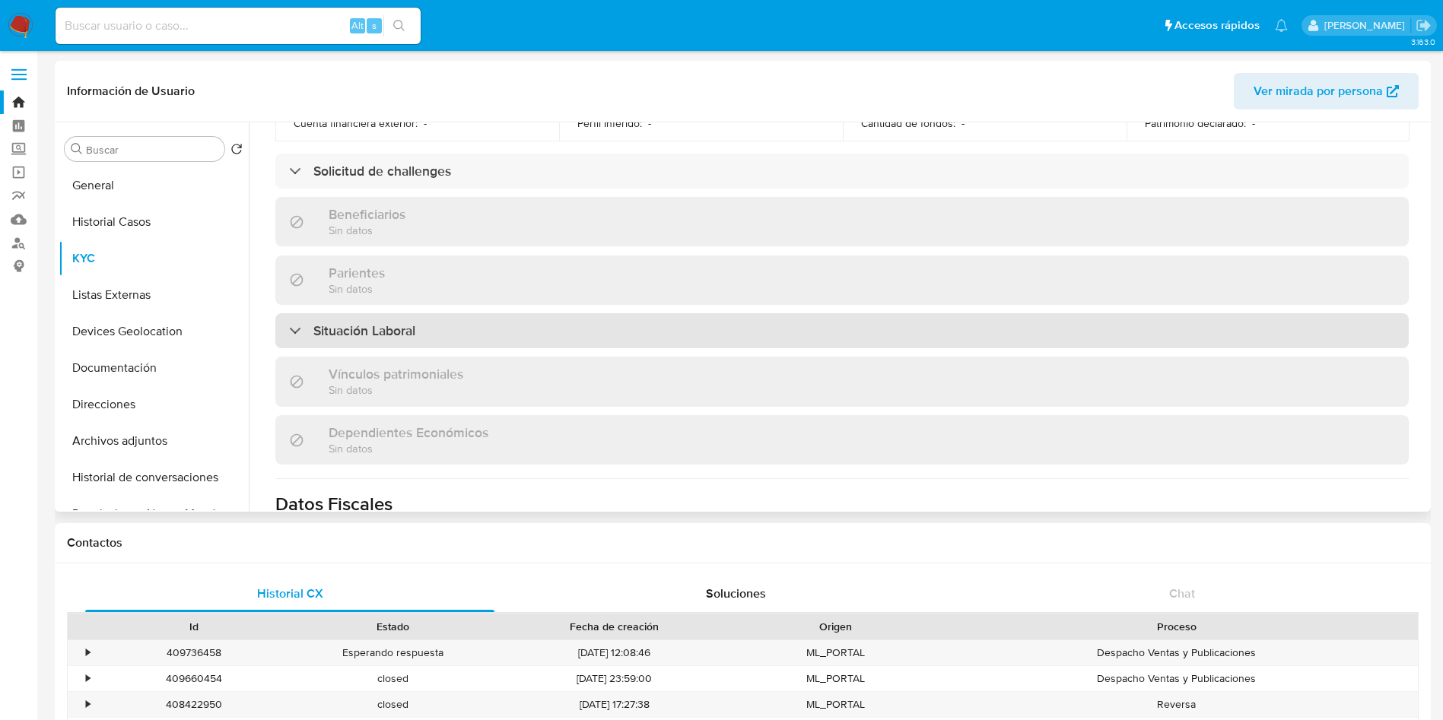
click at [515, 334] on div "Situación Laboral" at bounding box center [842, 330] width 1134 height 35
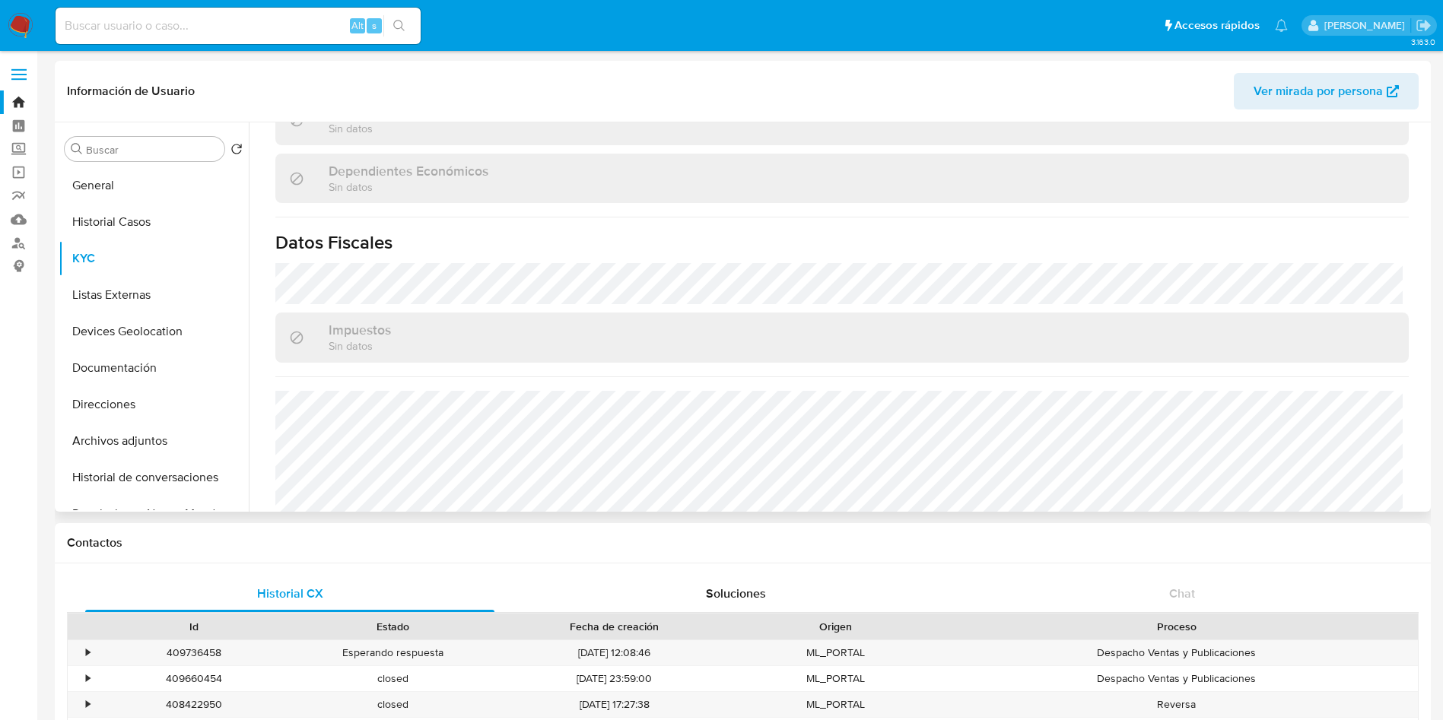
scroll to position [1147, 0]
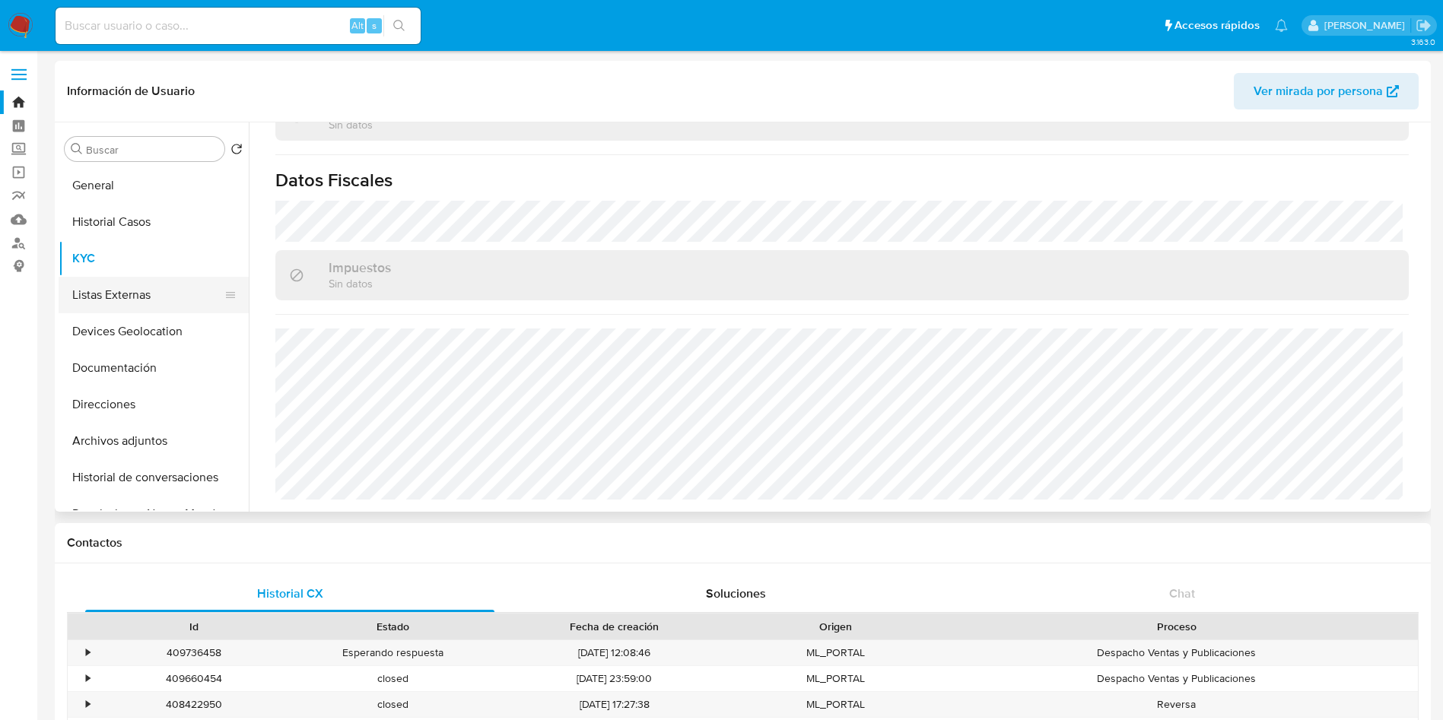
drag, startPoint x: 126, startPoint y: 301, endPoint x: 163, endPoint y: 301, distance: 37.3
click at [126, 301] on button "Listas Externas" at bounding box center [148, 295] width 178 height 37
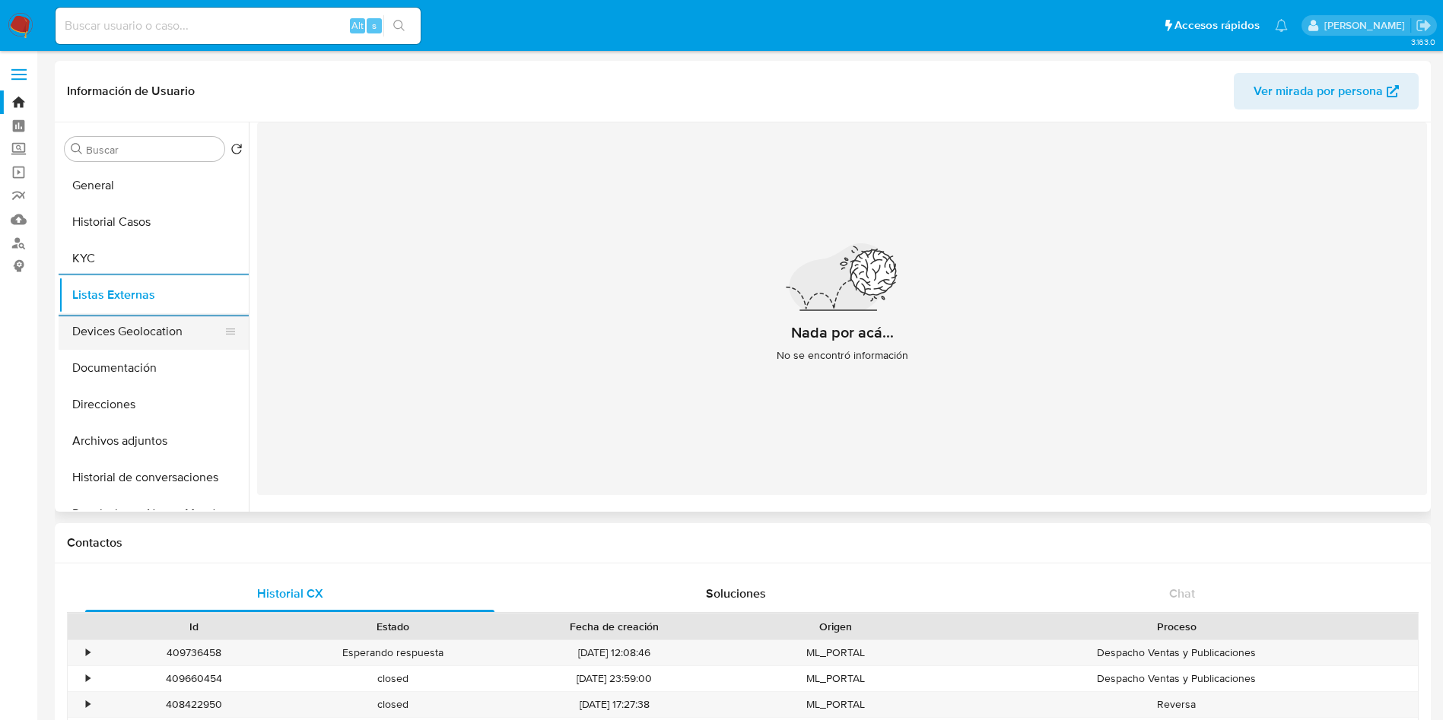
click at [158, 339] on button "Devices Geolocation" at bounding box center [148, 331] width 178 height 37
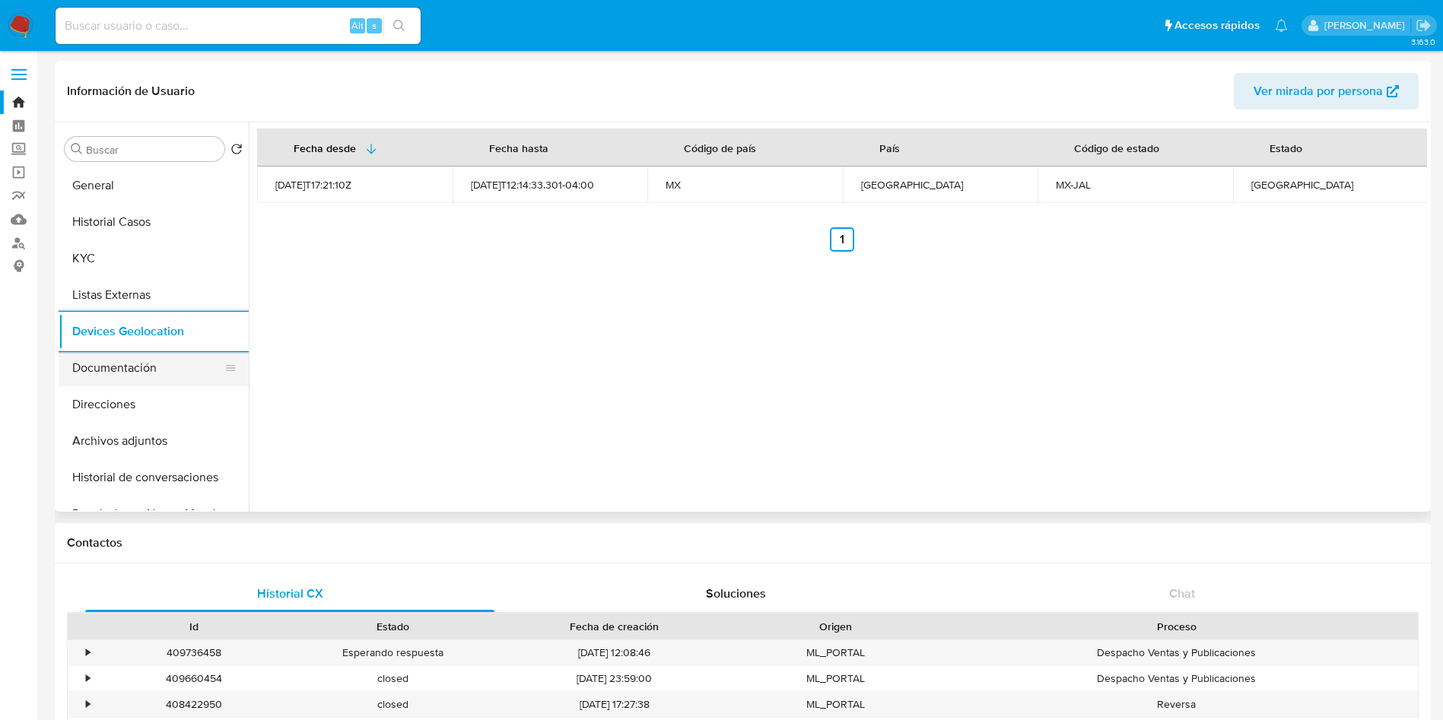
drag, startPoint x: 81, startPoint y: 364, endPoint x: 91, endPoint y: 364, distance: 9.9
click at [81, 364] on button "Documentación" at bounding box center [148, 368] width 178 height 37
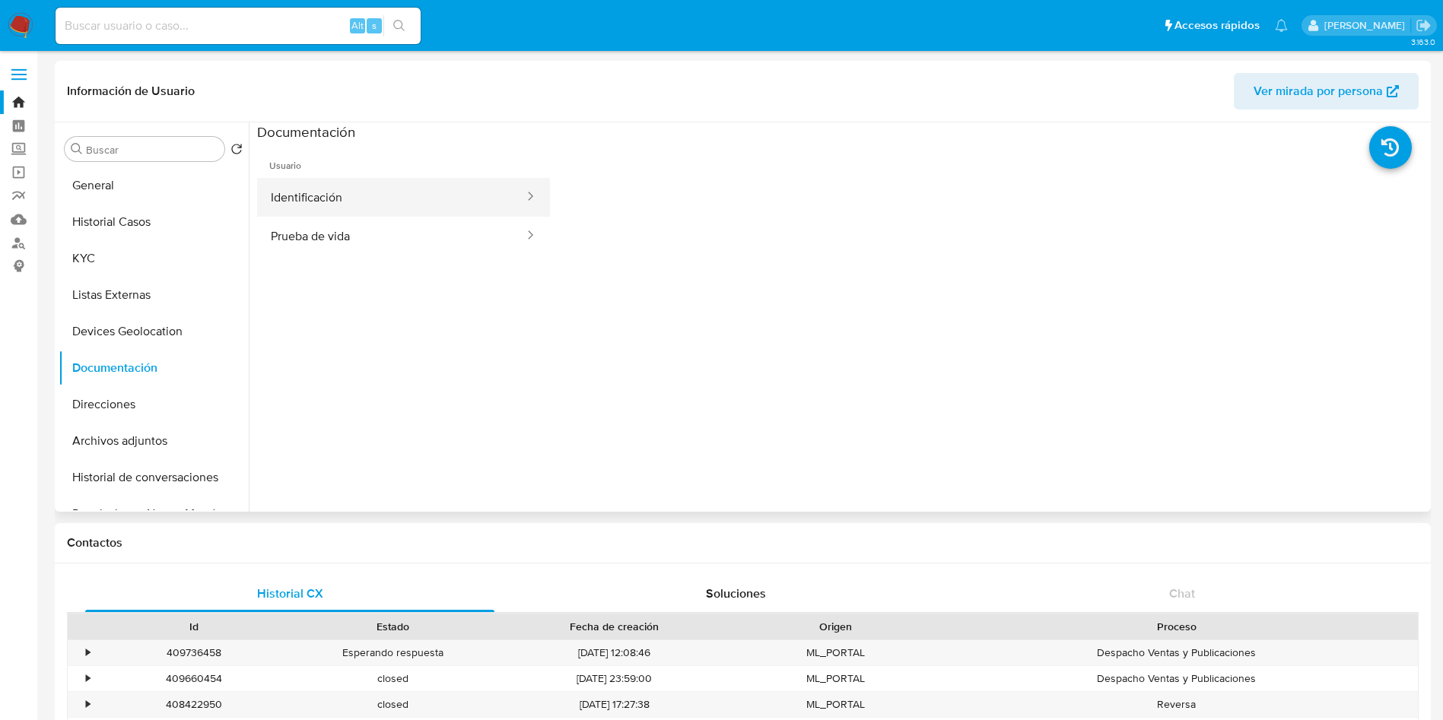
click at [335, 189] on button "Identificación" at bounding box center [391, 197] width 269 height 39
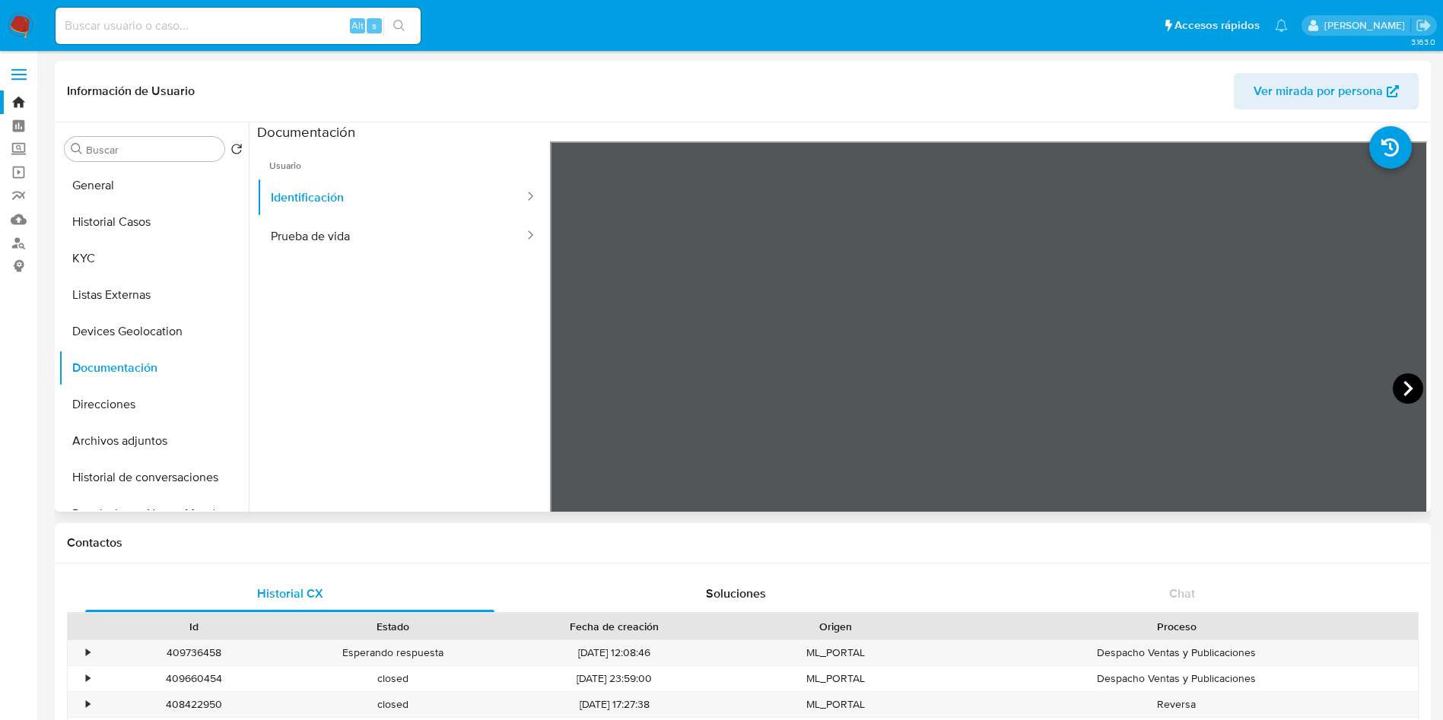
click at [1408, 390] on icon at bounding box center [1408, 389] width 30 height 30
click at [418, 240] on button "Prueba de vida" at bounding box center [391, 236] width 269 height 39
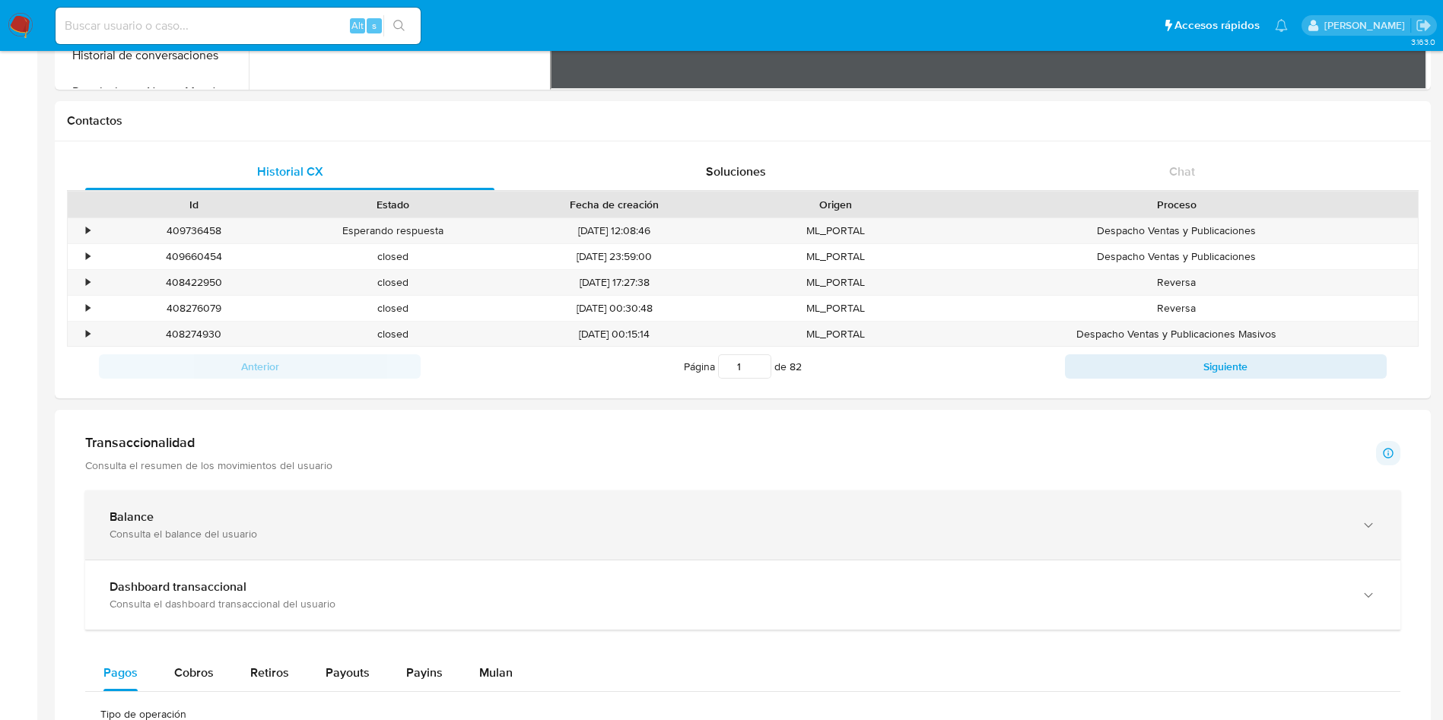
scroll to position [456, 0]
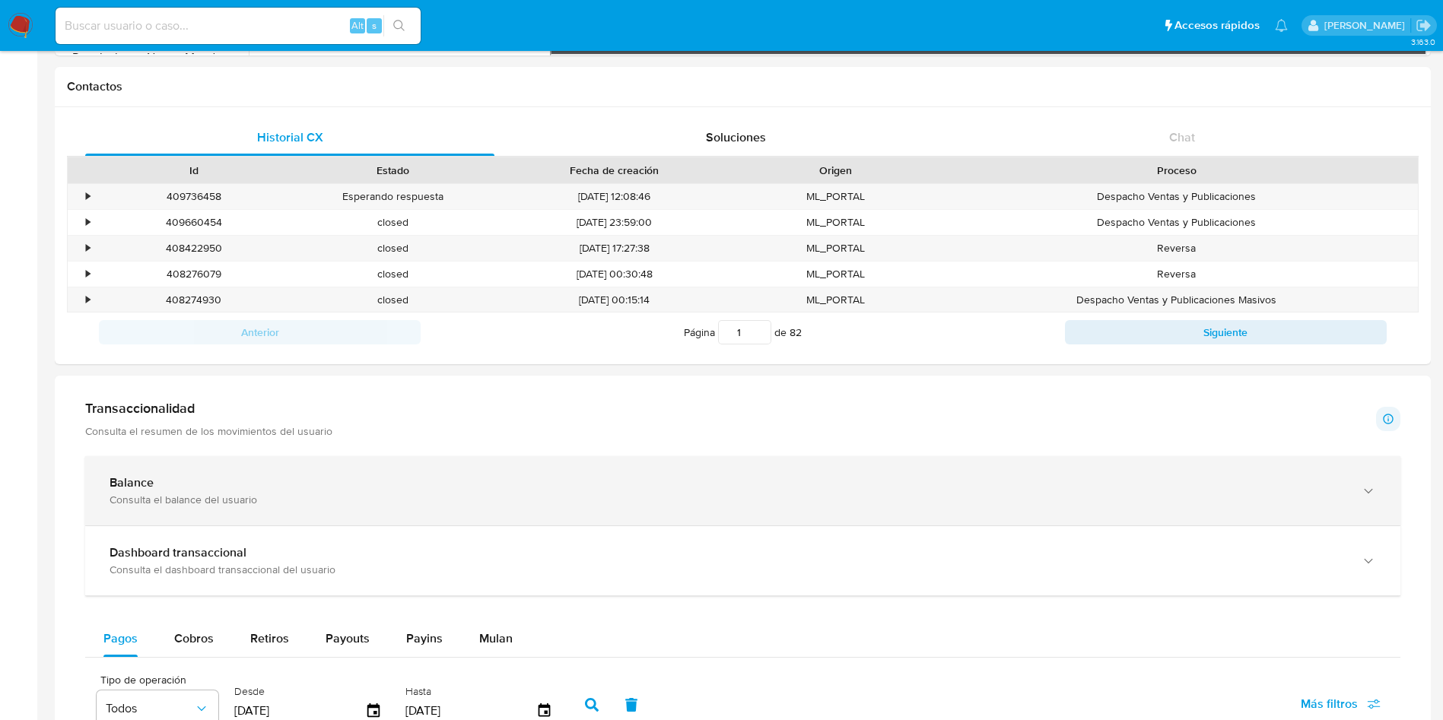
click at [230, 475] on div "Balance" at bounding box center [728, 482] width 1236 height 15
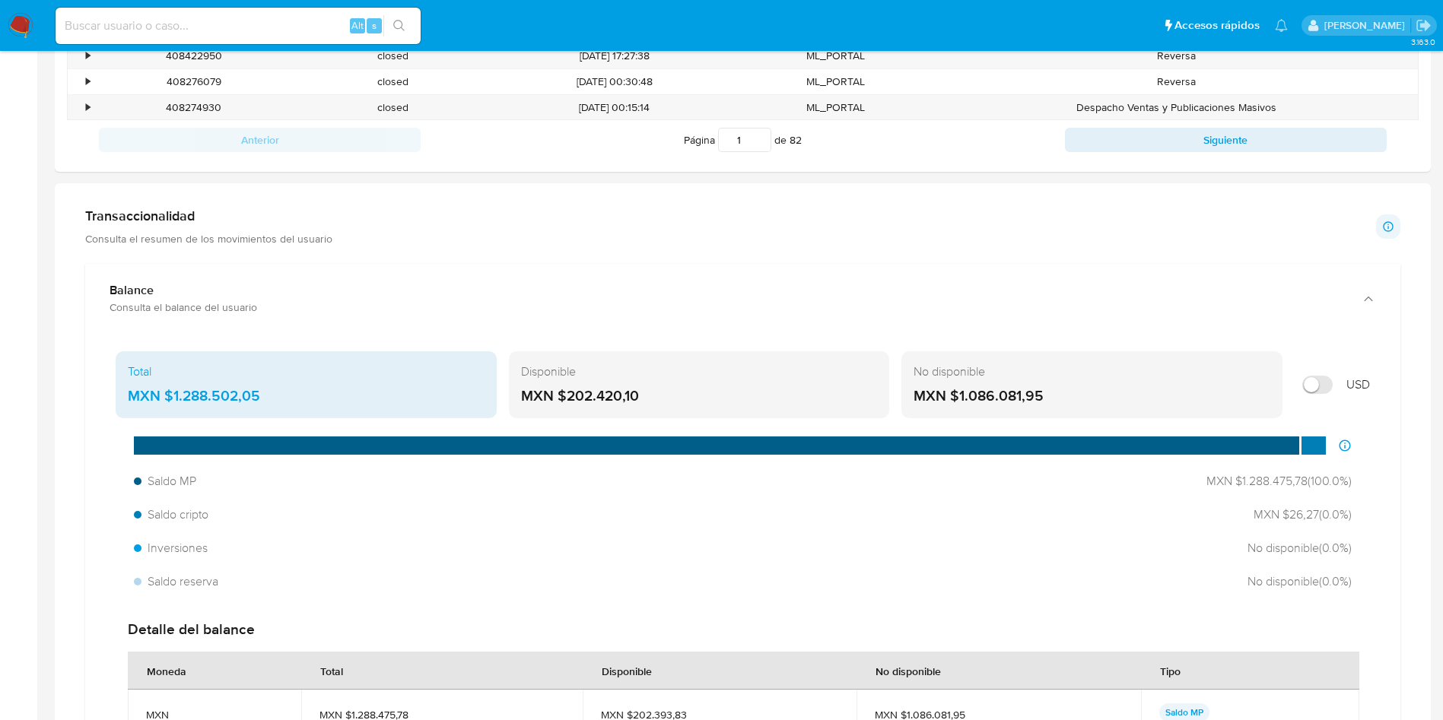
scroll to position [685, 0]
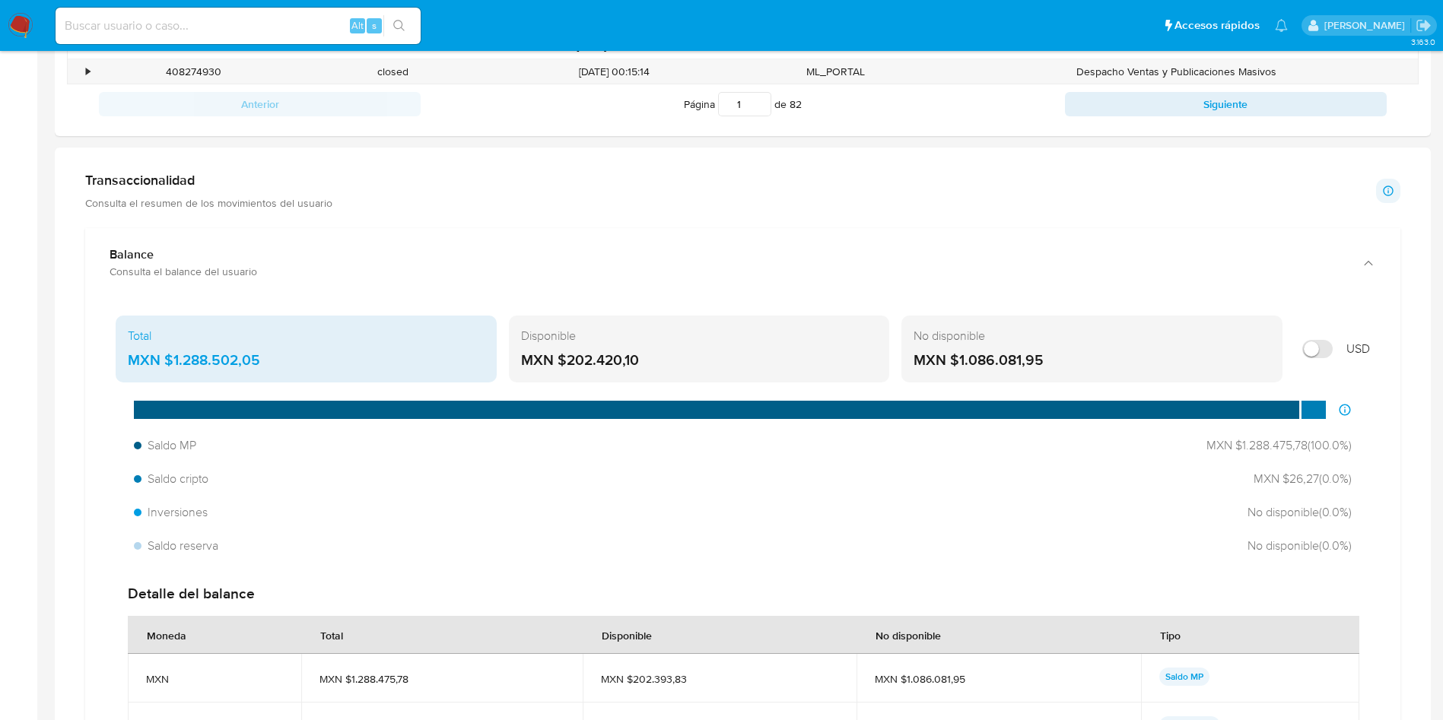
drag, startPoint x: 288, startPoint y: 362, endPoint x: 174, endPoint y: 352, distance: 114.5
click at [174, 352] on div "MXN $1.288.502,05" at bounding box center [306, 361] width 357 height 20
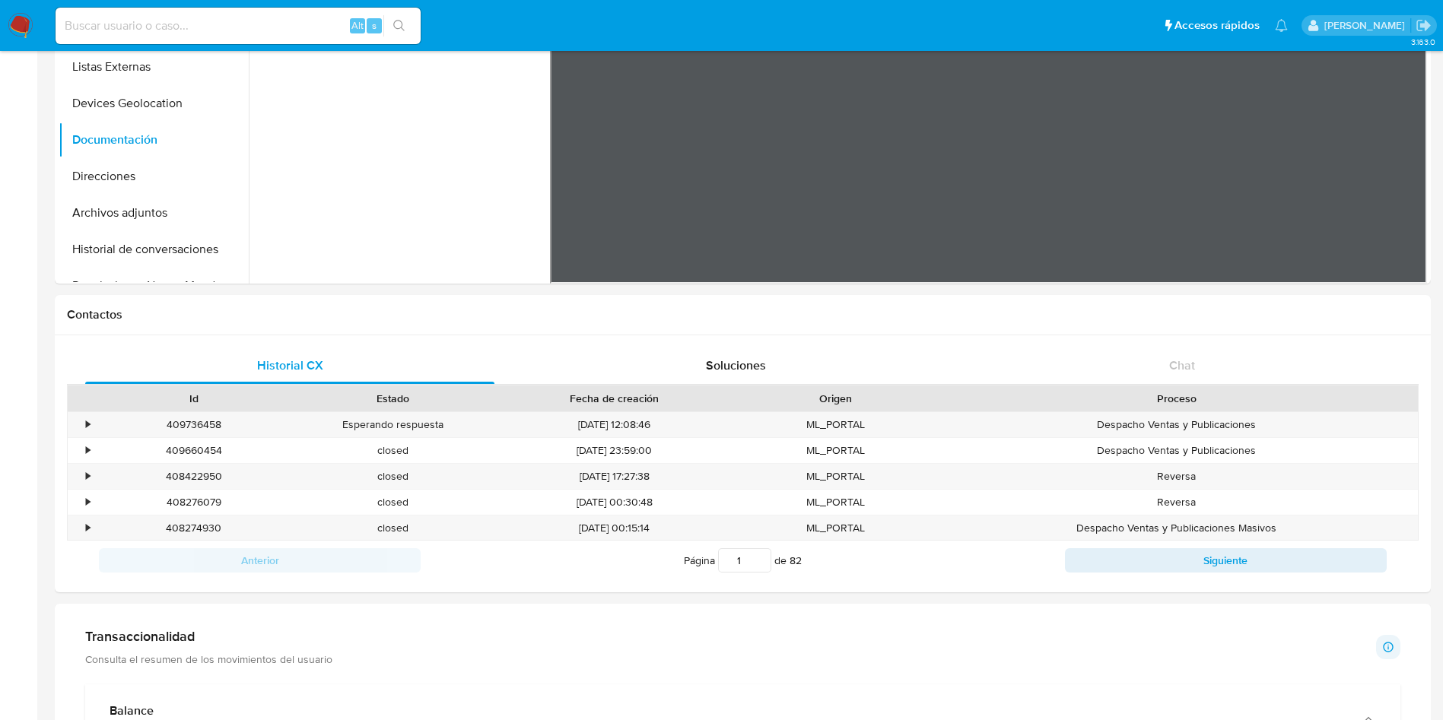
scroll to position [0, 0]
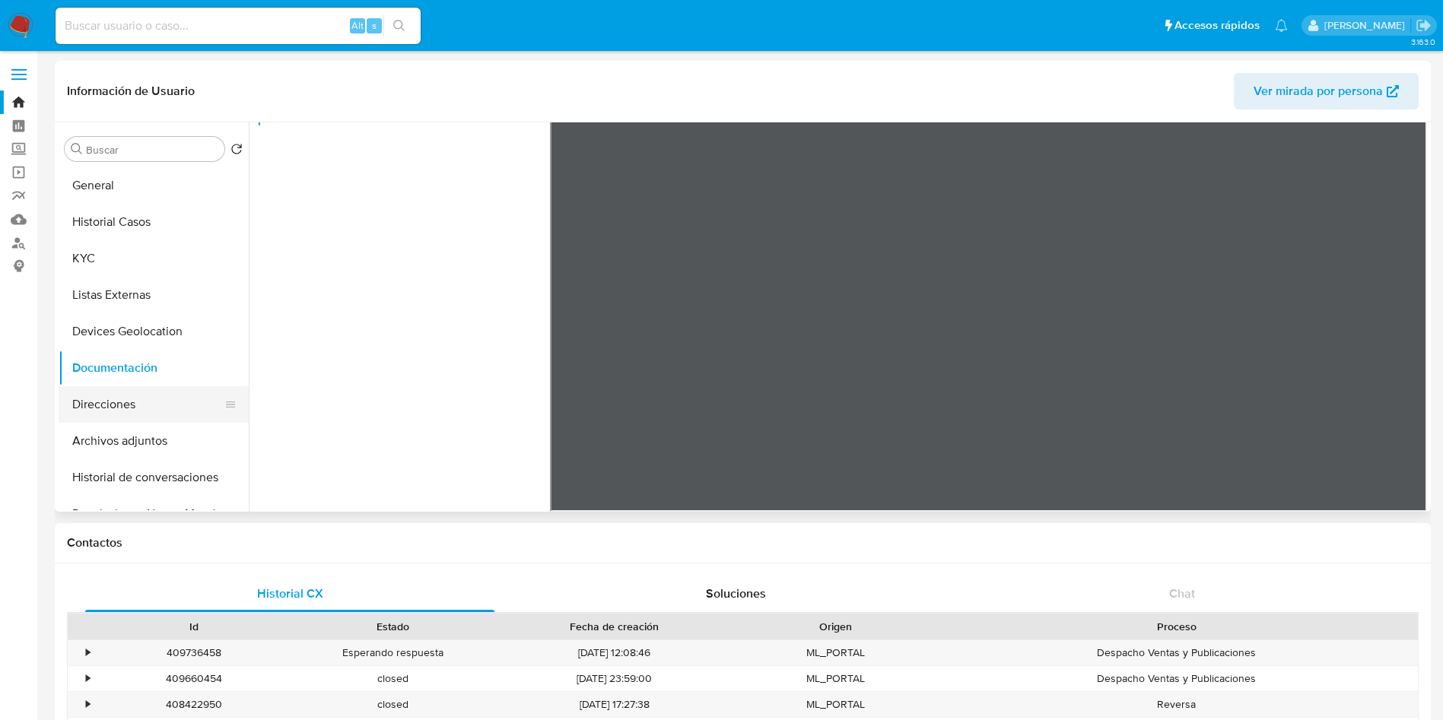
click at [102, 394] on button "Direcciones" at bounding box center [148, 404] width 178 height 37
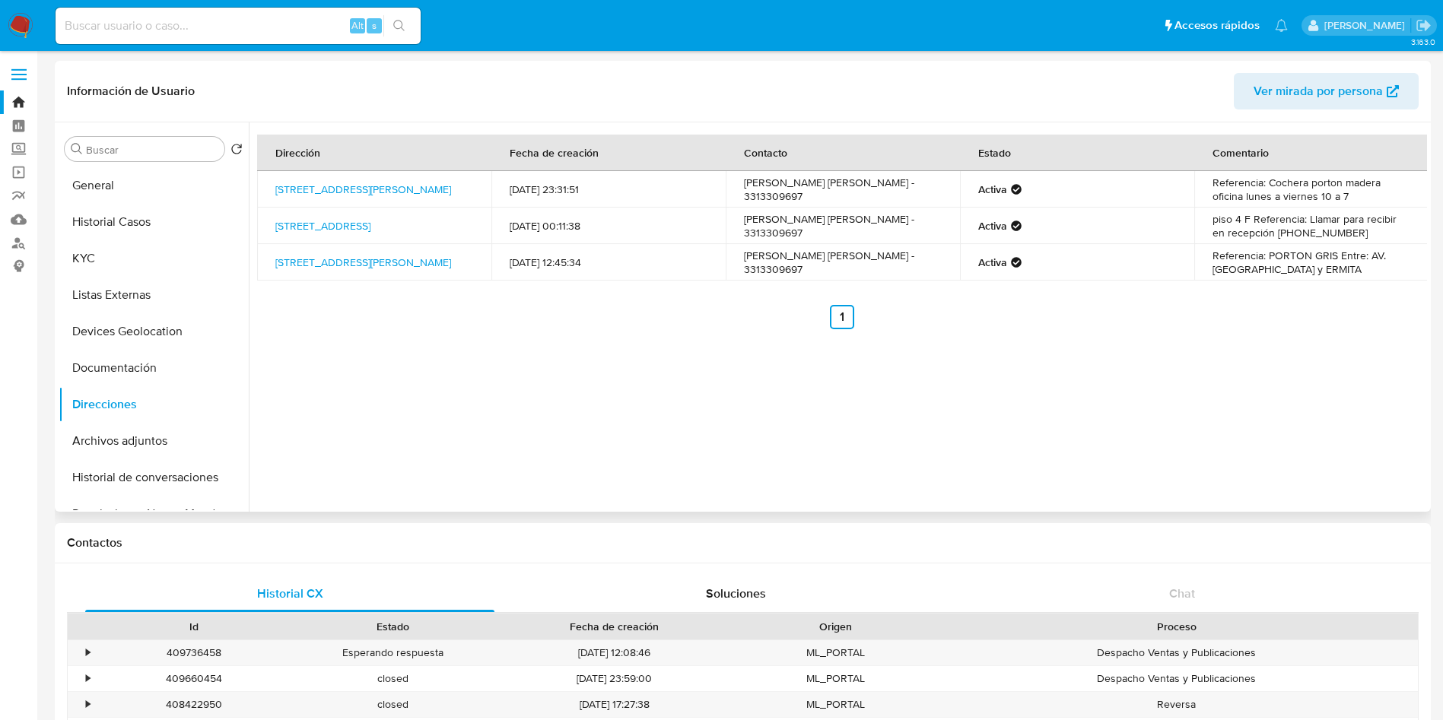
click at [831, 437] on div "Dirección Fecha de creación Contacto Estado Comentario [STREET_ADDRESS][PERSON_…" at bounding box center [838, 317] width 1178 height 390
click at [673, 354] on div "Dirección Fecha de creación Contacto Estado Comentario [STREET_ADDRESS][PERSON_…" at bounding box center [838, 317] width 1178 height 390
click at [153, 433] on button "Archivos adjuntos" at bounding box center [148, 441] width 178 height 37
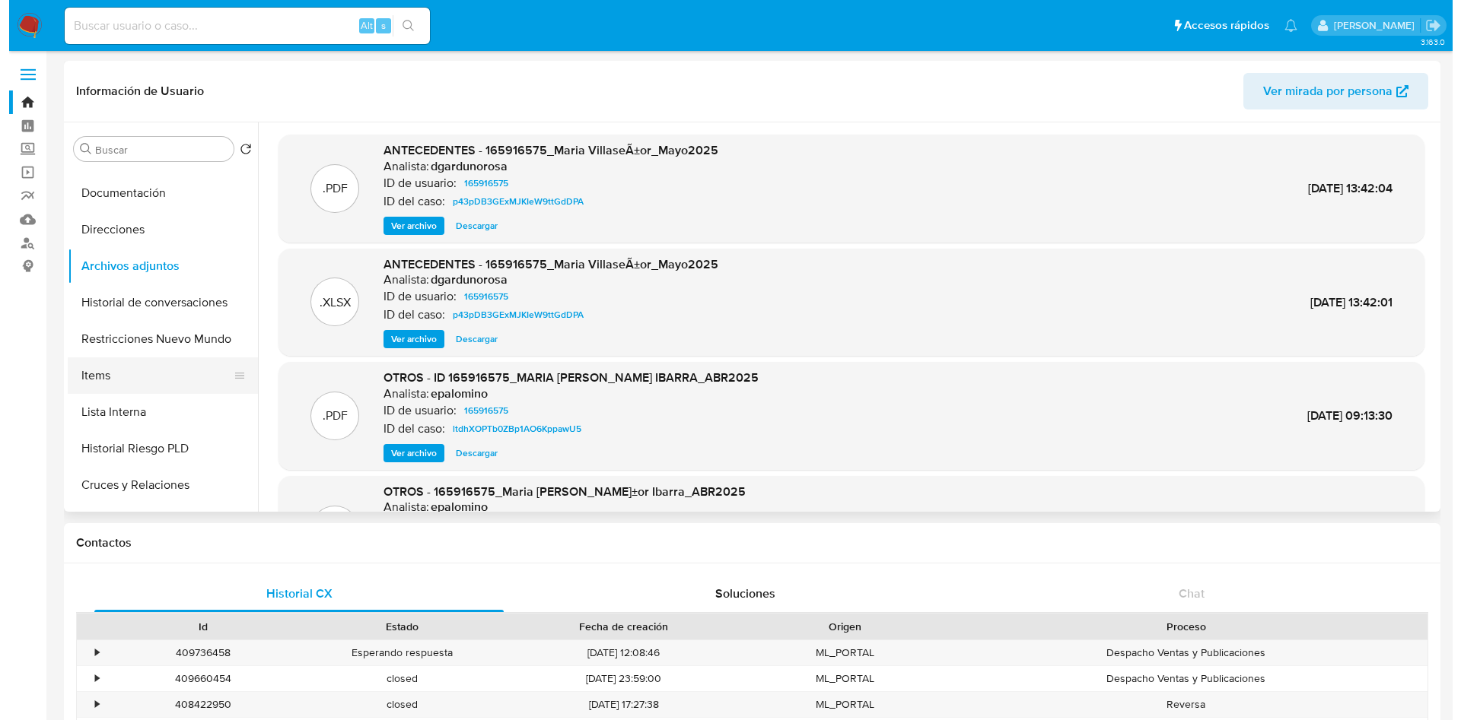
scroll to position [228, 0]
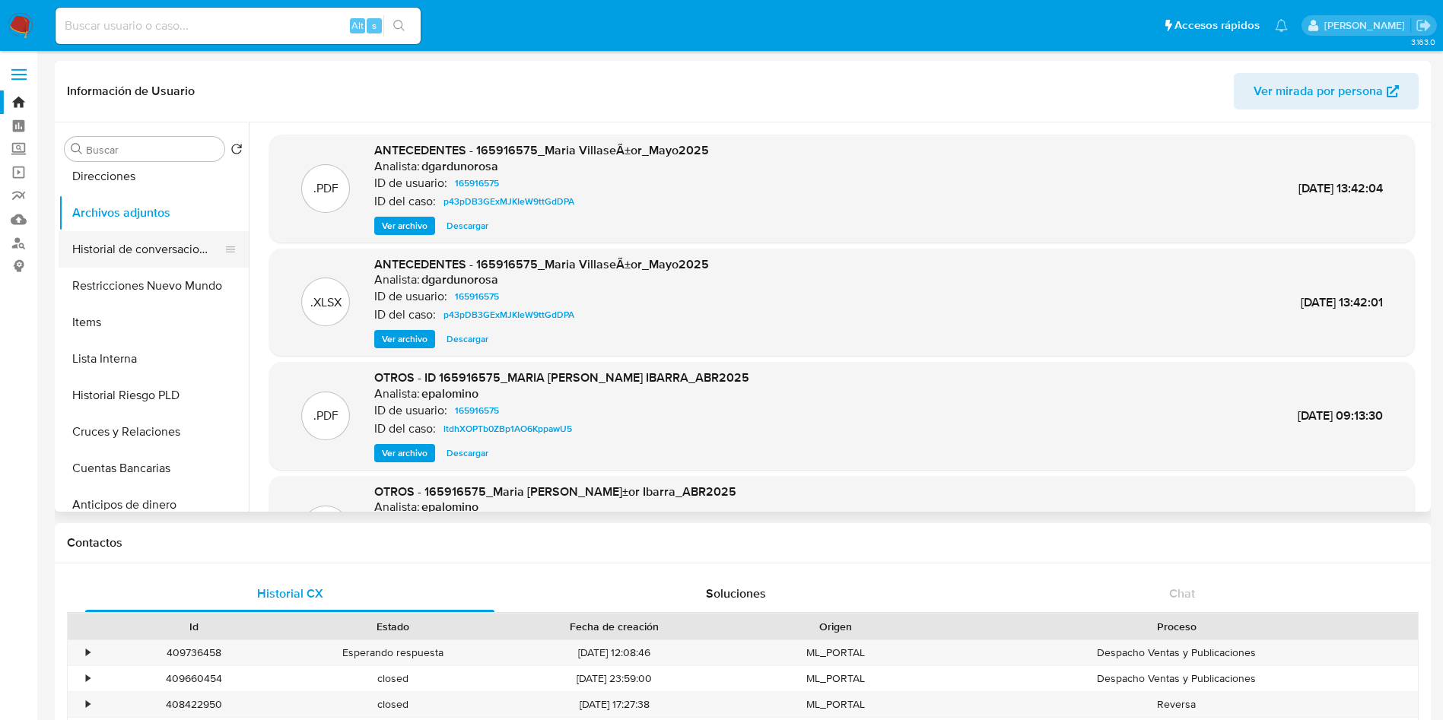
click at [156, 249] on button "Historial de conversaciones" at bounding box center [148, 249] width 178 height 37
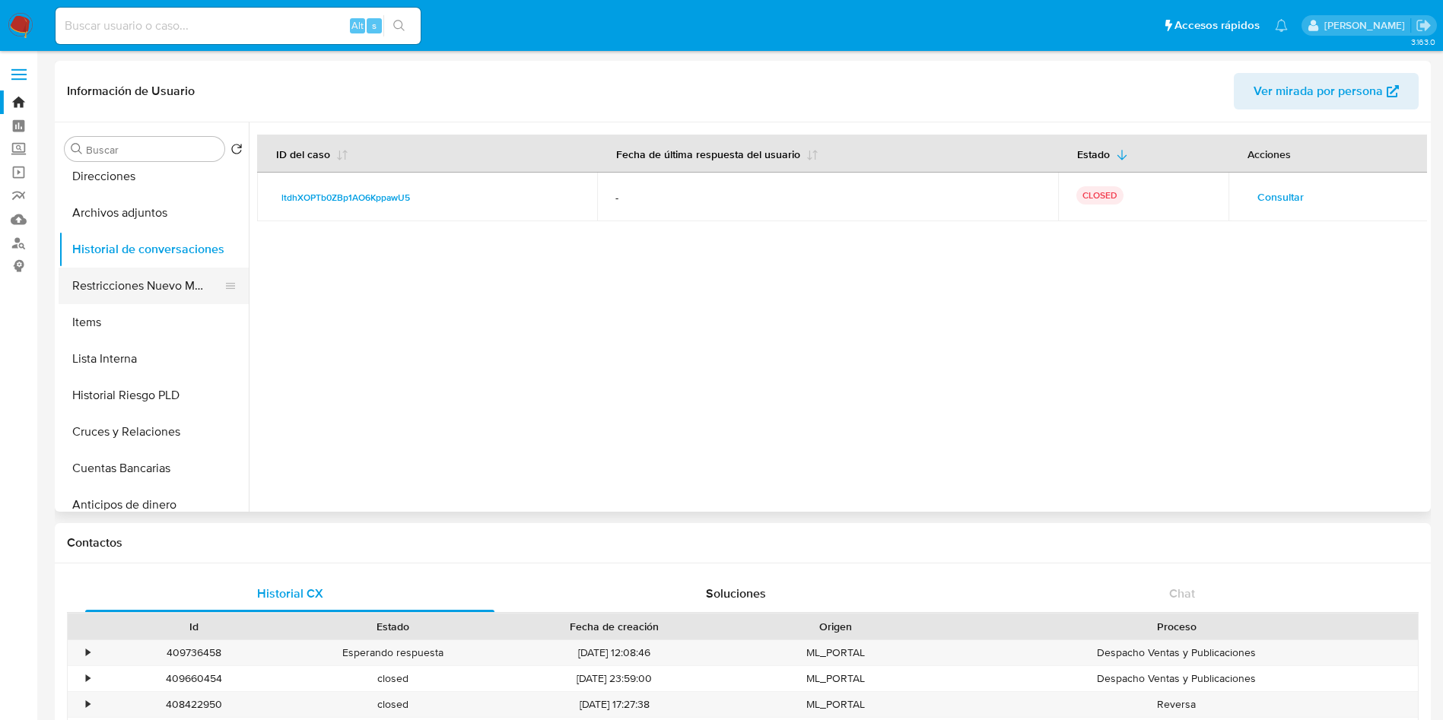
click at [176, 278] on button "Restricciones Nuevo Mundo" at bounding box center [148, 286] width 178 height 37
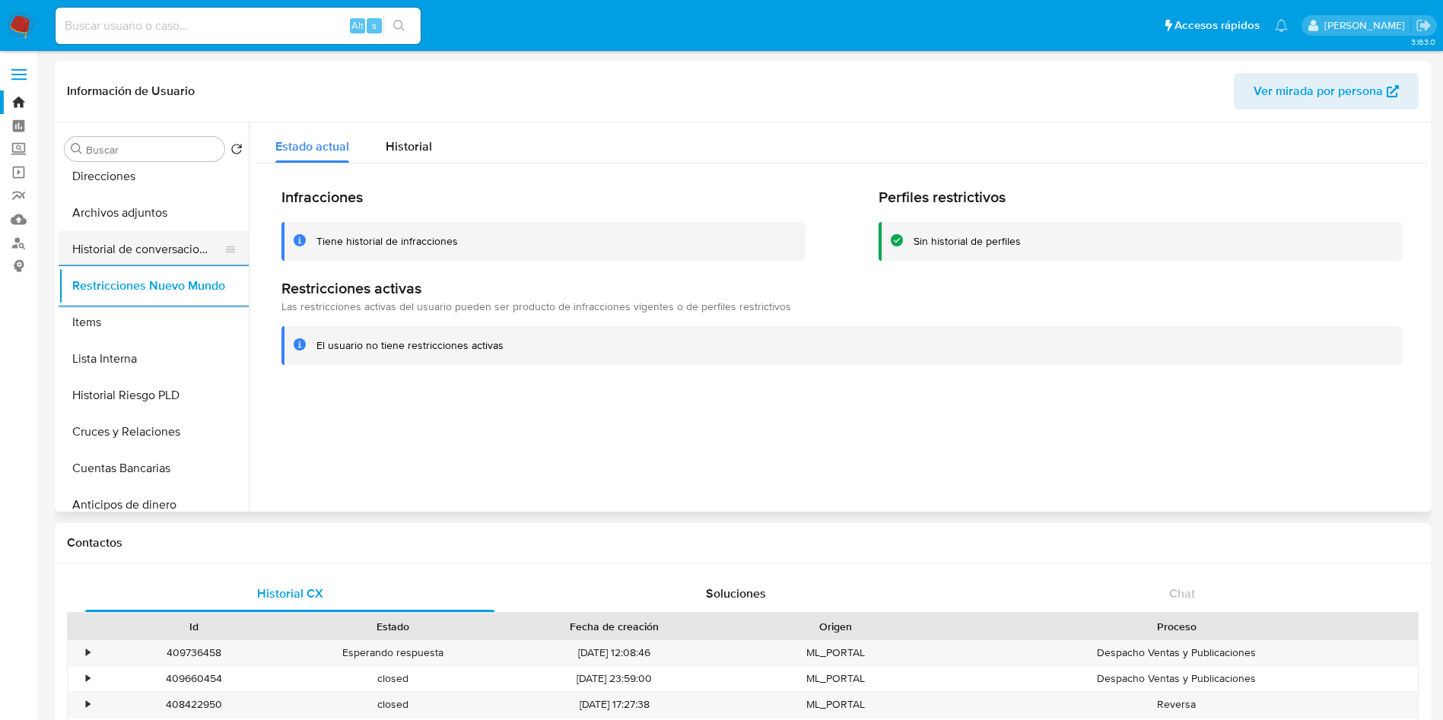
click at [164, 244] on button "Historial de conversaciones" at bounding box center [148, 249] width 178 height 37
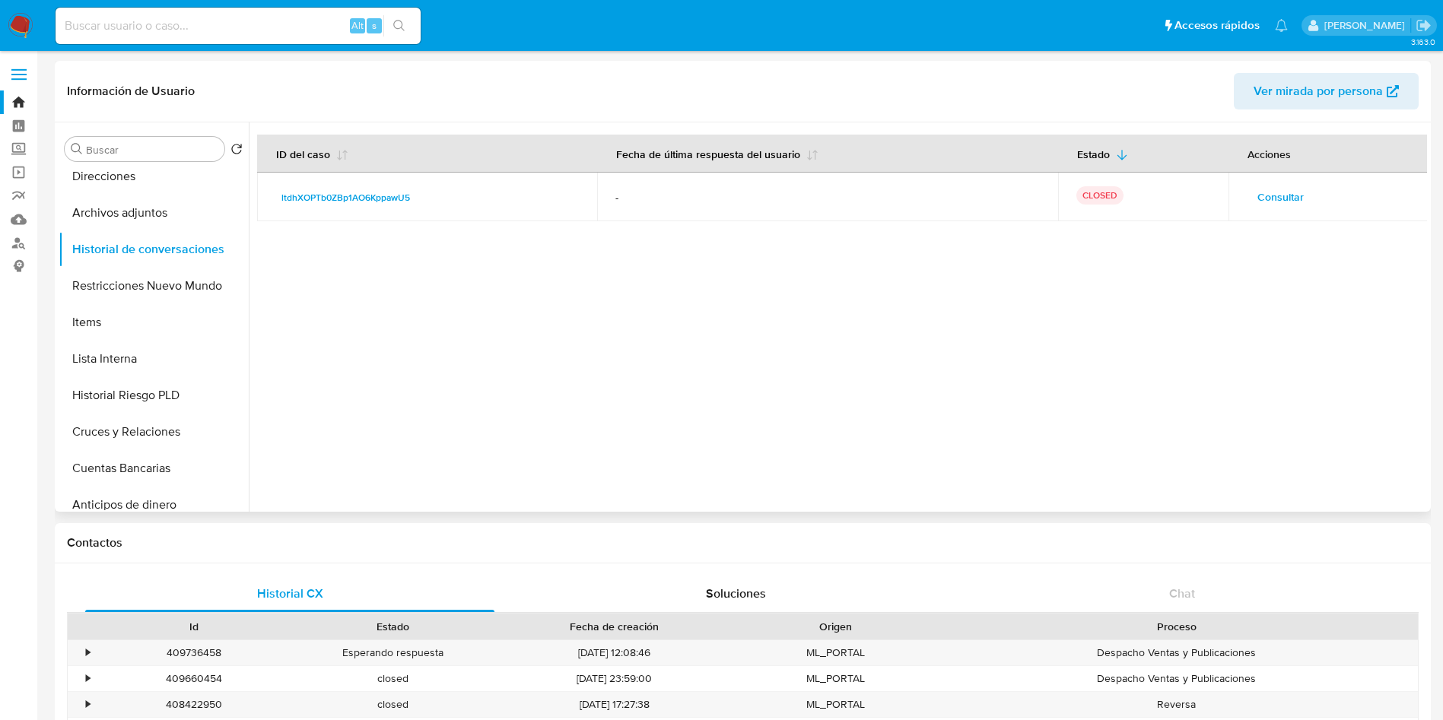
click at [1266, 186] on span "Consultar" at bounding box center [1281, 196] width 46 height 21
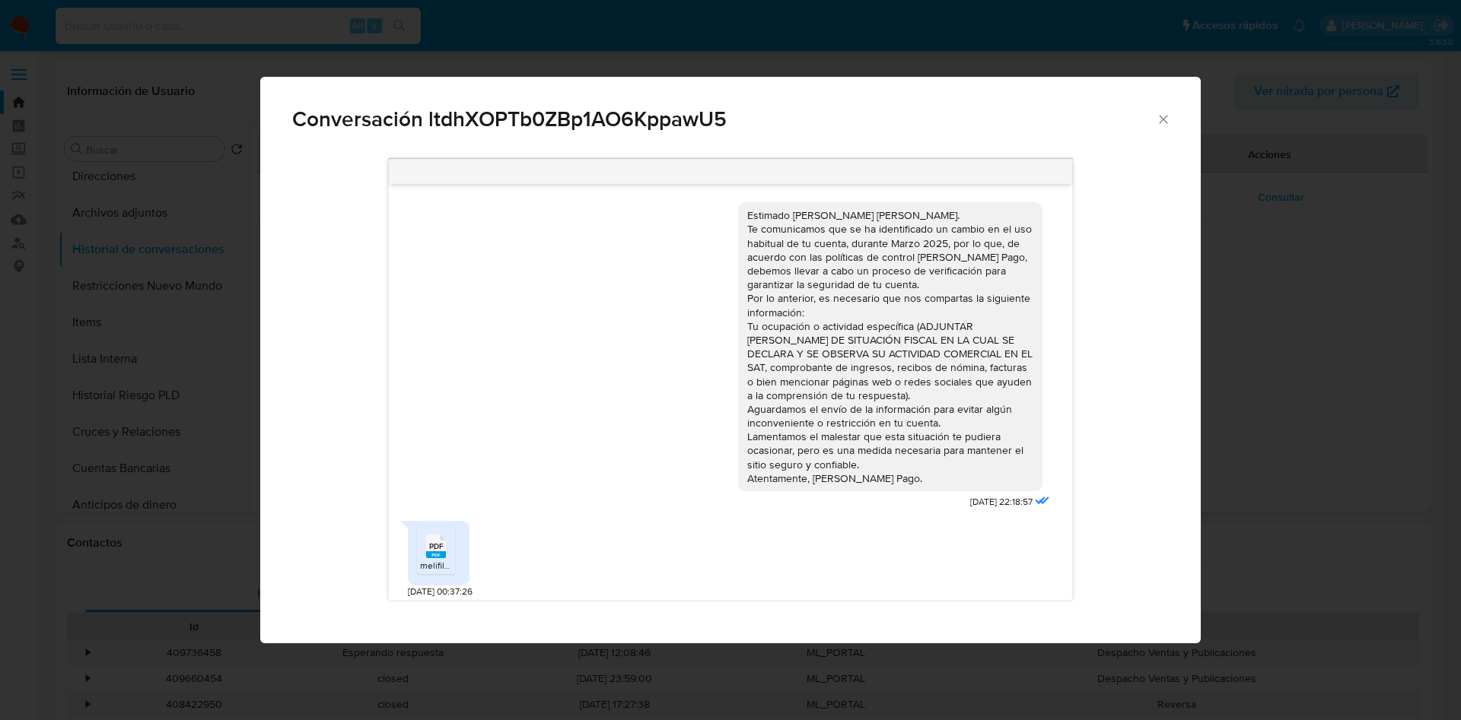
scroll to position [402, 0]
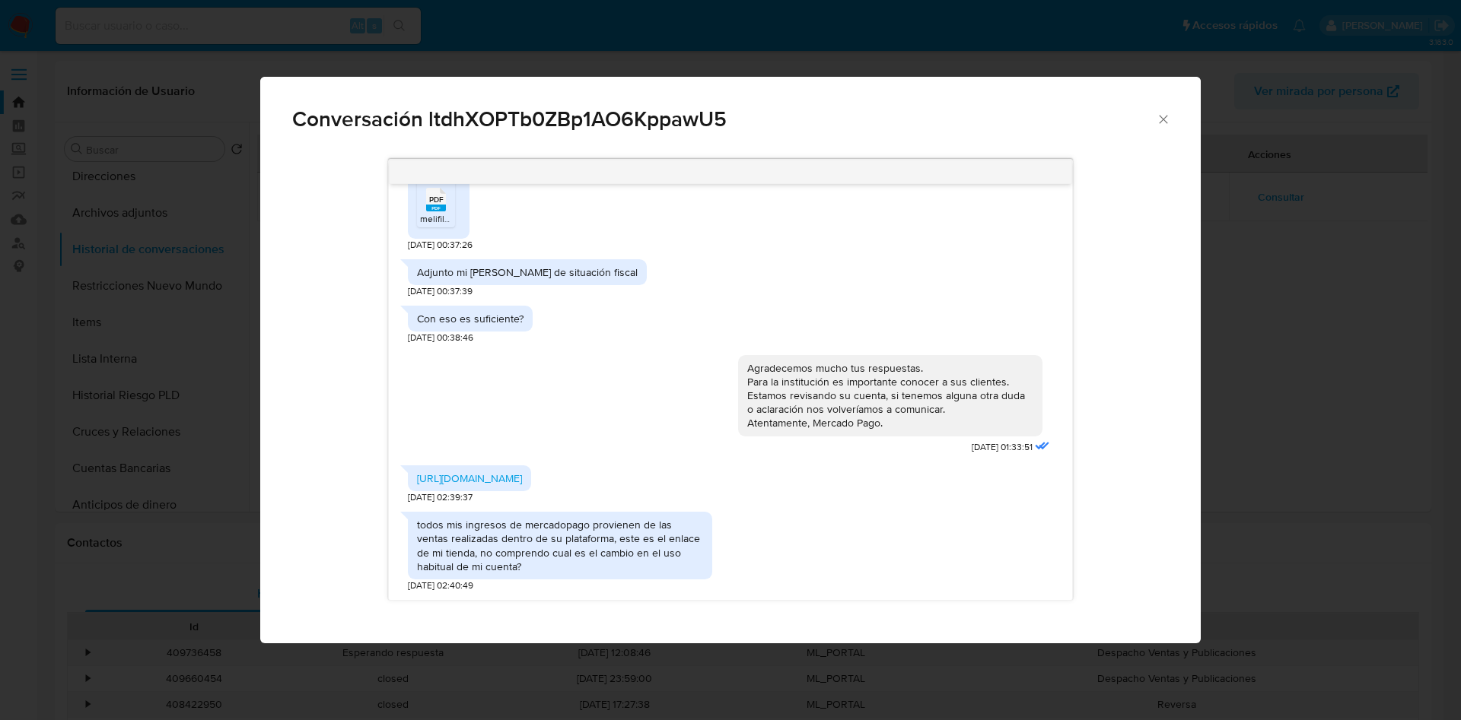
click at [874, 534] on div "todos mis ingresos de mercadopago provienen de las ventas realizadas dentro de …" at bounding box center [730, 548] width 644 height 88
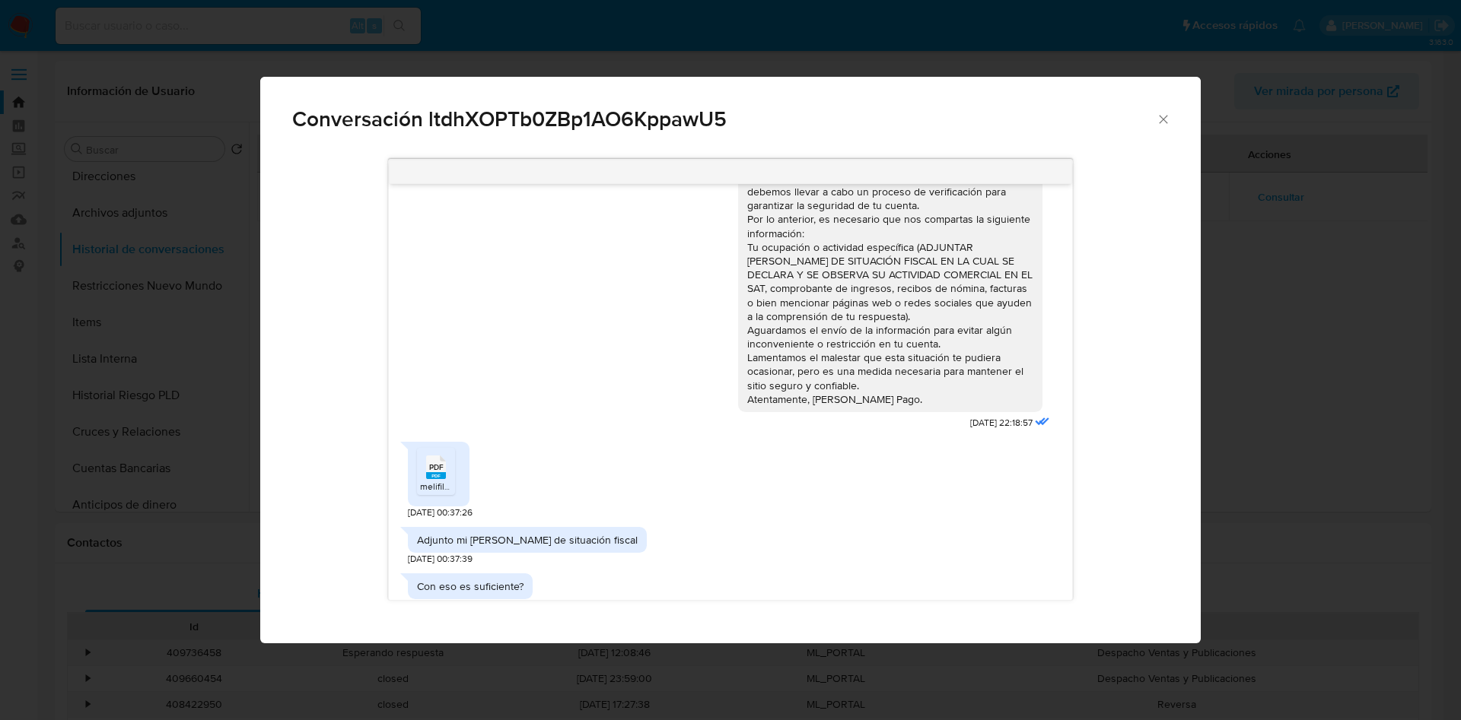
scroll to position [114, 0]
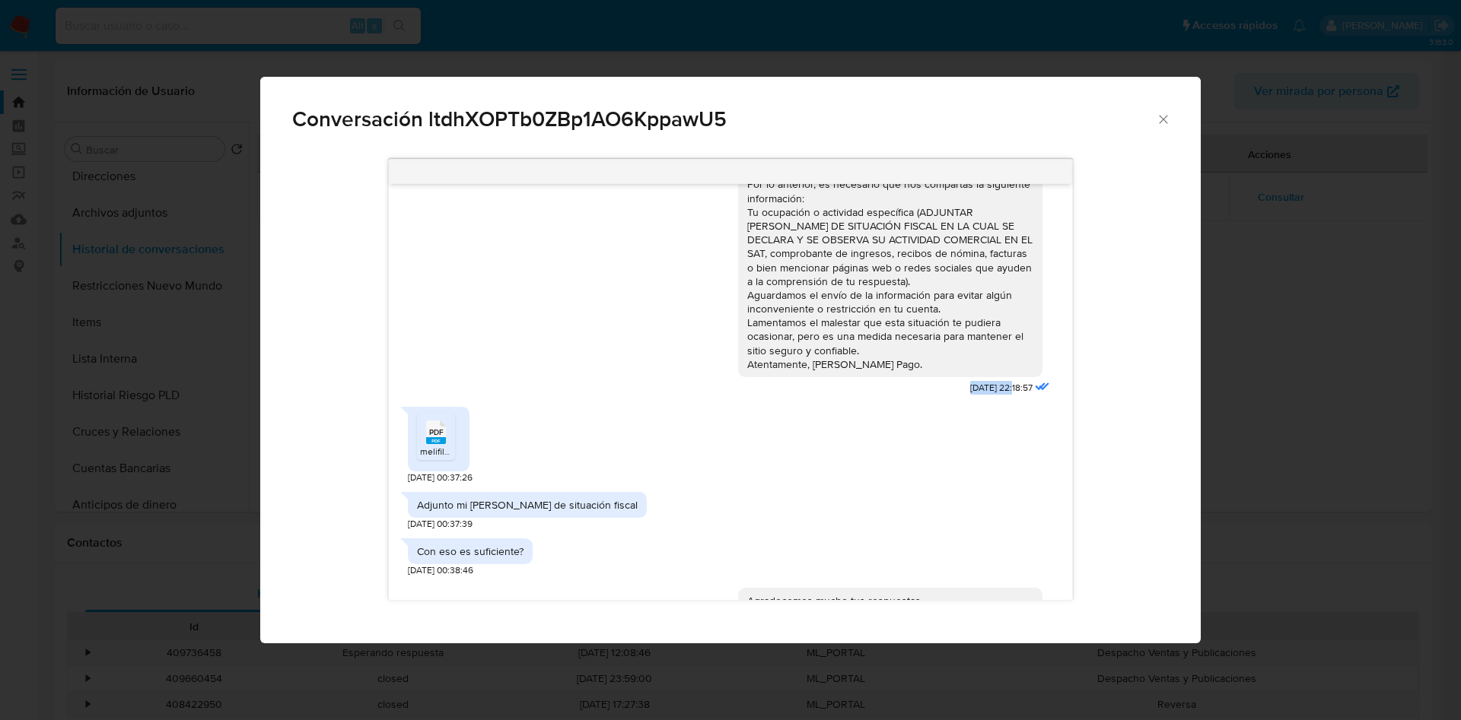
drag, startPoint x: 930, startPoint y: 389, endPoint x: 978, endPoint y: 390, distance: 48.7
click at [978, 390] on span "[DATE] 22:18:57" at bounding box center [1001, 388] width 62 height 13
copy span "[DATE]"
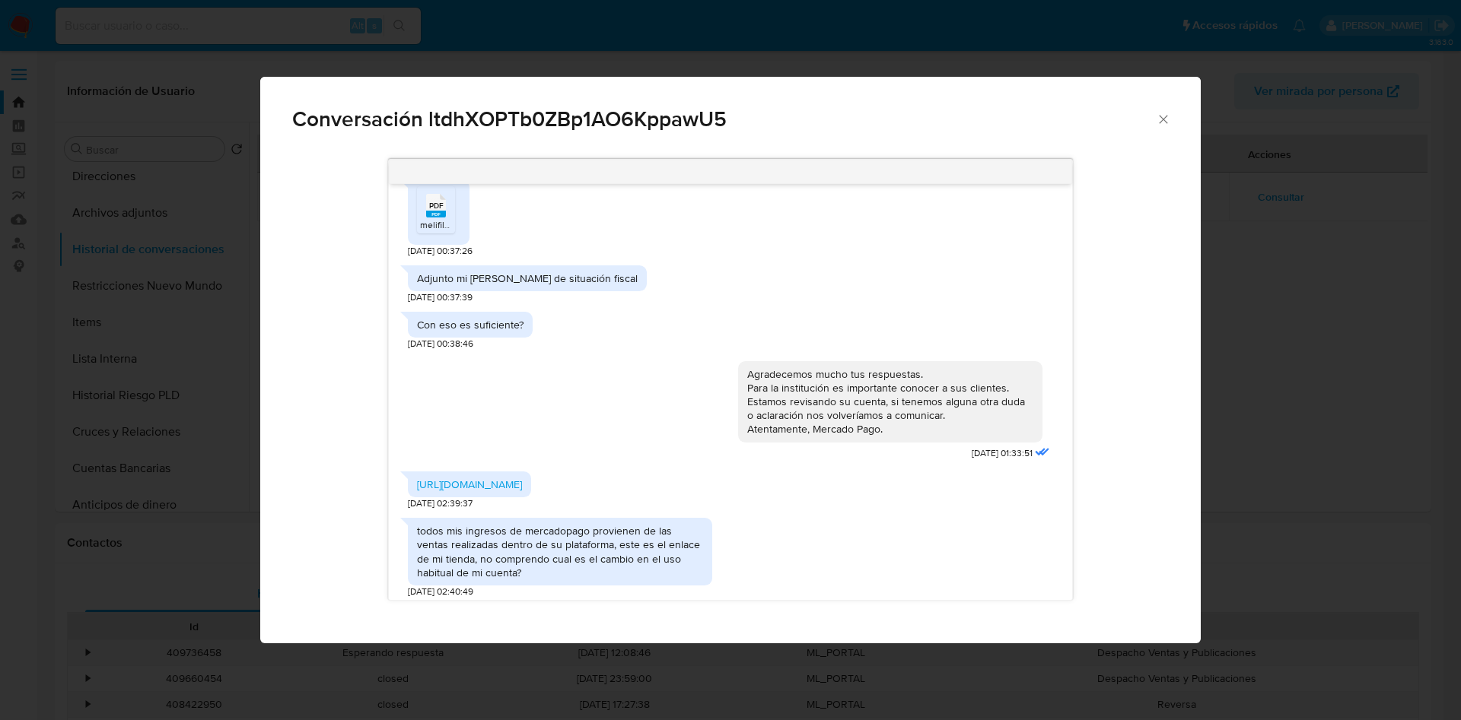
scroll to position [342, 0]
click at [438, 208] on span "PDF" at bounding box center [436, 204] width 14 height 10
click at [631, 386] on div "Agradecemos mucho tus respuestas. Para la institución es importante conocer a s…" at bounding box center [730, 406] width 644 height 114
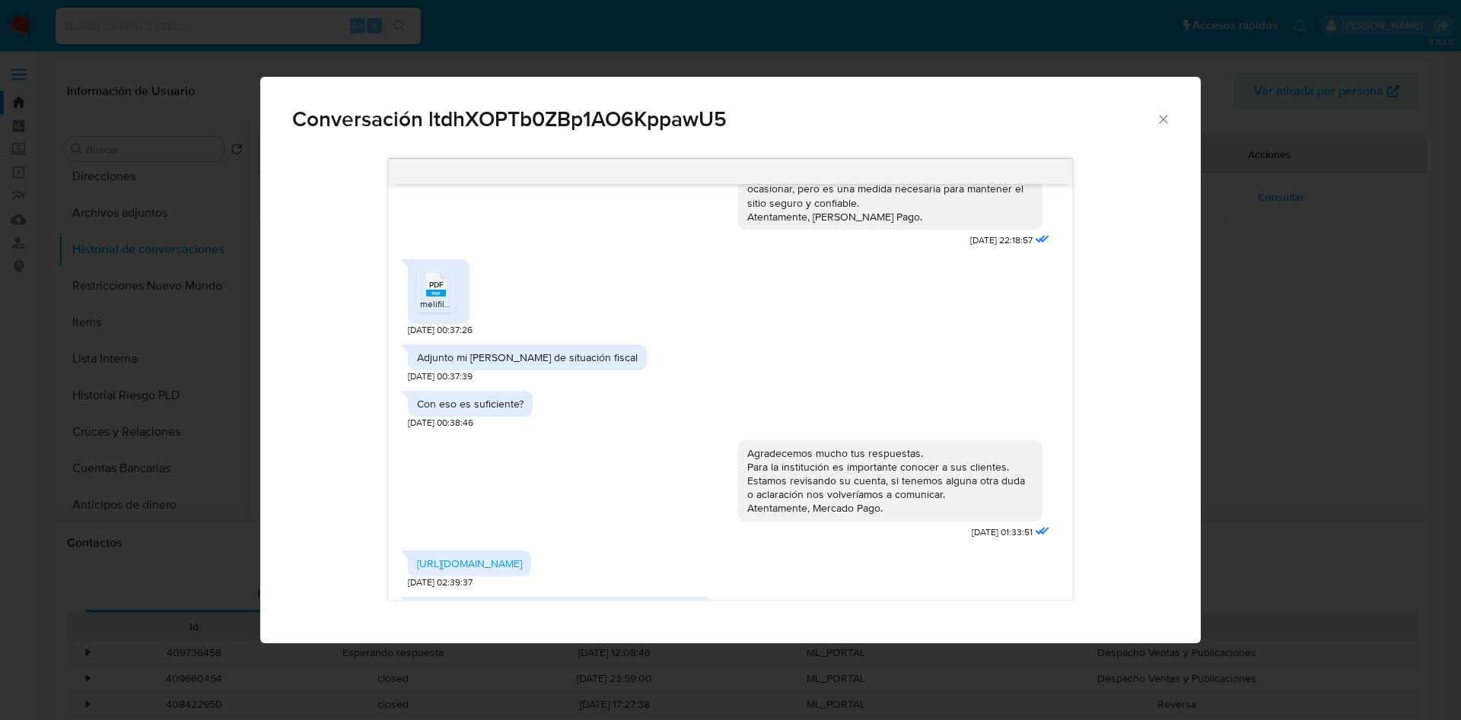
scroll to position [228, 0]
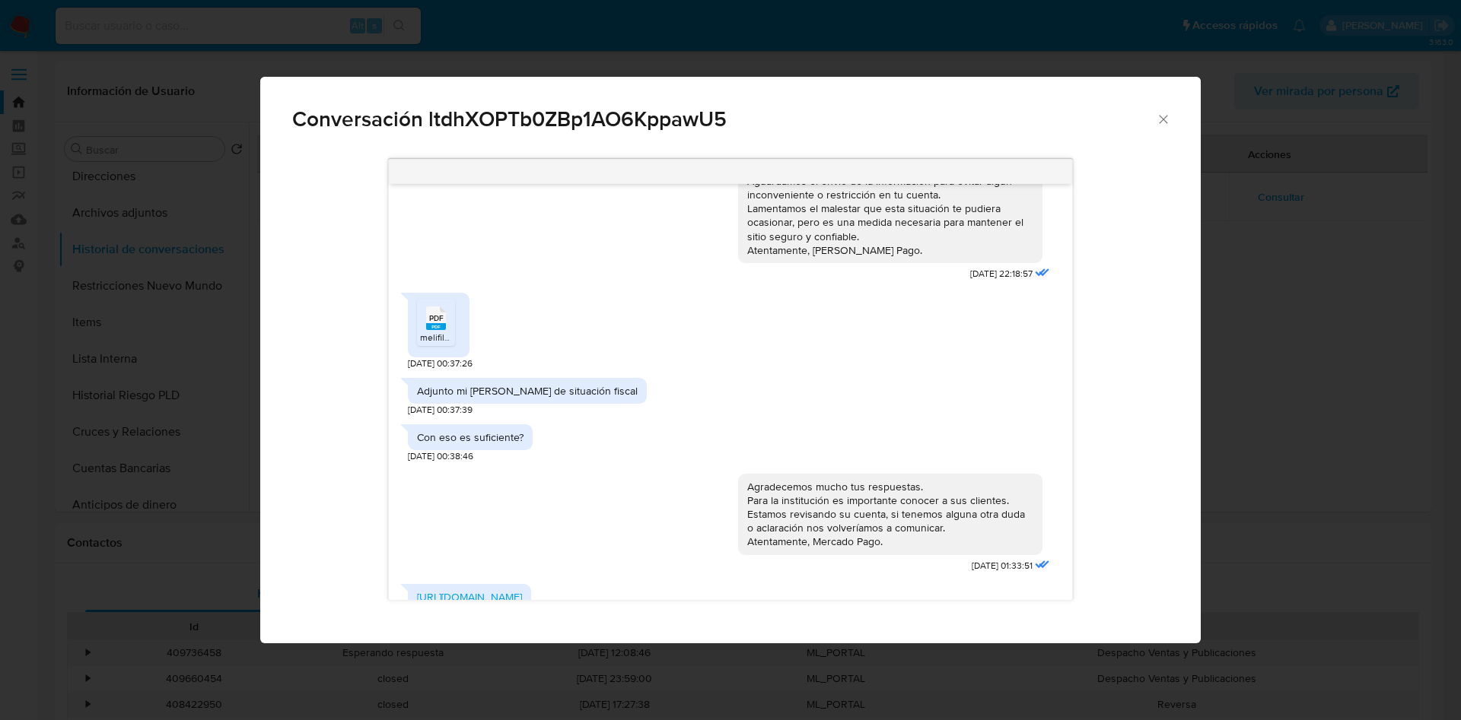
click at [520, 395] on div "Adjunto mi [PERSON_NAME] de situación fiscal" at bounding box center [527, 391] width 221 height 14
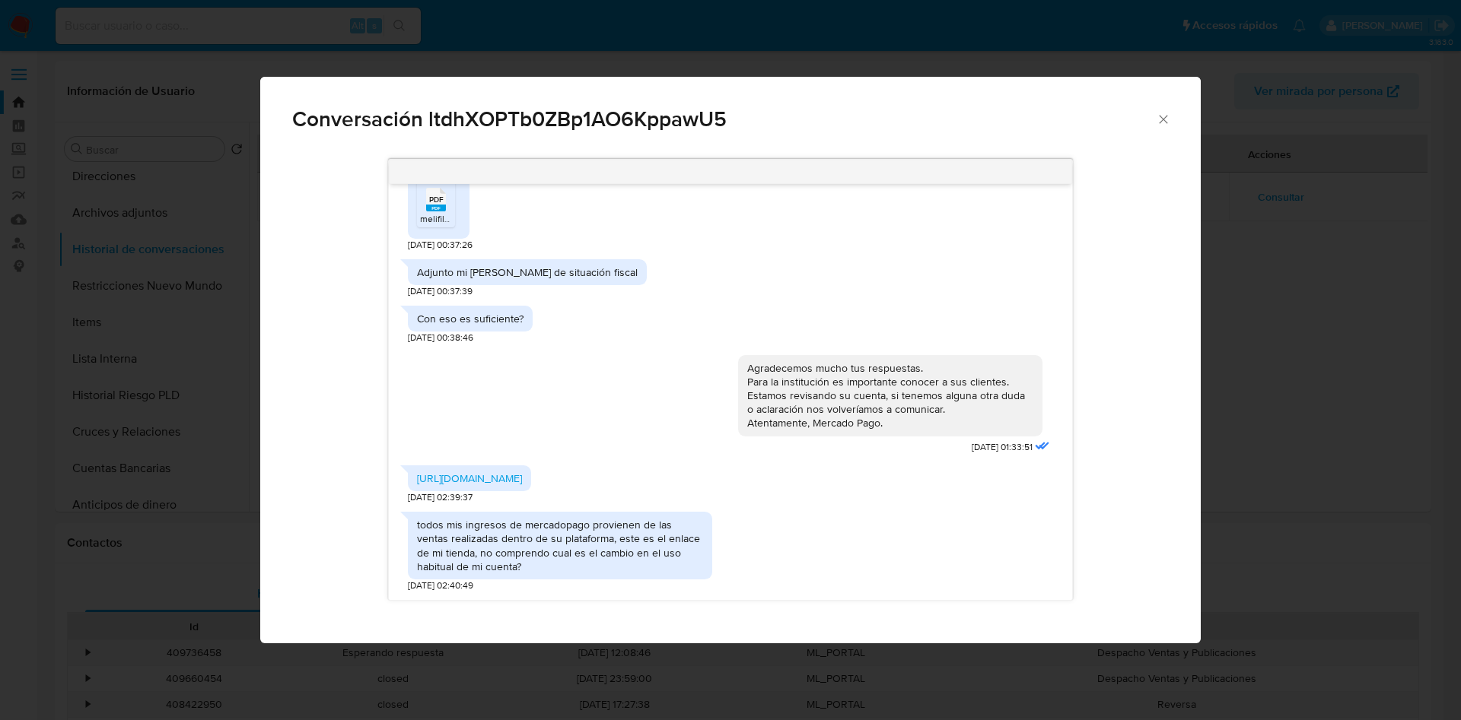
scroll to position [402, 0]
click at [522, 471] on link "[URL][DOMAIN_NAME]" at bounding box center [469, 478] width 105 height 15
